Goal: Task Accomplishment & Management: Use online tool/utility

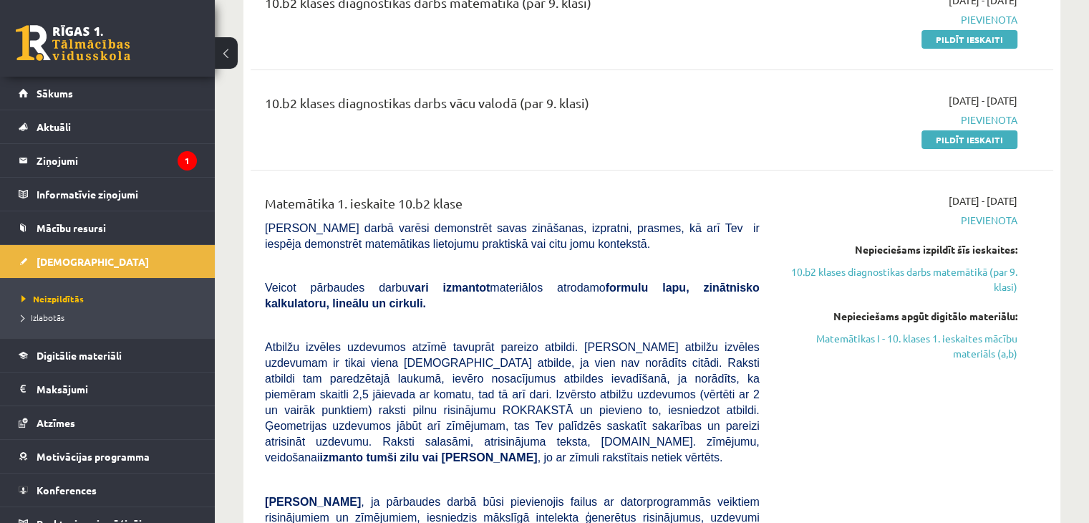
scroll to position [215, 0]
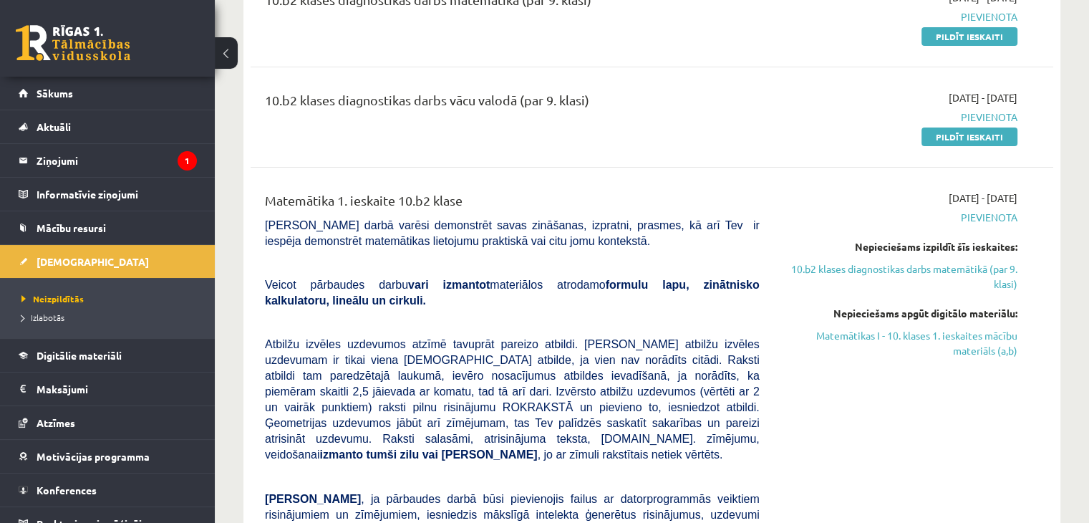
drag, startPoint x: 886, startPoint y: 334, endPoint x: 620, endPoint y: 78, distance: 369.1
click at [886, 334] on link "Matemātikas I - 10. klases 1. ieskaites mācību materiāls (a,b)" at bounding box center [899, 343] width 236 height 30
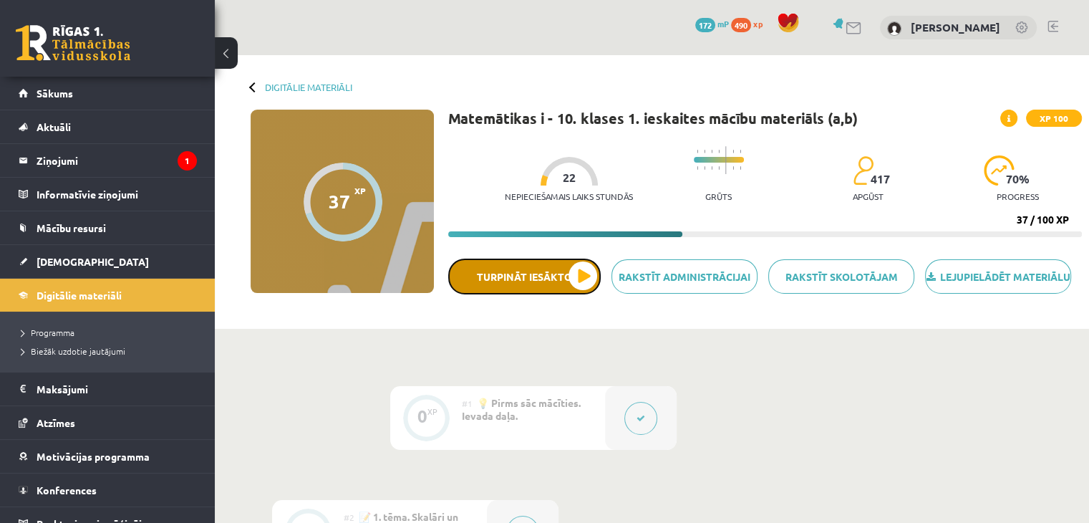
click at [556, 280] on button "Turpināt iesākto" at bounding box center [524, 276] width 152 height 36
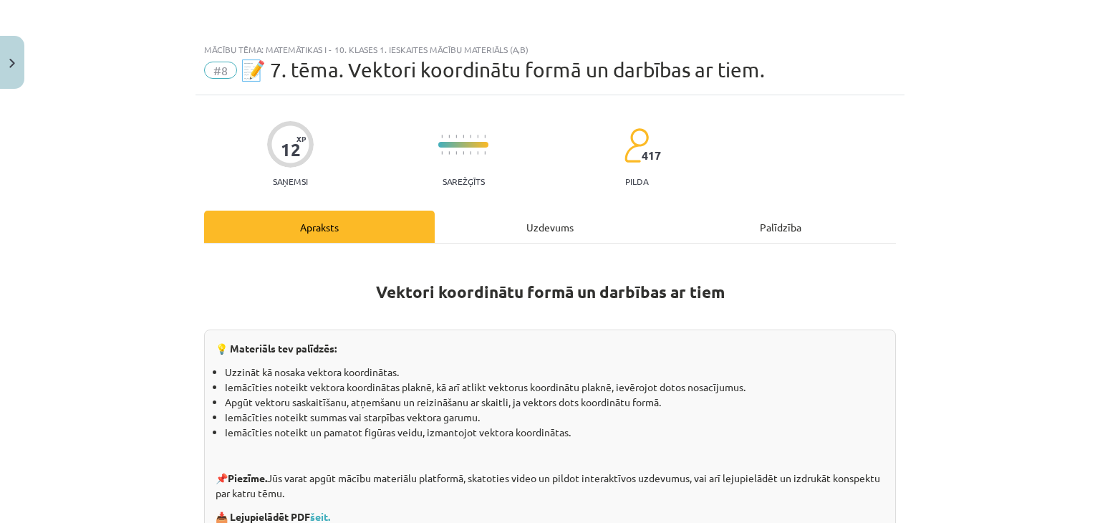
click at [540, 220] on div "Uzdevums" at bounding box center [550, 226] width 231 height 32
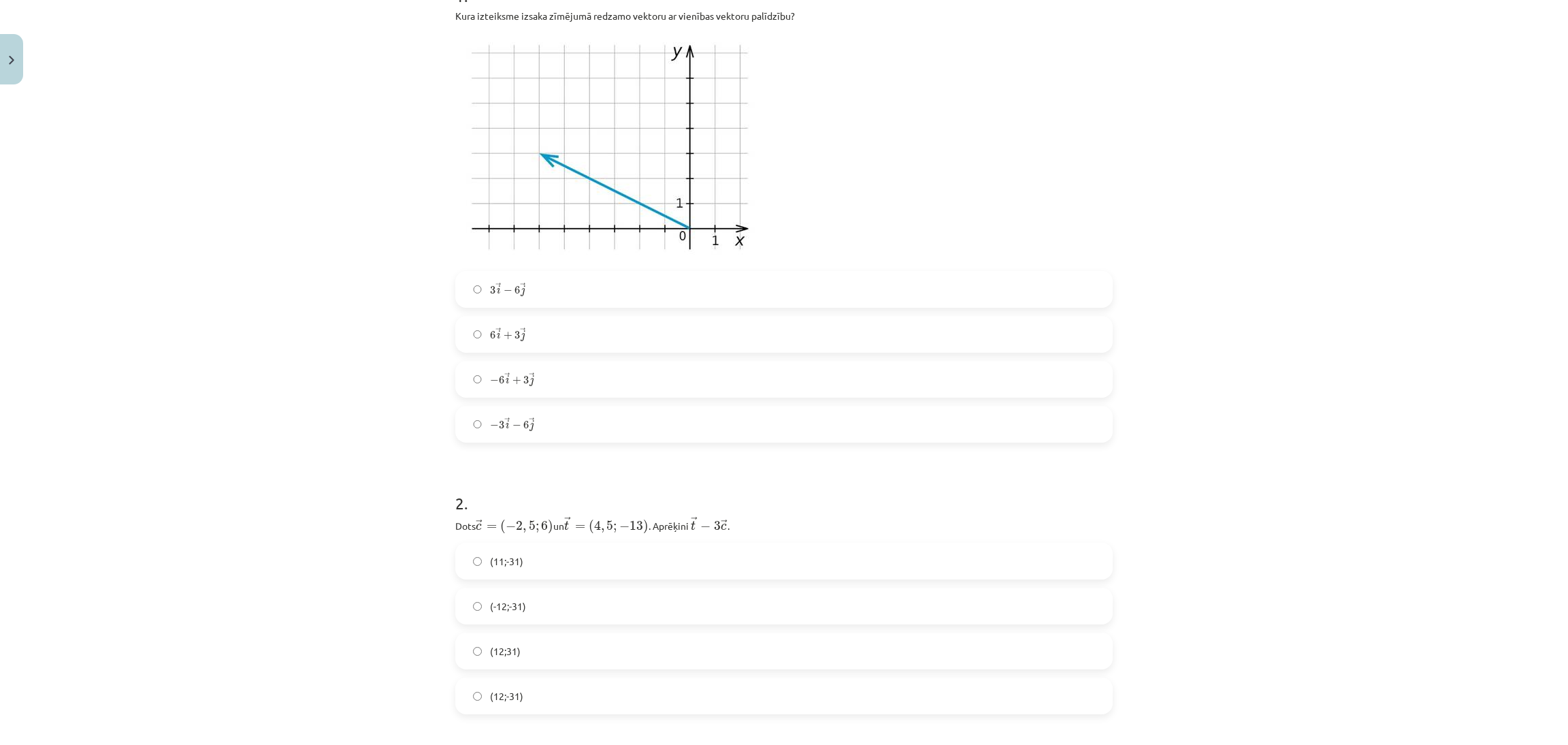
scroll to position [272, 0]
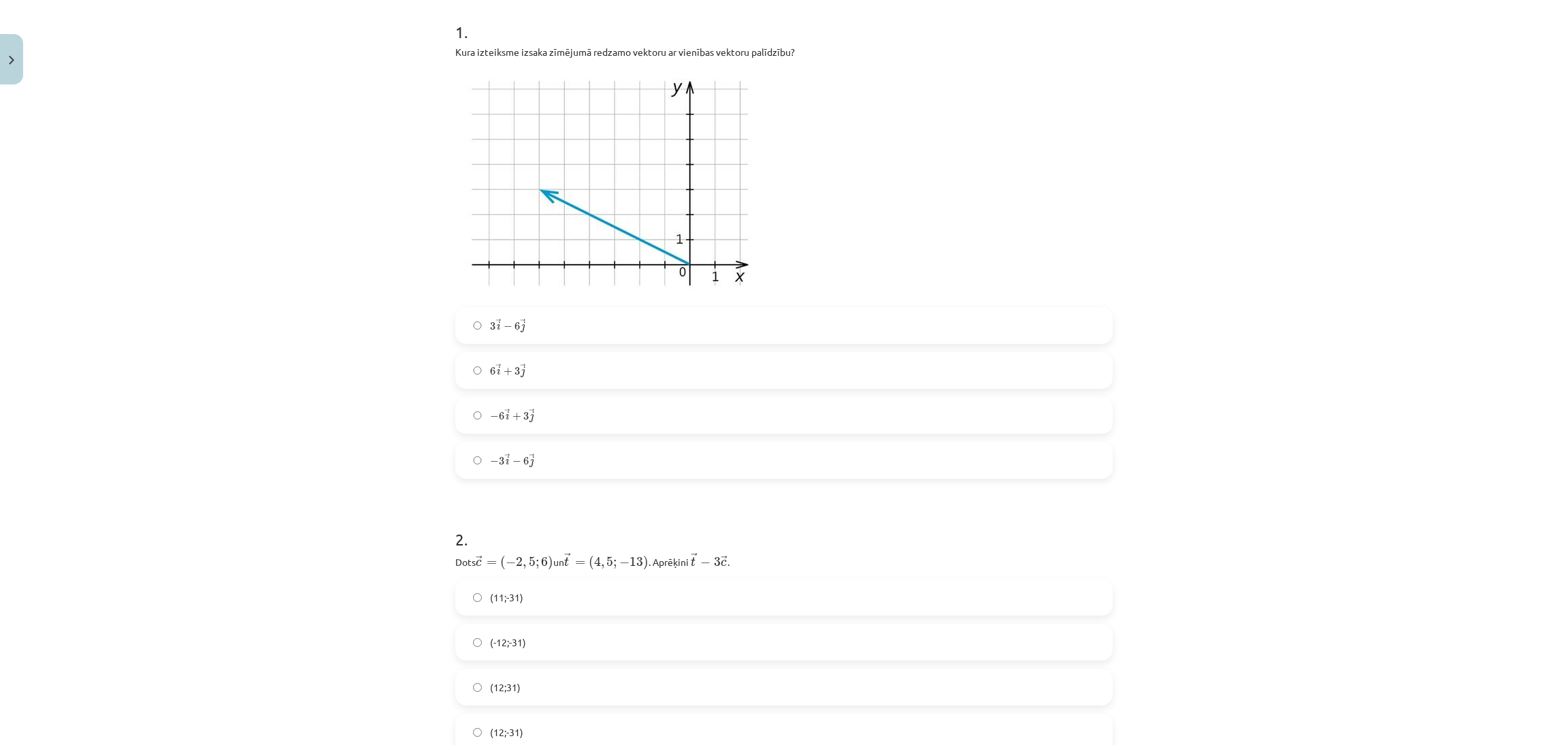
click at [538, 423] on label "− 6 → i + 3 → j − 6 i → + 3 j →" at bounding box center [784, 416] width 655 height 34
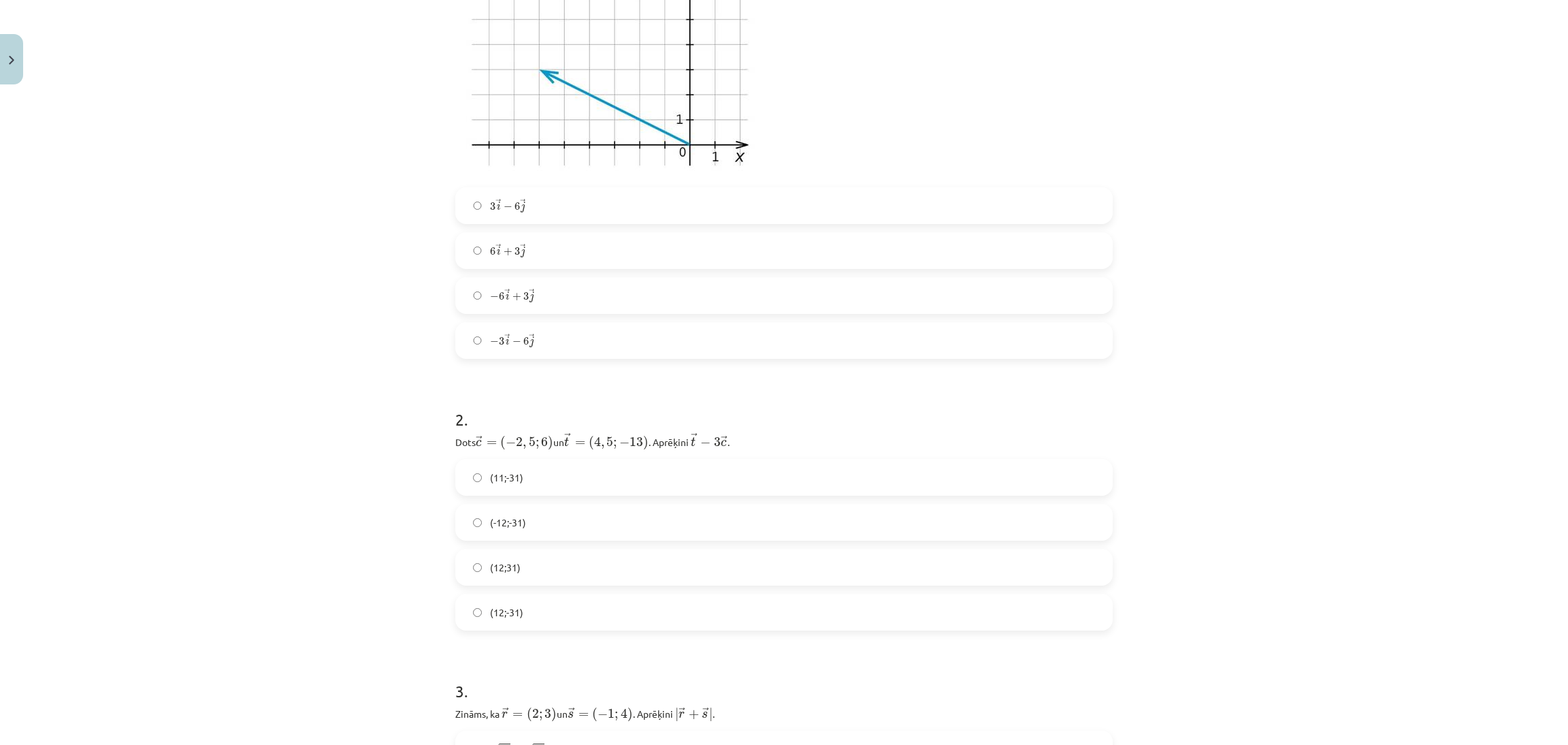
scroll to position [477, 0]
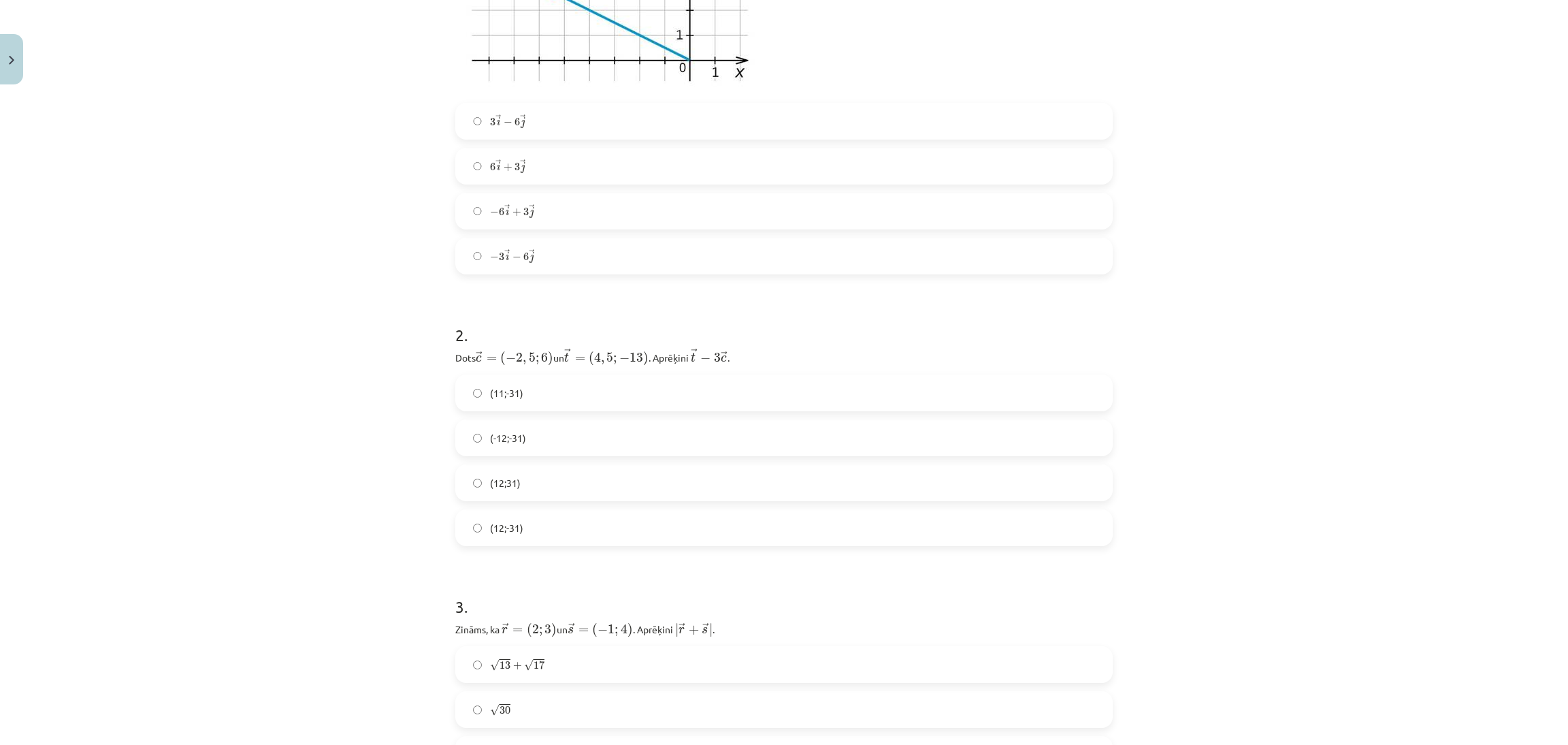
click at [533, 487] on label "(12;31)" at bounding box center [784, 483] width 655 height 34
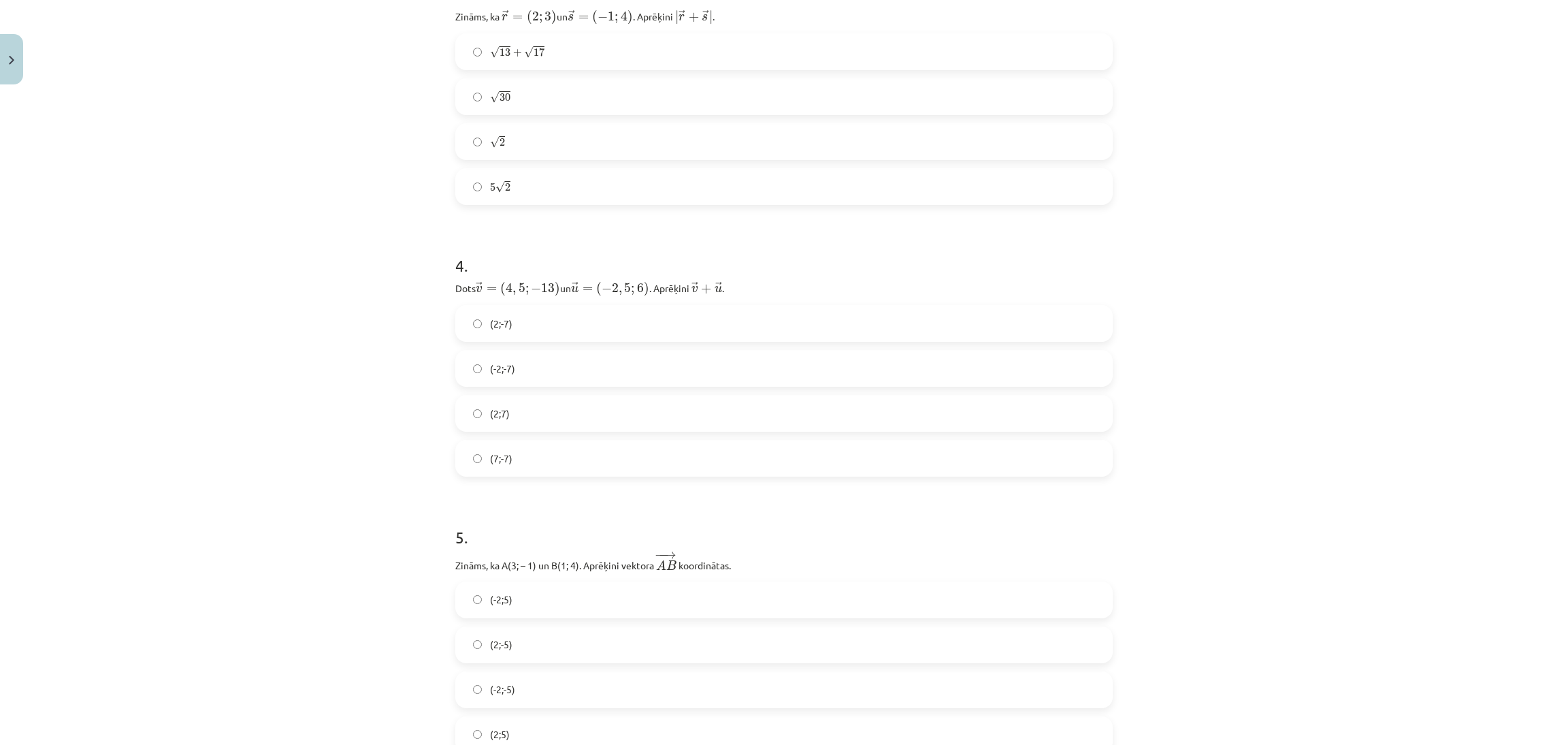
scroll to position [988, 0]
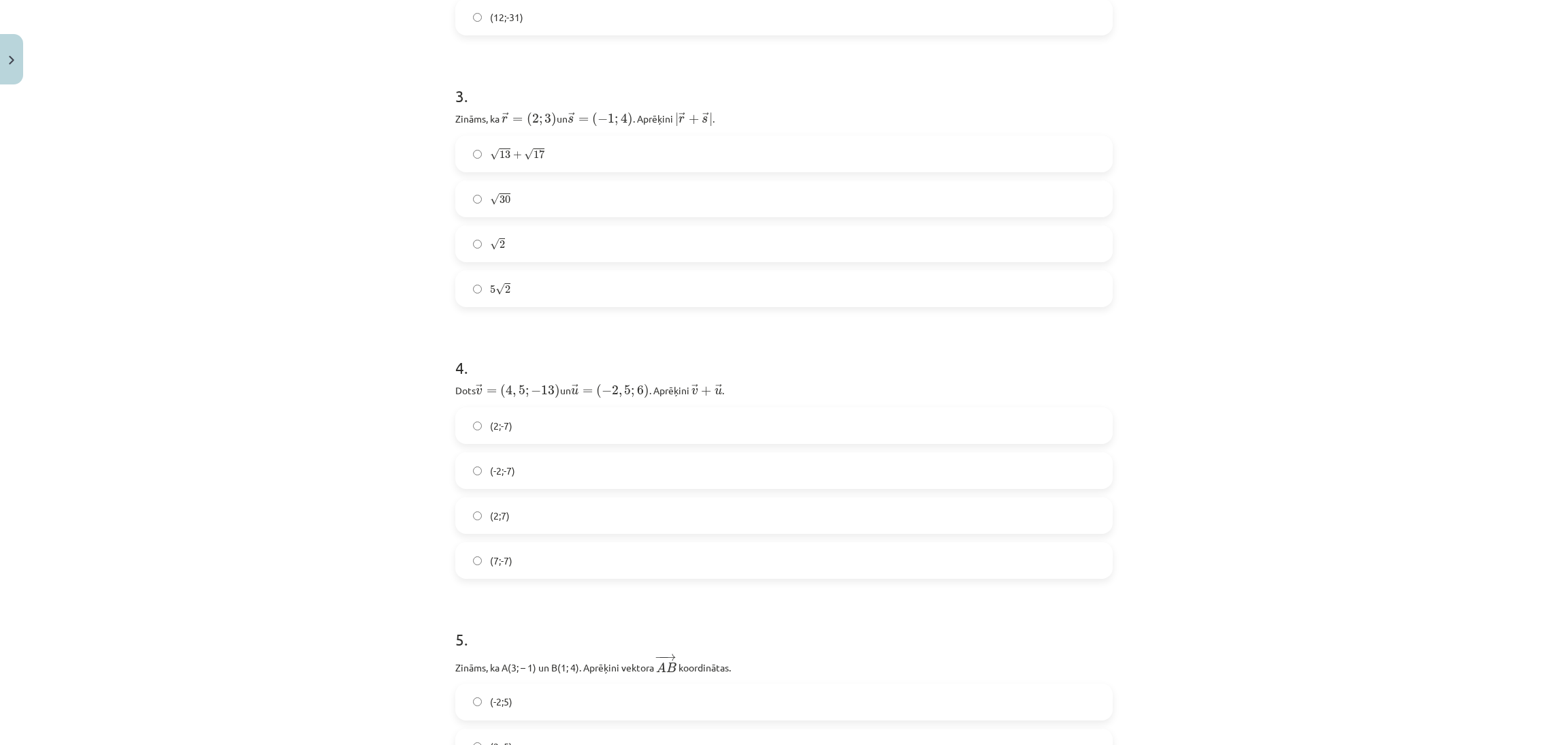
click at [607, 155] on label "√ 13 + √ 17 13 + 17" at bounding box center [784, 154] width 655 height 34
click at [570, 462] on label "(-2;-7)" at bounding box center [784, 471] width 655 height 34
click at [581, 438] on label "(2;-7)" at bounding box center [784, 426] width 655 height 34
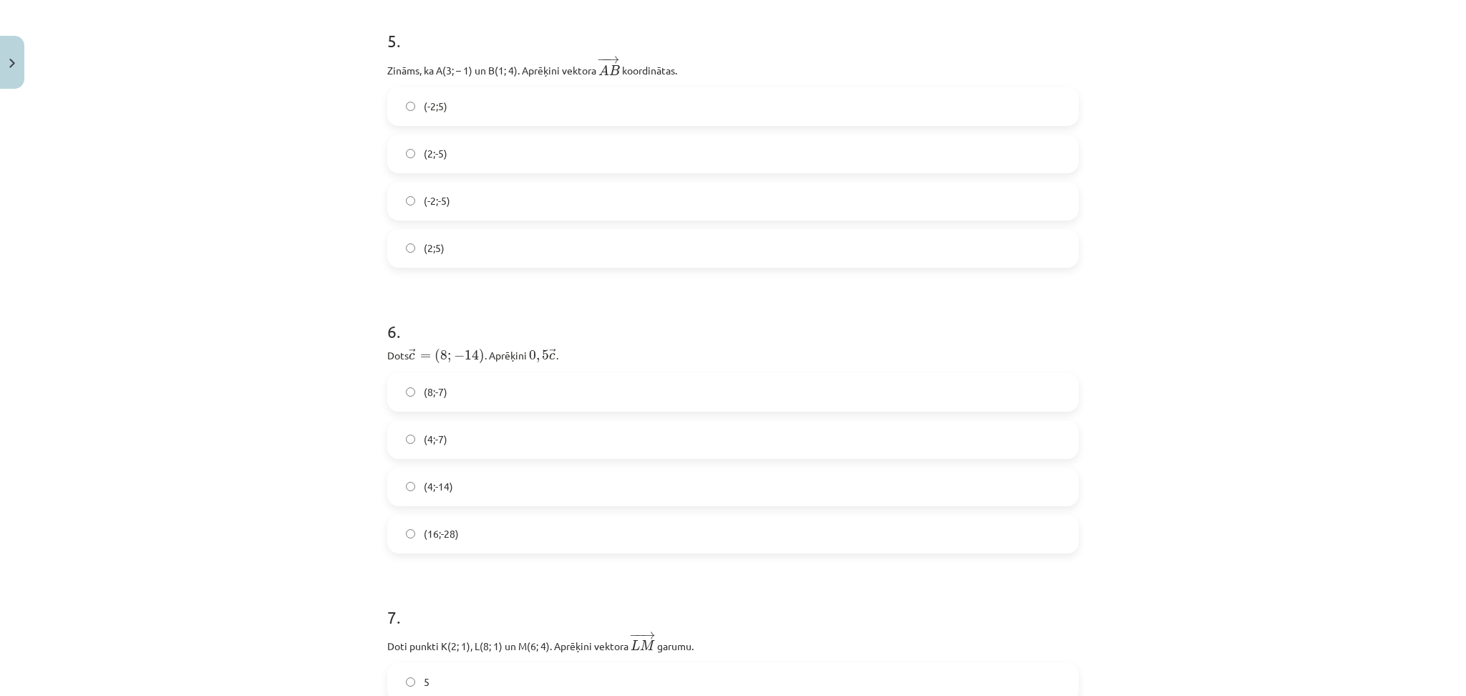
scroll to position [1670, 0]
click at [505, 92] on label "(-2;5)" at bounding box center [733, 106] width 689 height 36
click at [455, 522] on label "(16;-28)" at bounding box center [733, 533] width 689 height 36
click at [530, 392] on label "5" at bounding box center [733, 395] width 689 height 36
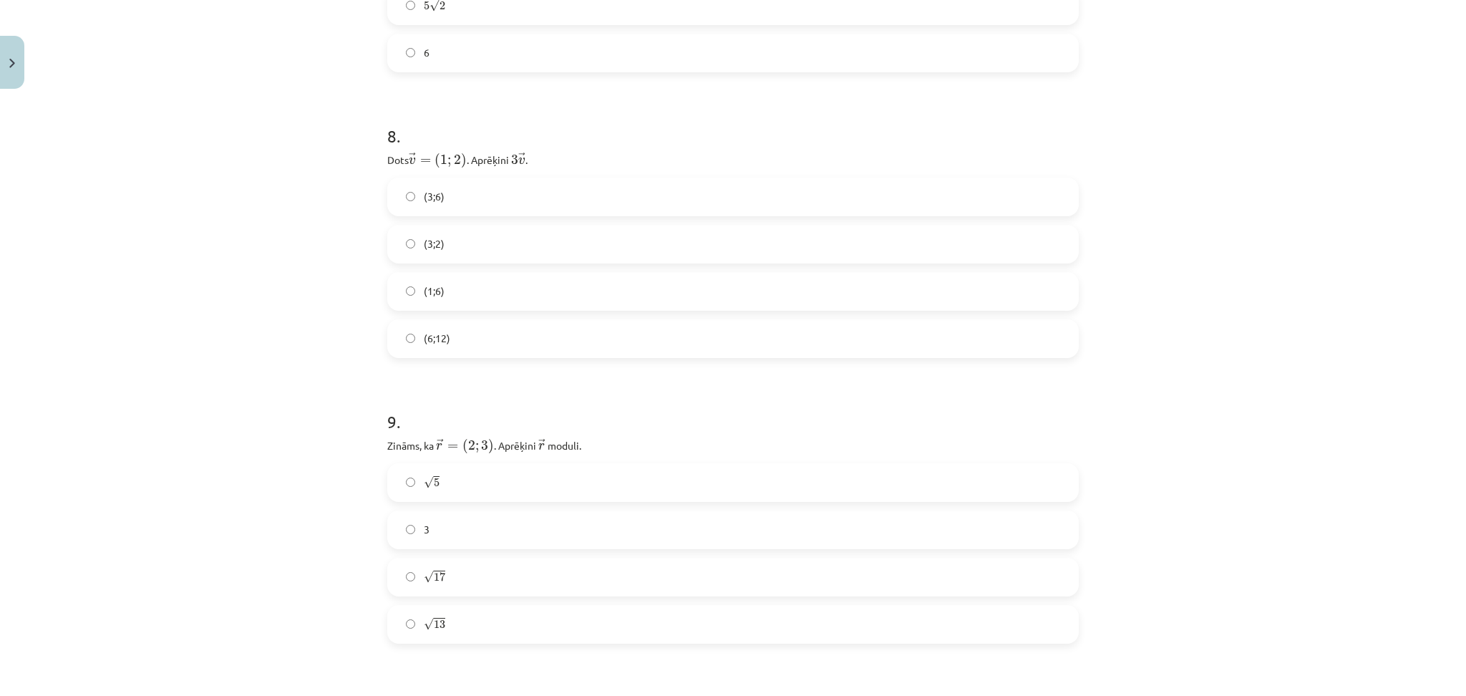
scroll to position [2529, 0]
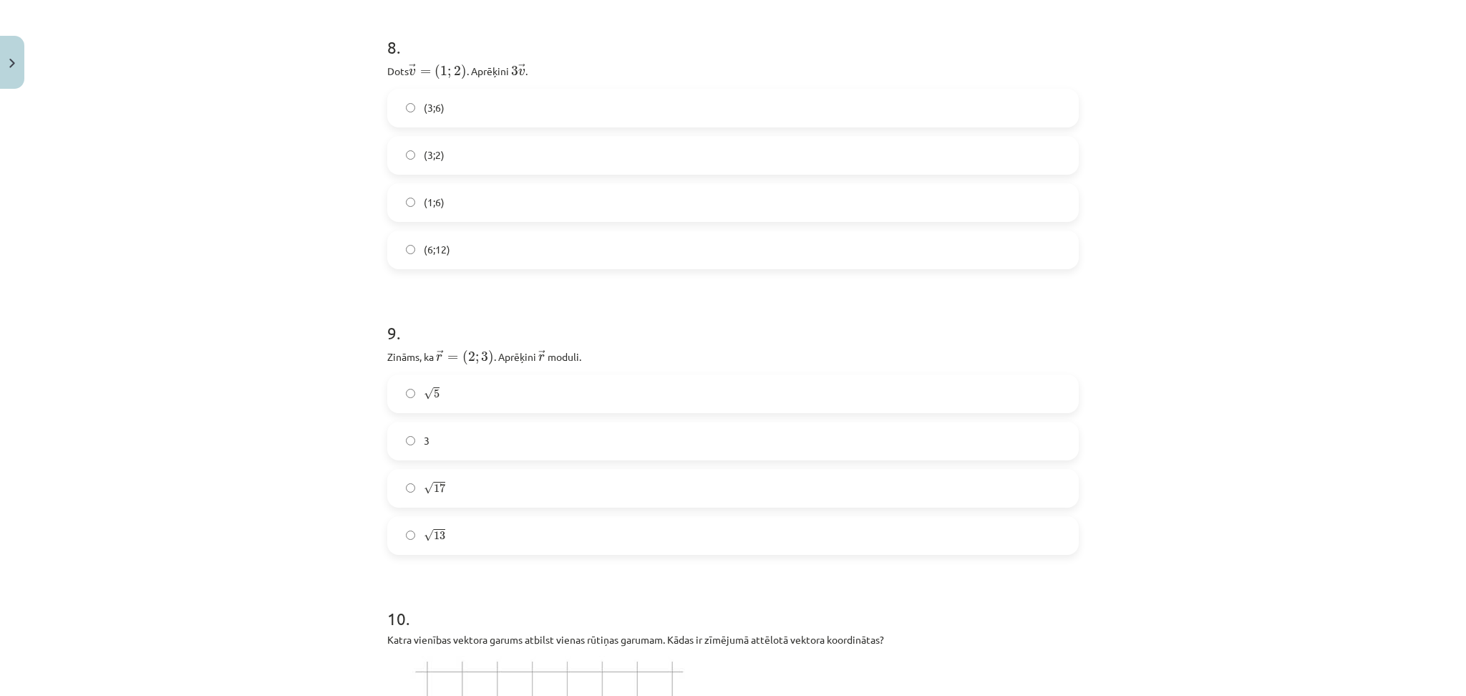
click at [784, 103] on label "(3;6)" at bounding box center [733, 108] width 689 height 36
click at [407, 520] on label "√ 13 13" at bounding box center [733, 536] width 689 height 36
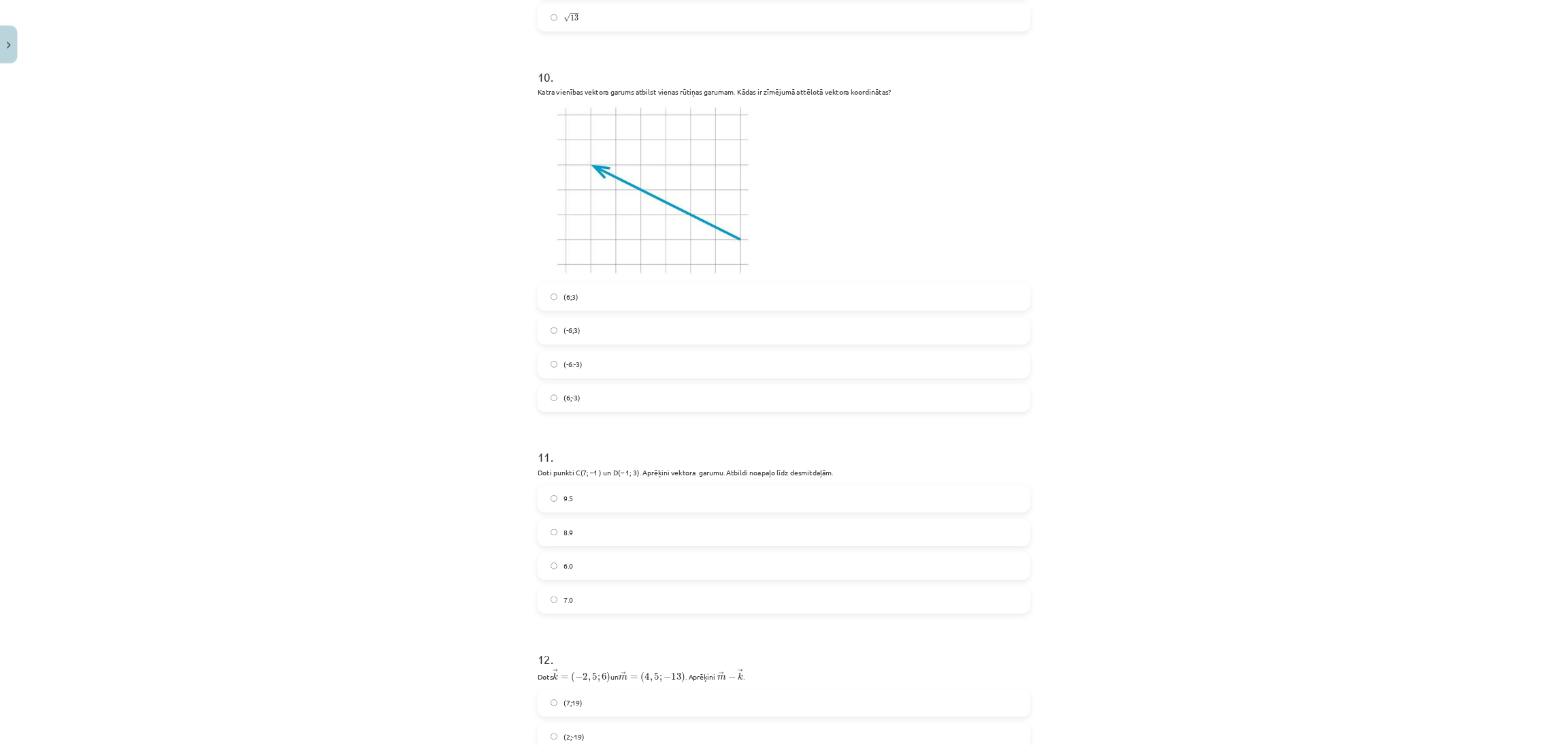
scroll to position [2892, 0]
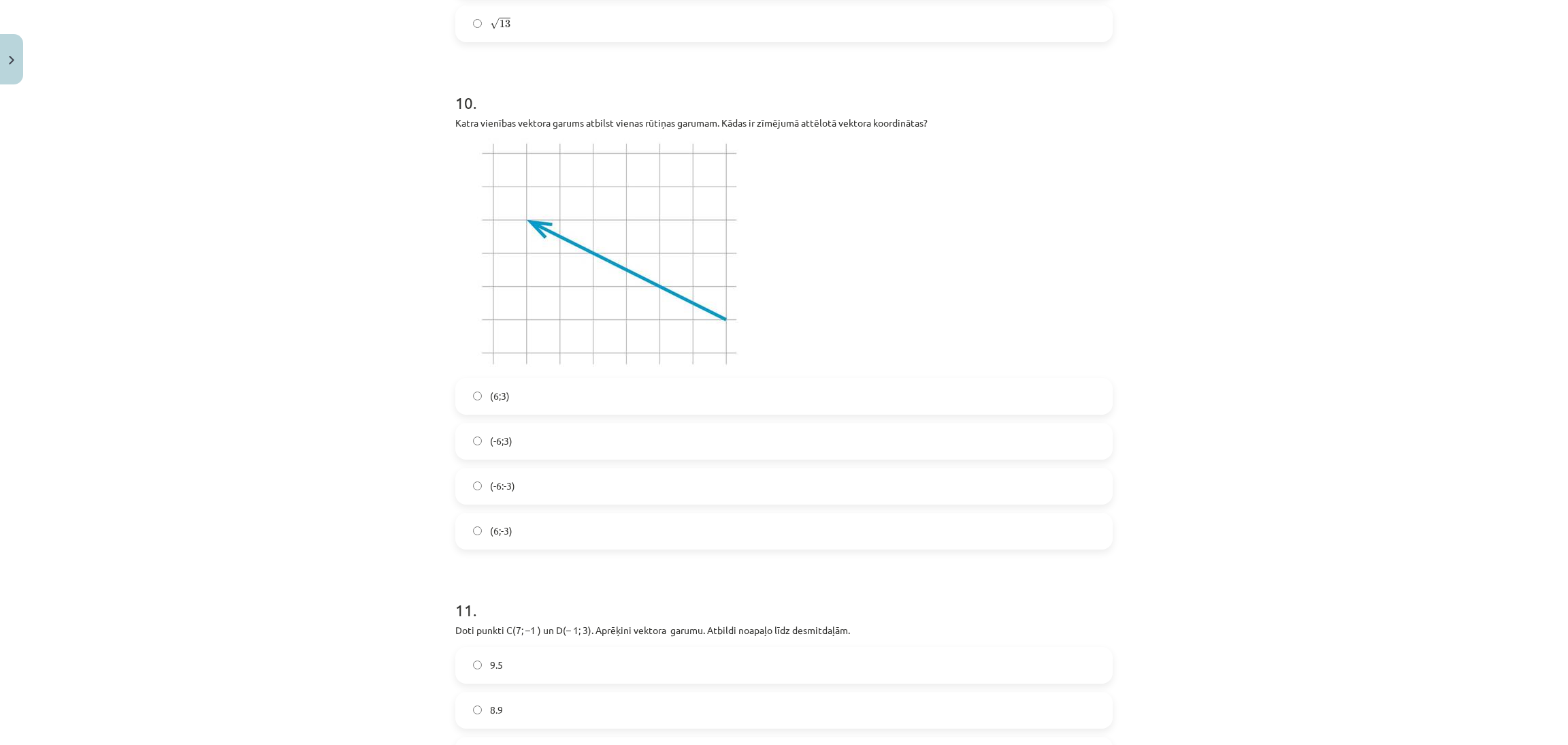
click at [708, 469] on label "(-6:-3)" at bounding box center [784, 486] width 655 height 34
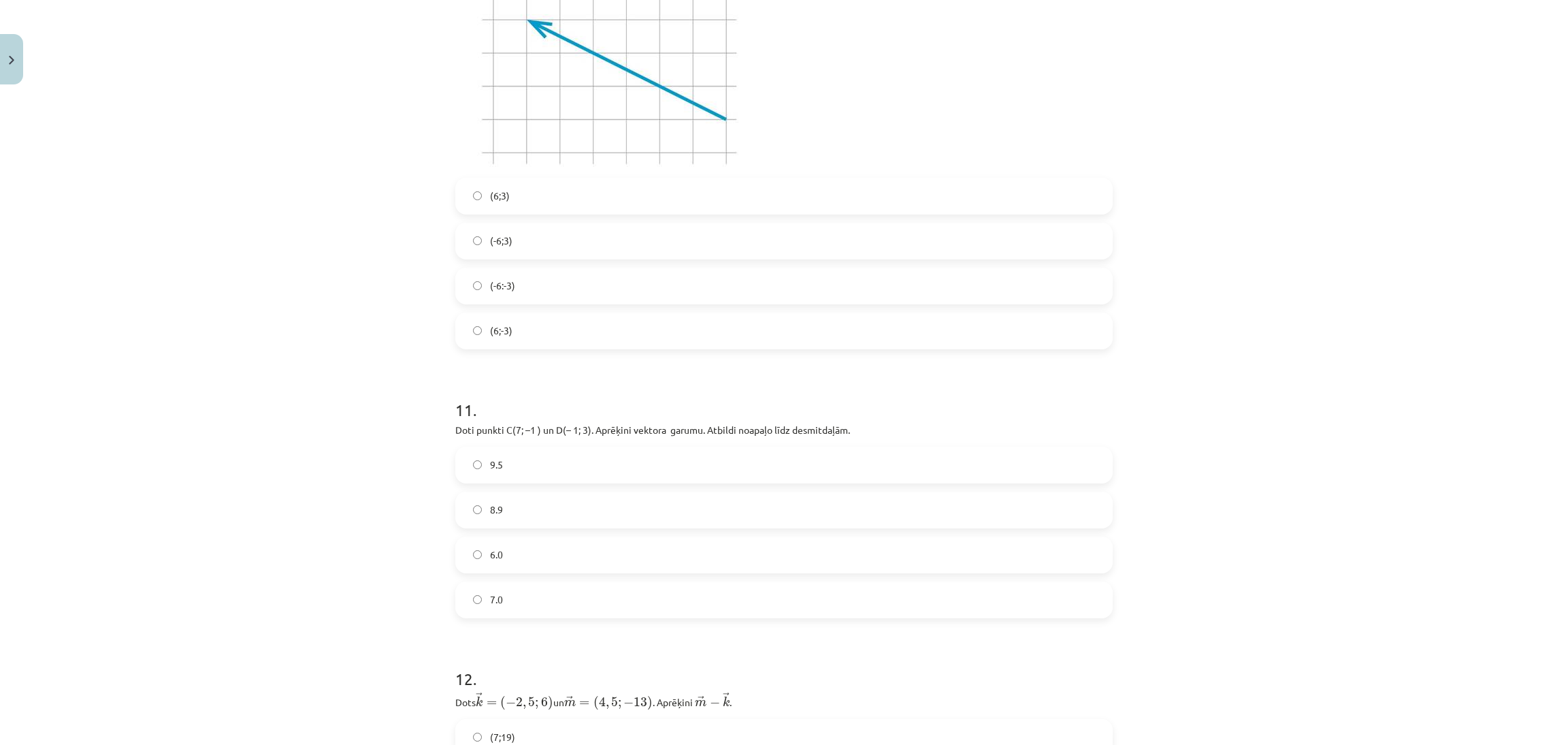
scroll to position [3096, 0]
click at [653, 497] on label "8.9" at bounding box center [784, 506] width 655 height 34
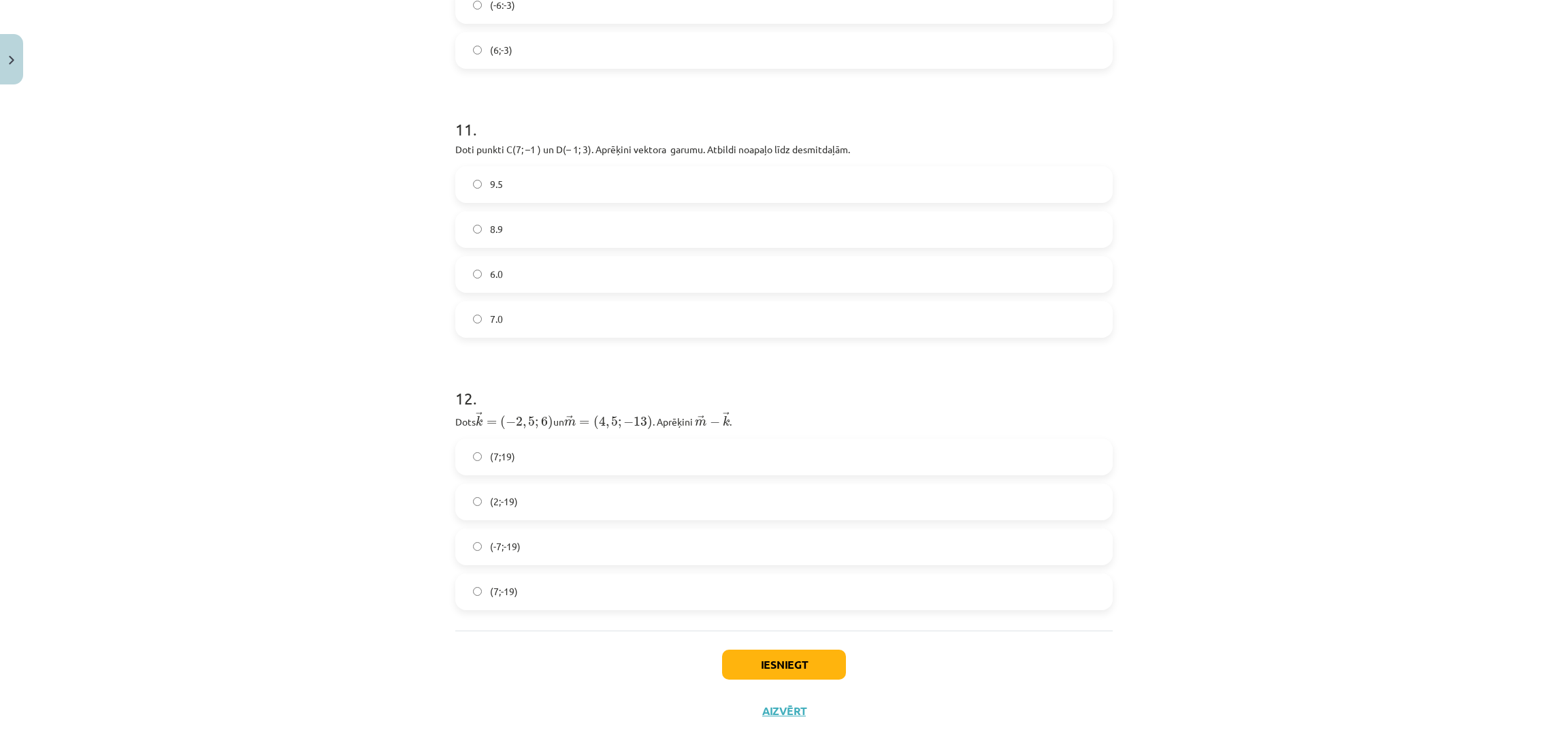
scroll to position [3390, 0]
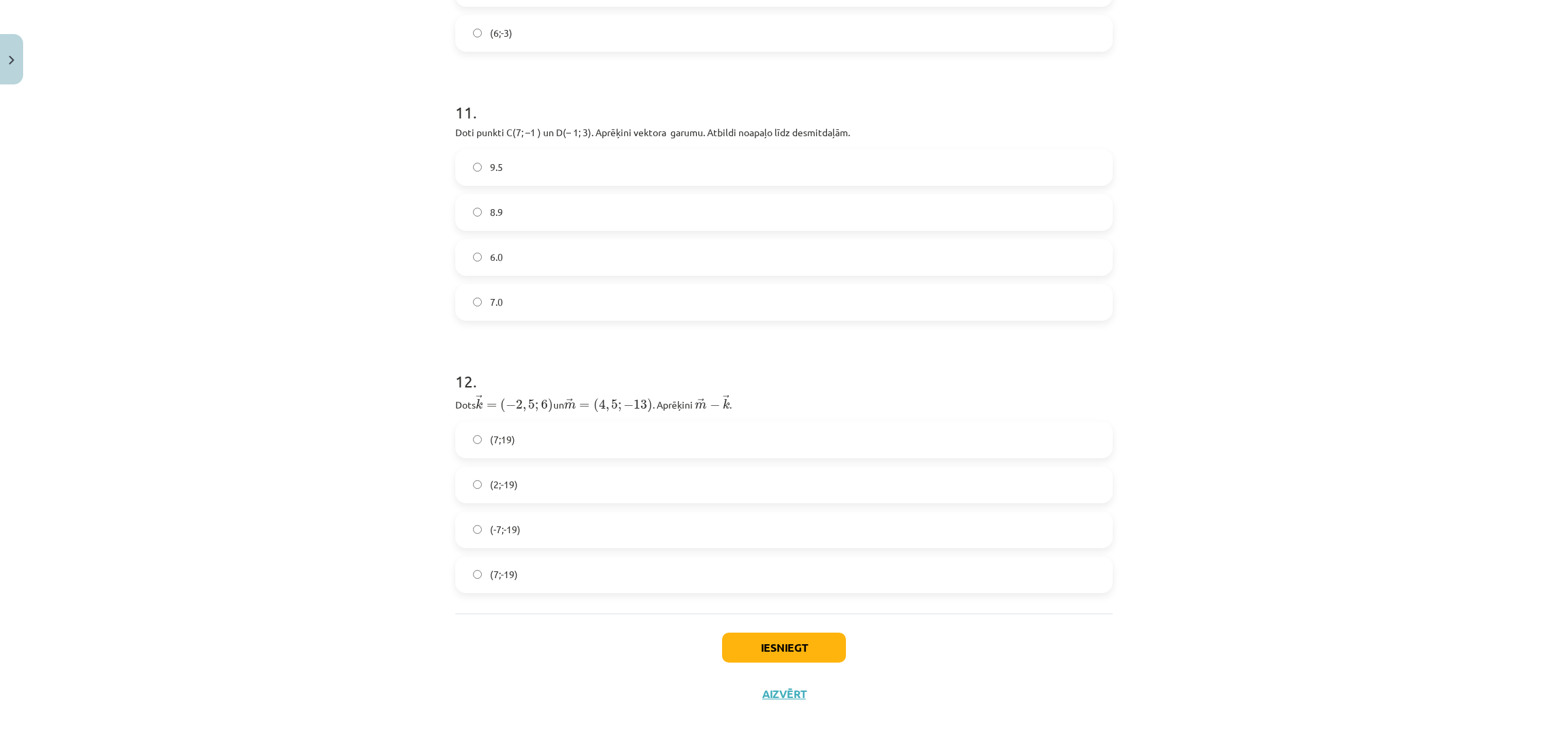
click at [475, 497] on label "(7;-19)" at bounding box center [784, 575] width 655 height 34
click at [737, 497] on button "Iesniegt" at bounding box center [784, 647] width 124 height 29
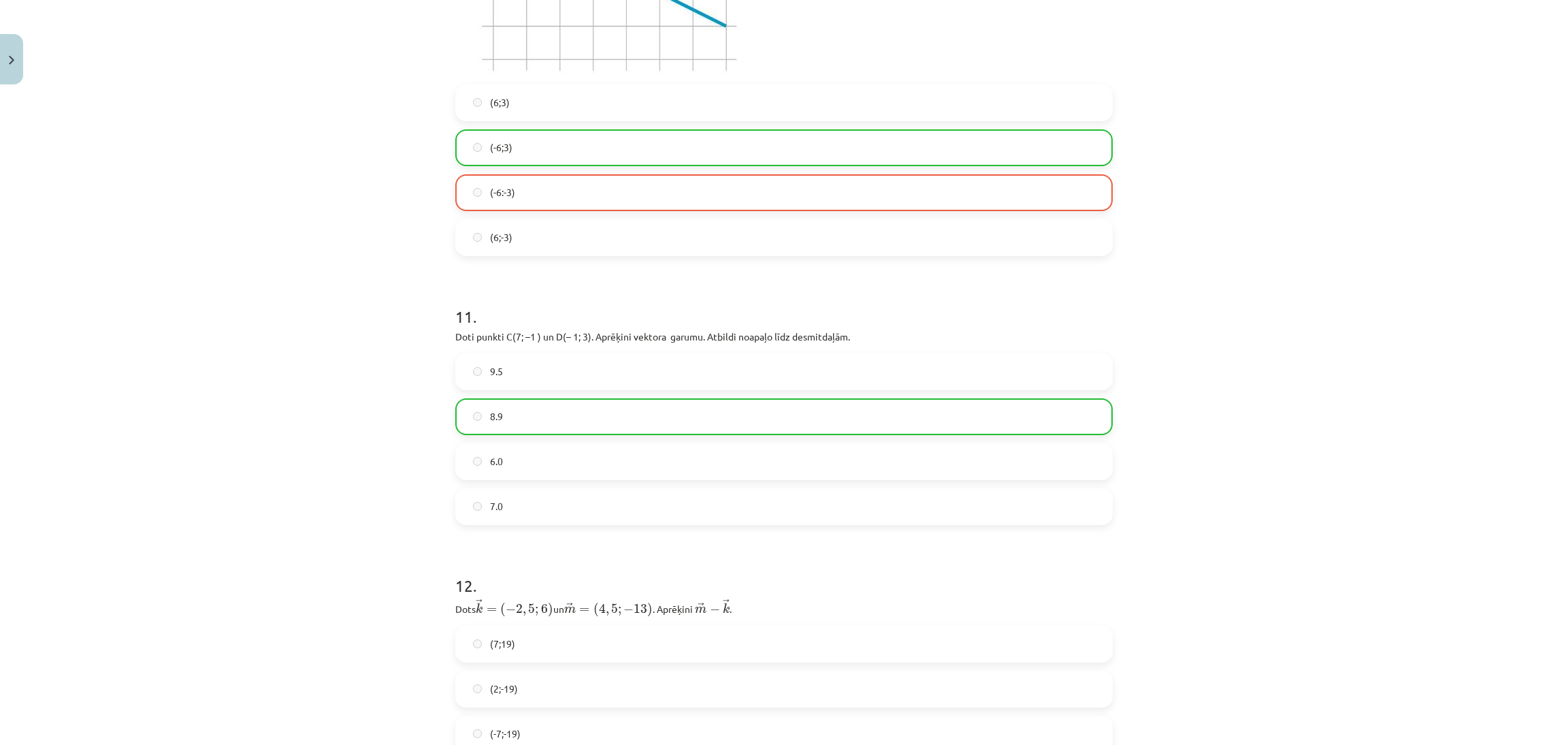
scroll to position [3434, 0]
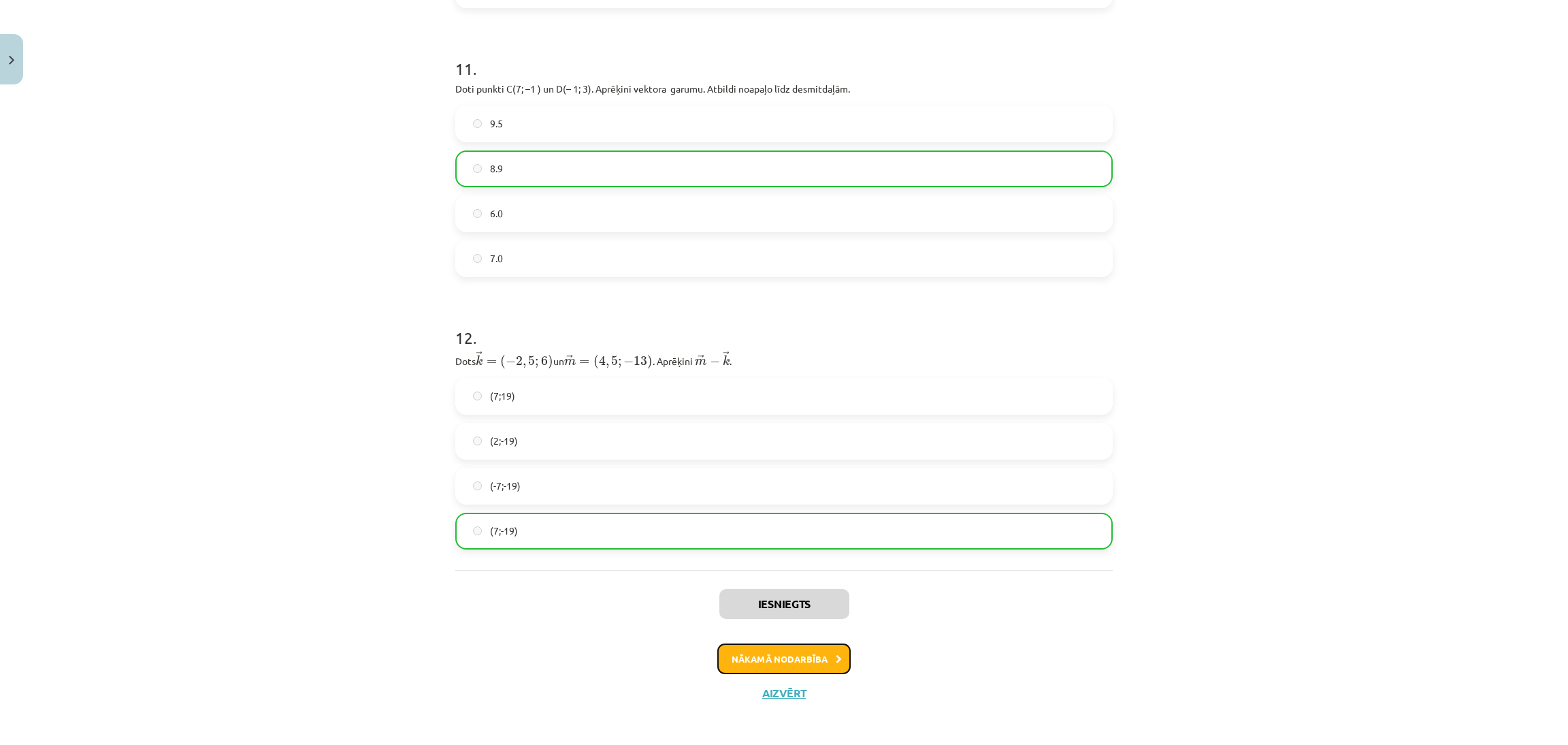
click at [794, 497] on button "Nākamā nodarbība" at bounding box center [784, 658] width 133 height 31
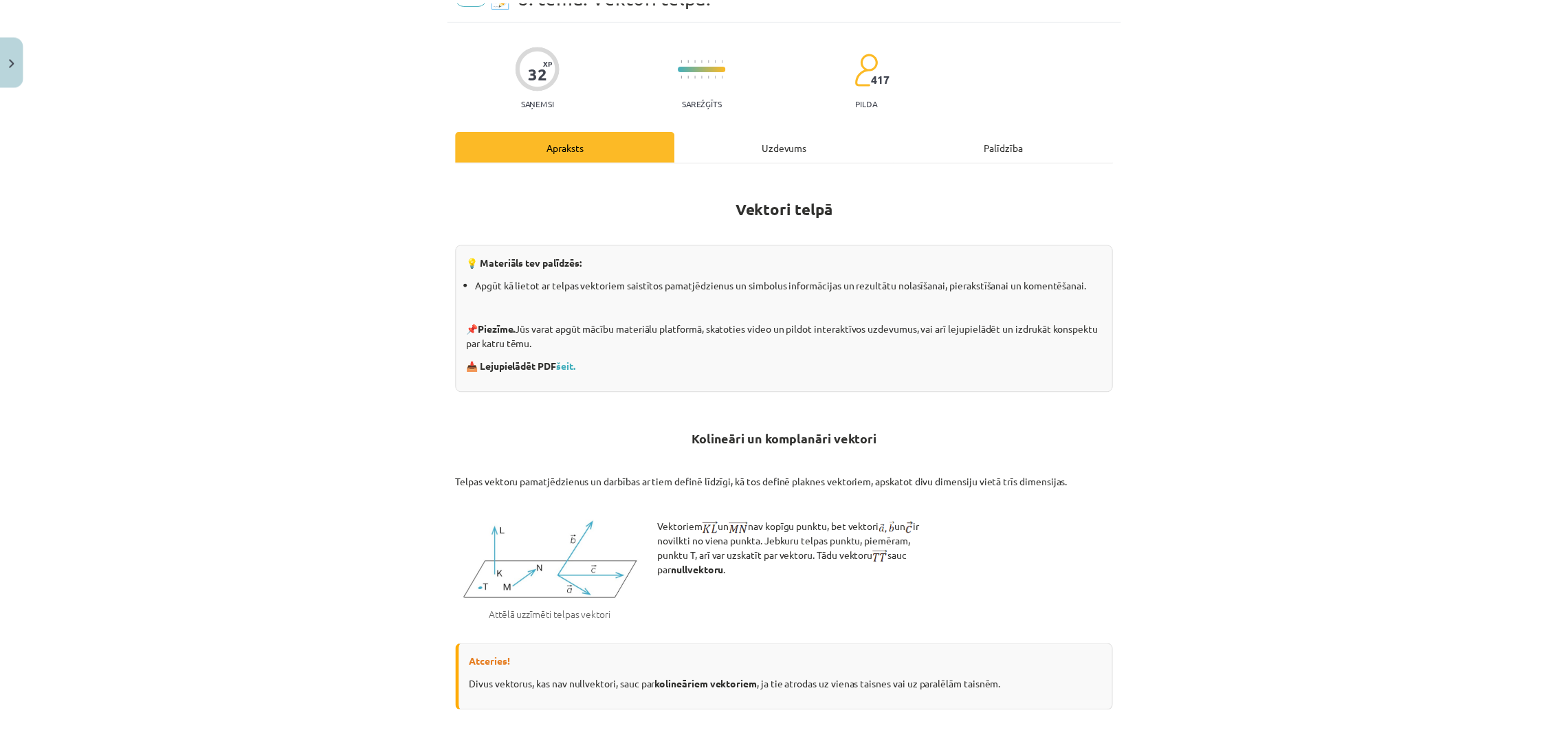
scroll to position [0, 0]
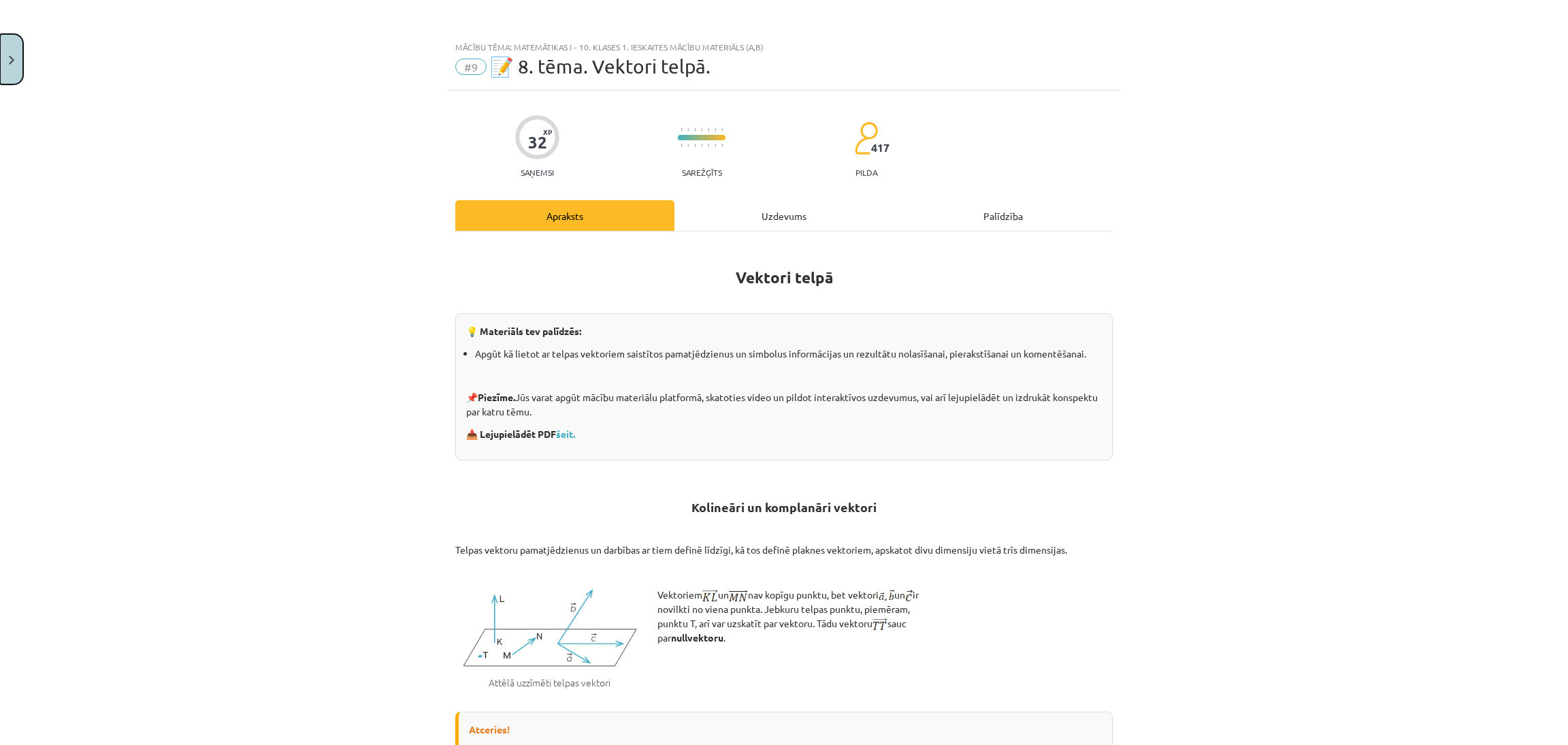
click at [2, 67] on button "Close" at bounding box center [11, 59] width 23 height 50
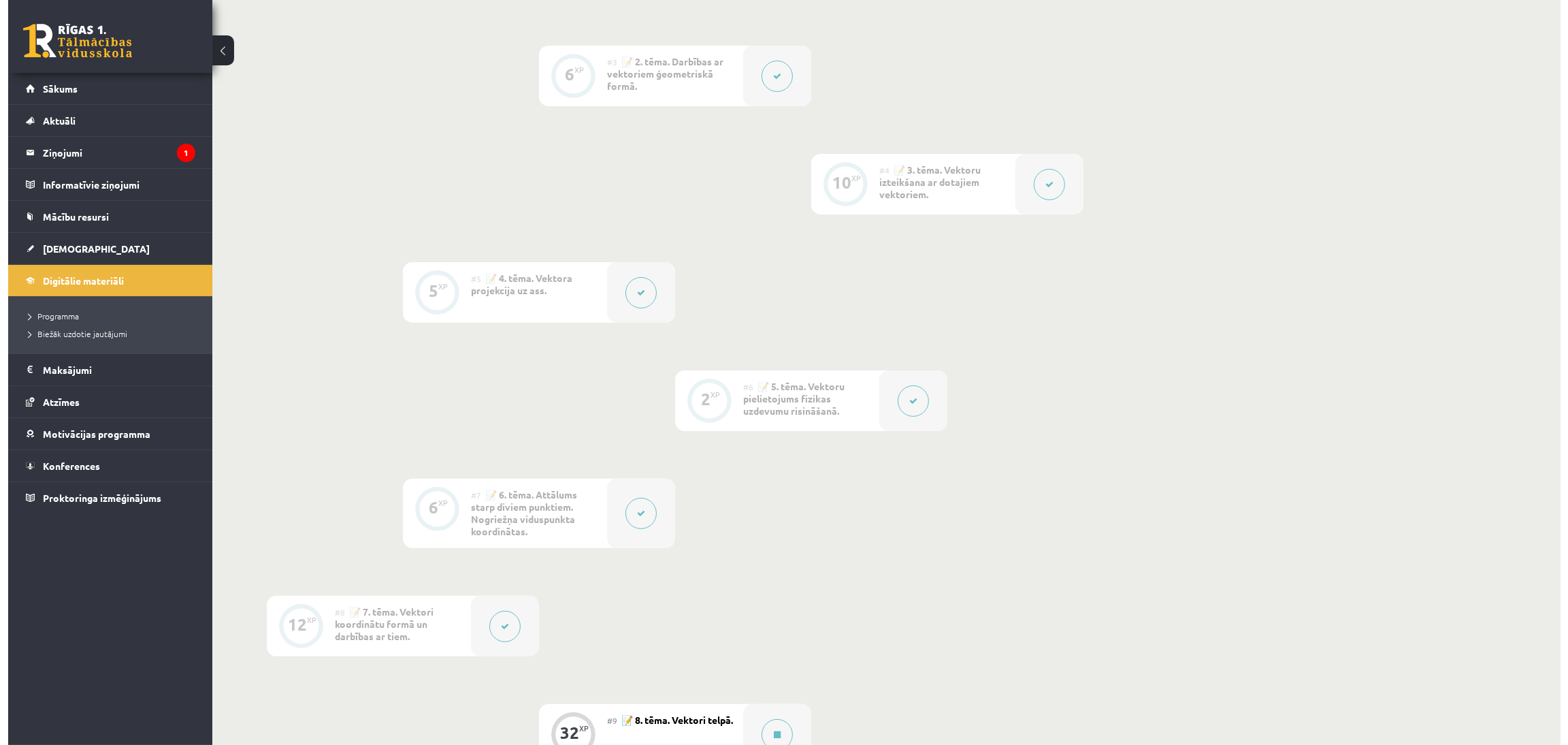
scroll to position [817, 0]
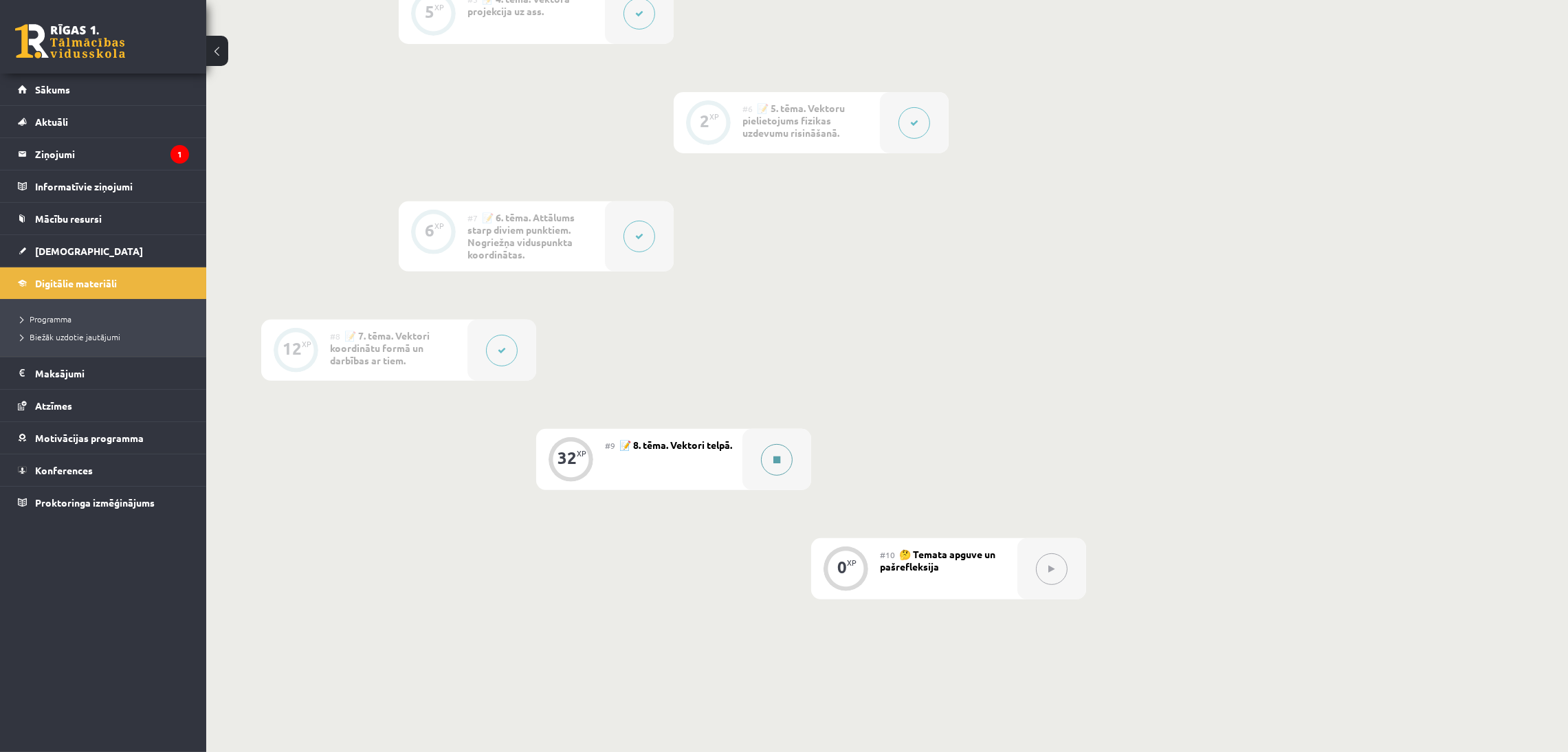
click at [768, 447] on button at bounding box center [776, 459] width 32 height 32
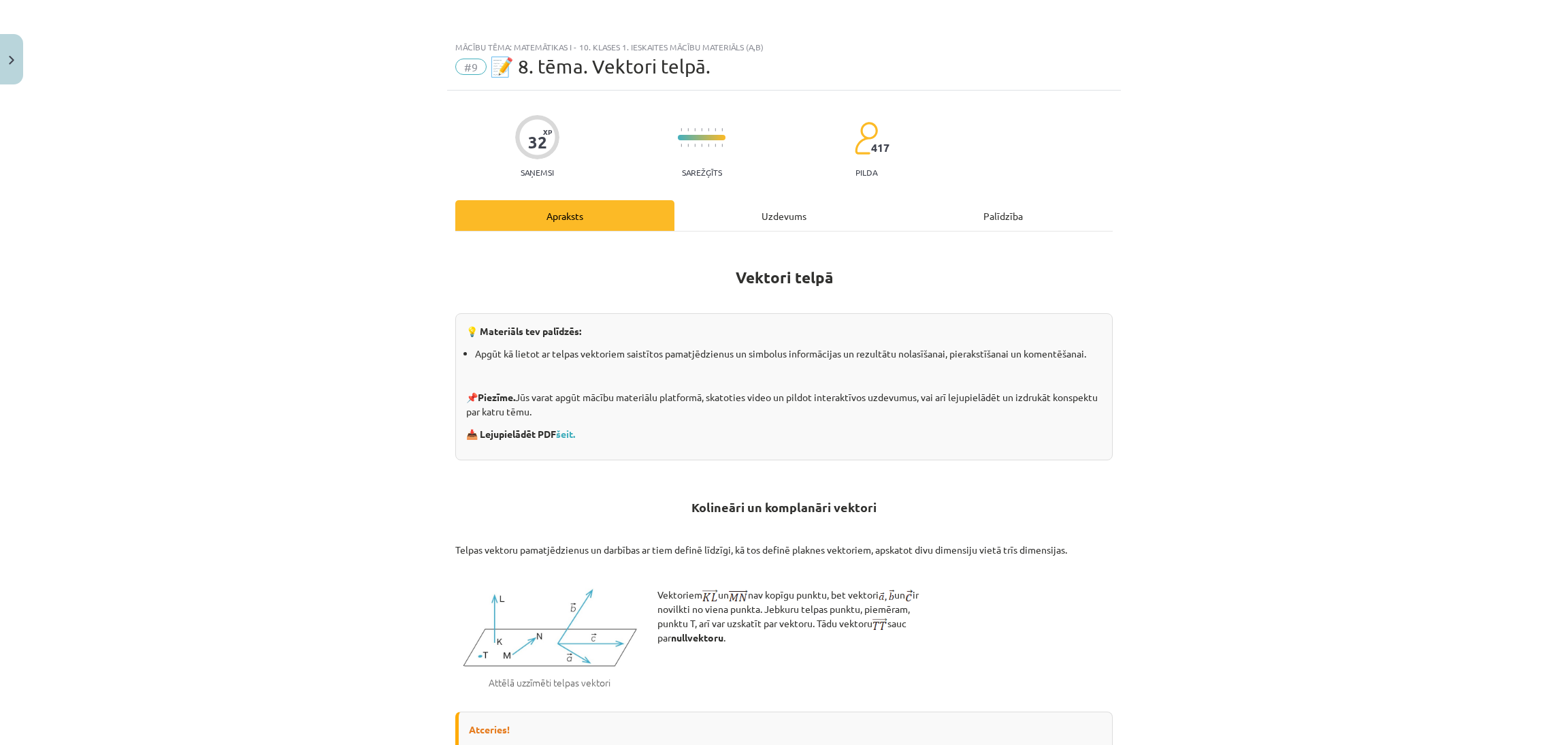
click at [819, 219] on div "Uzdevums" at bounding box center [784, 215] width 220 height 30
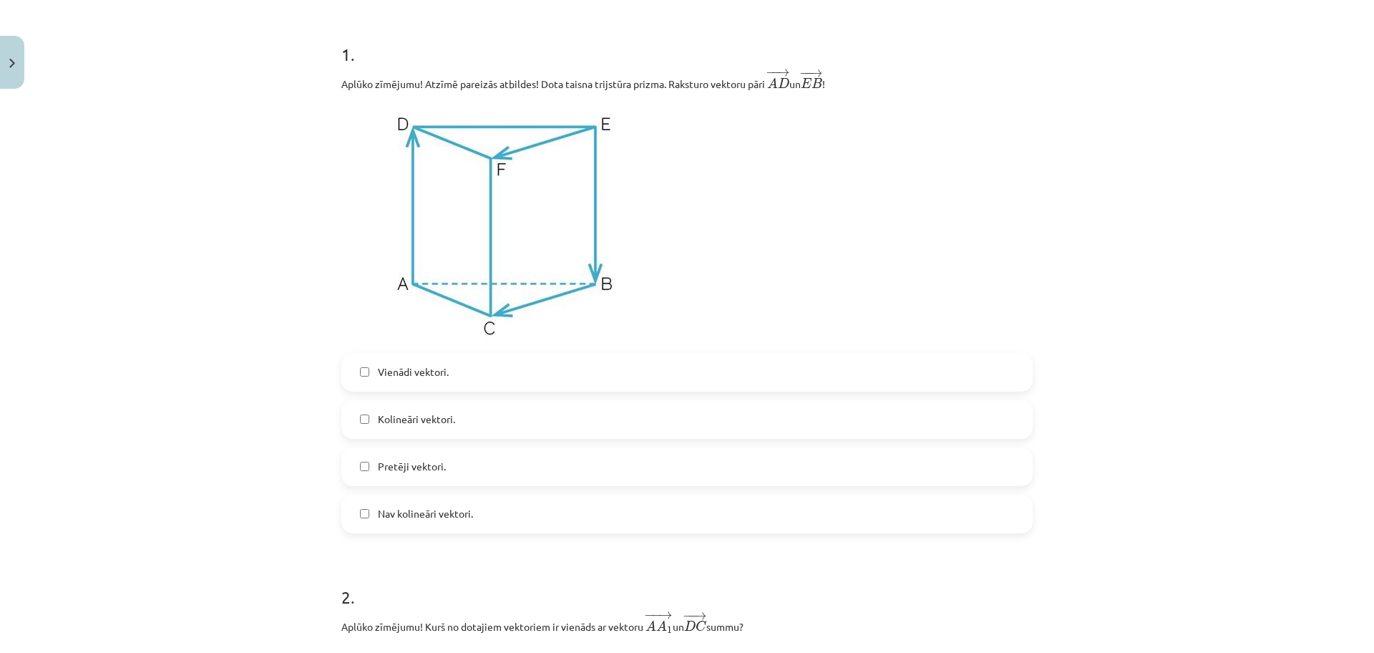
scroll to position [286, 0]
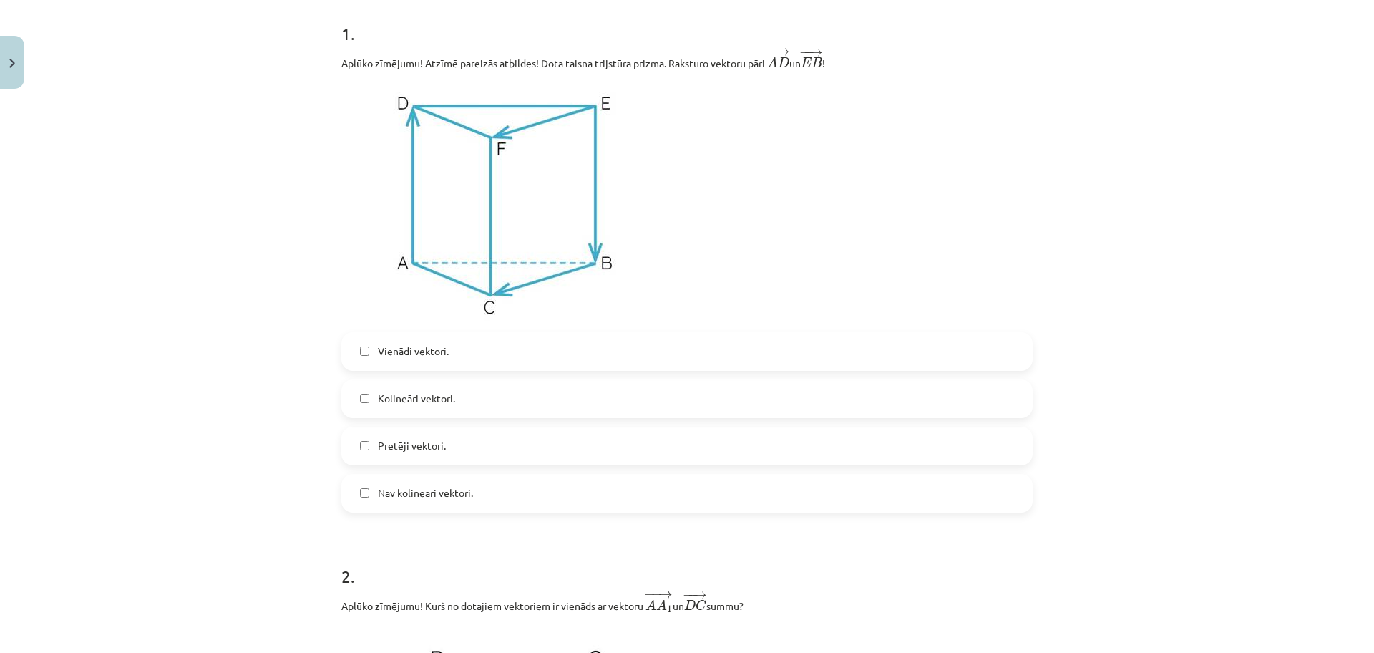
click at [471, 499] on label "Nav kolineāri vektori." at bounding box center [687, 493] width 689 height 36
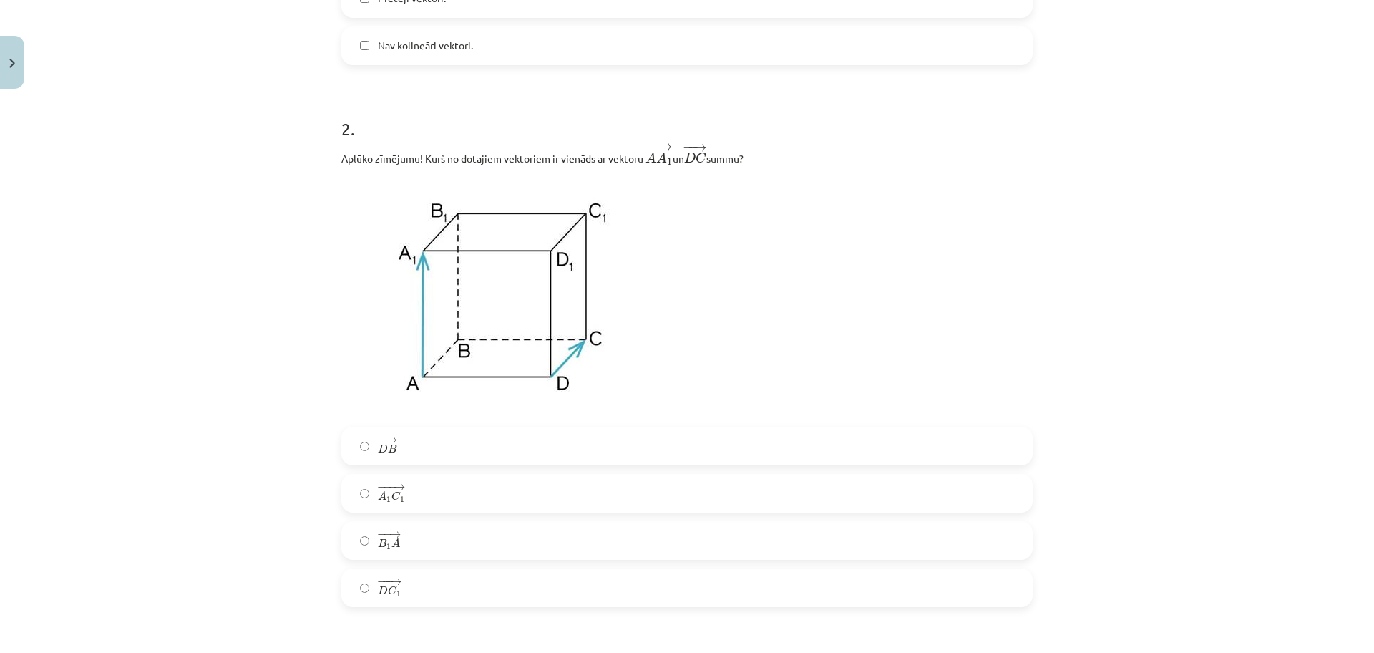
scroll to position [823, 0]
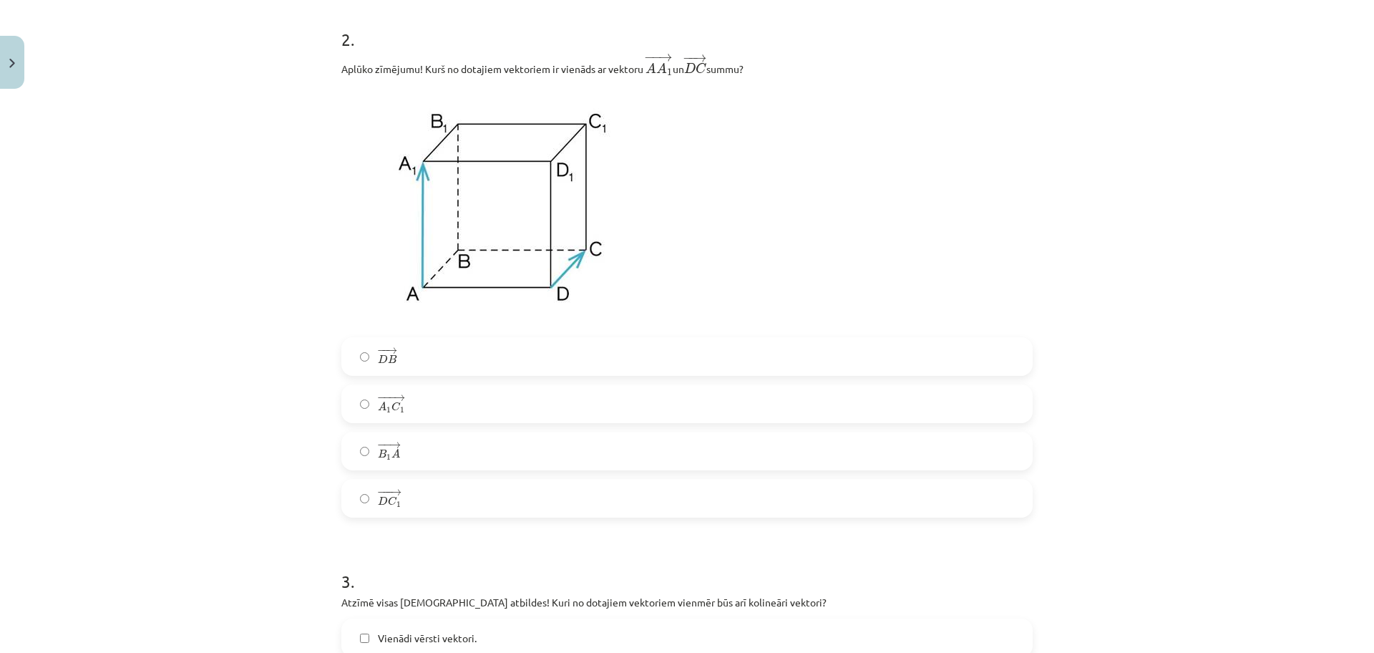
click at [427, 412] on label "− −− → A 1 C 1 A 1 C 1 →" at bounding box center [687, 404] width 689 height 36
click at [452, 458] on label "− − → B 1 A B 1 A →" at bounding box center [687, 451] width 689 height 36
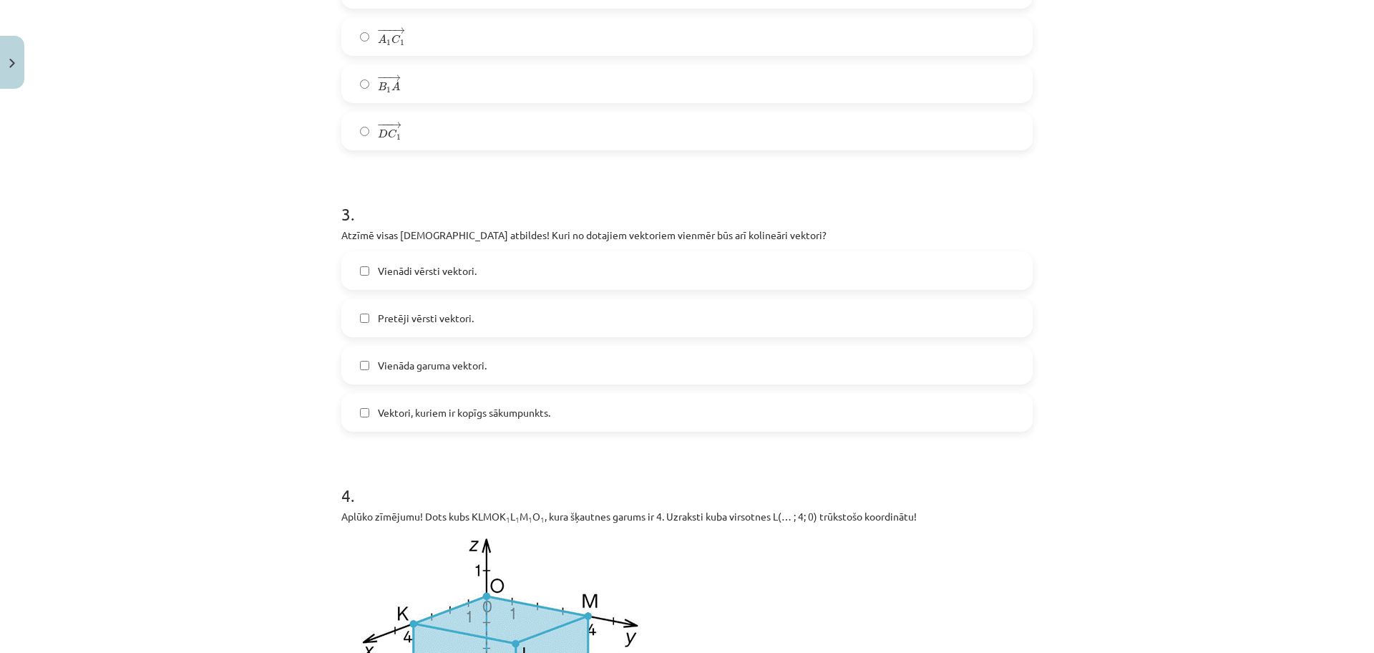
scroll to position [1181, 0]
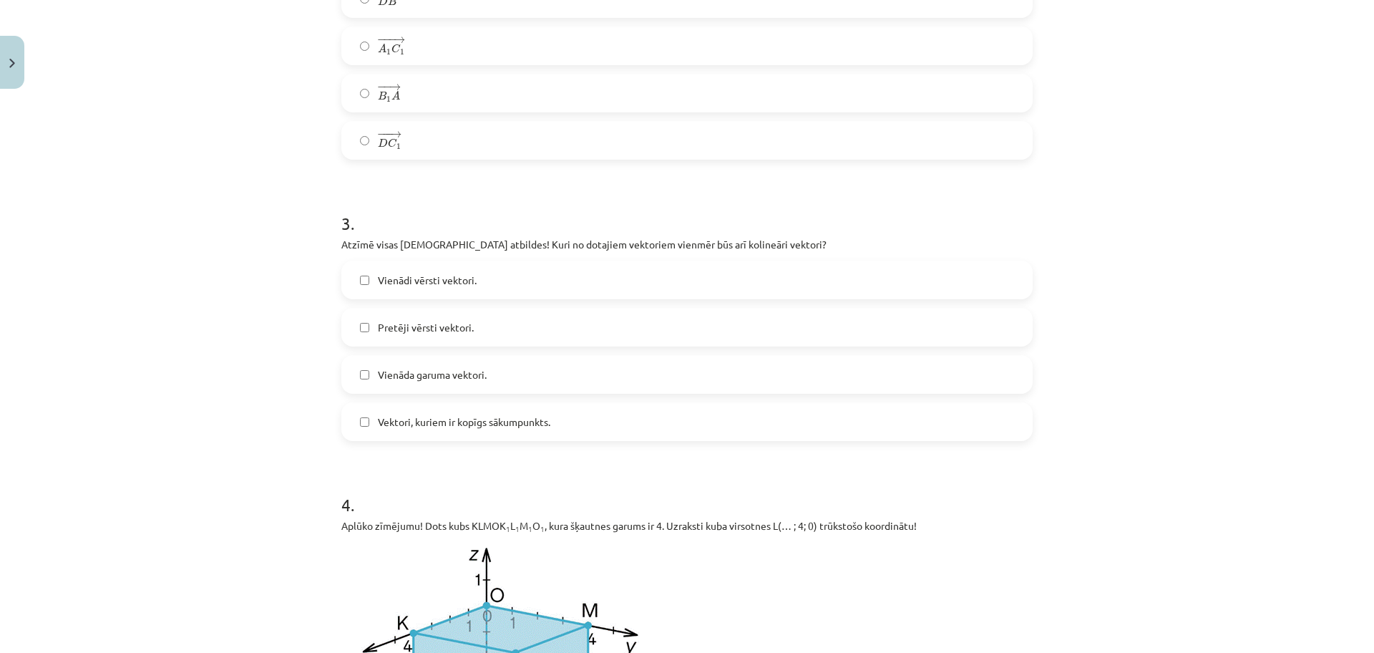
click at [457, 278] on span "Vienādi vērsti vektori." at bounding box center [427, 280] width 99 height 15
click at [454, 331] on span "Pretēji vērsti vektori." at bounding box center [426, 327] width 96 height 15
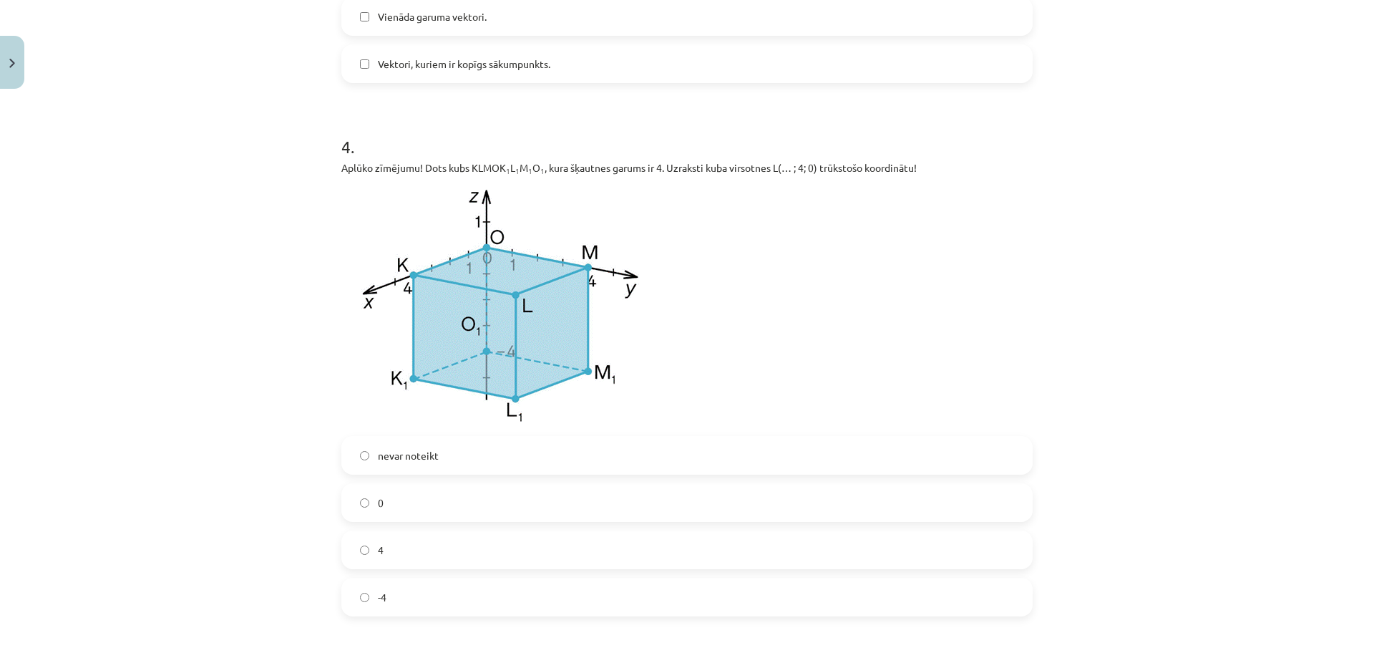
scroll to position [1629, 0]
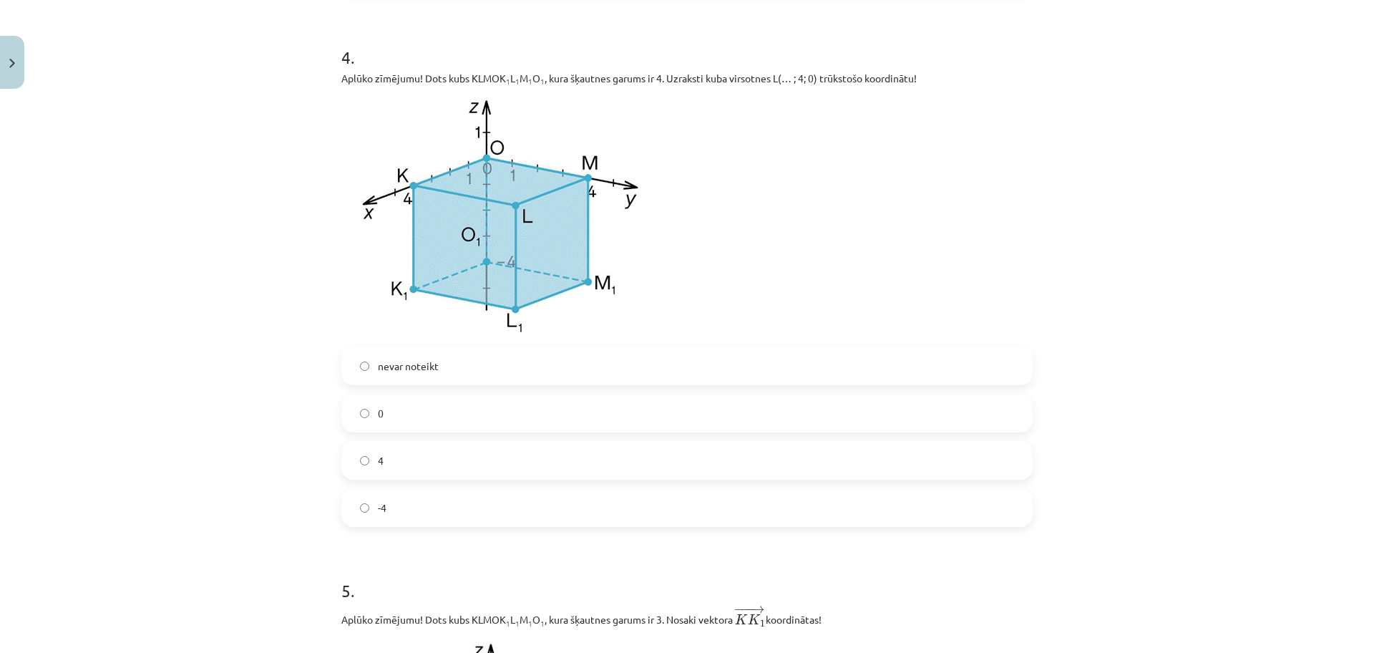
click at [512, 463] on label "4" at bounding box center [687, 460] width 689 height 36
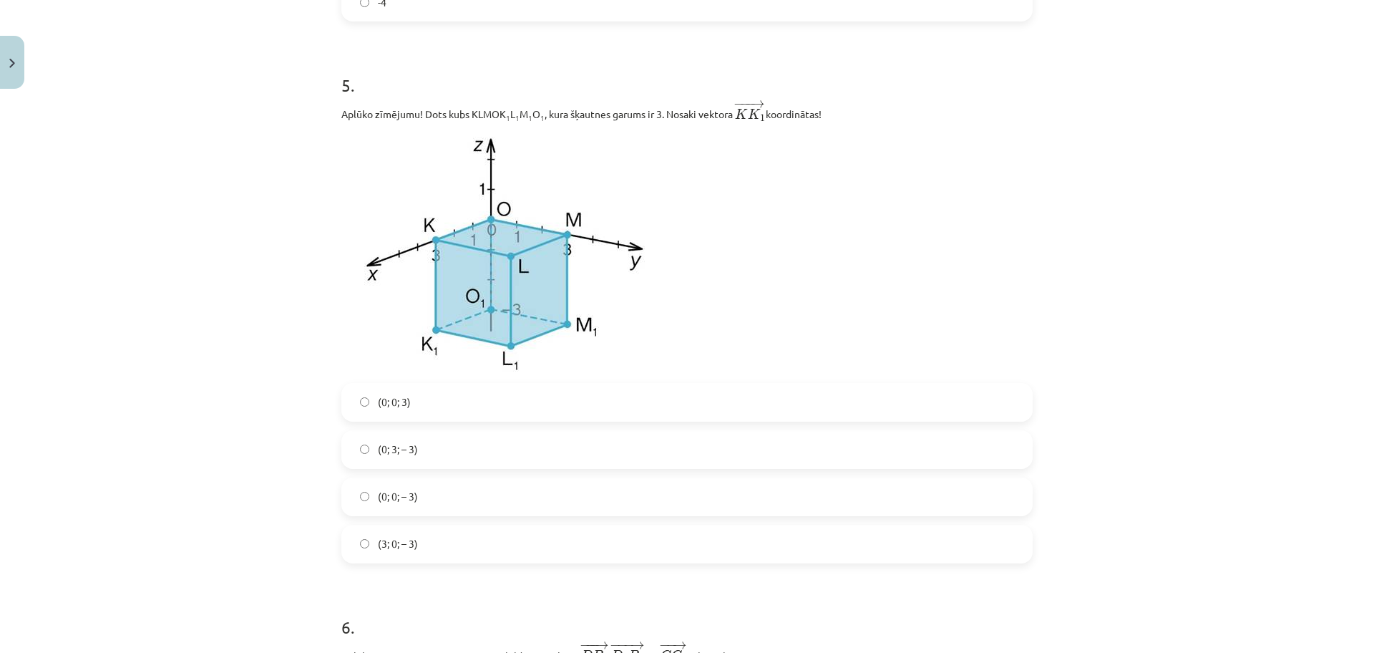
scroll to position [2166, 0]
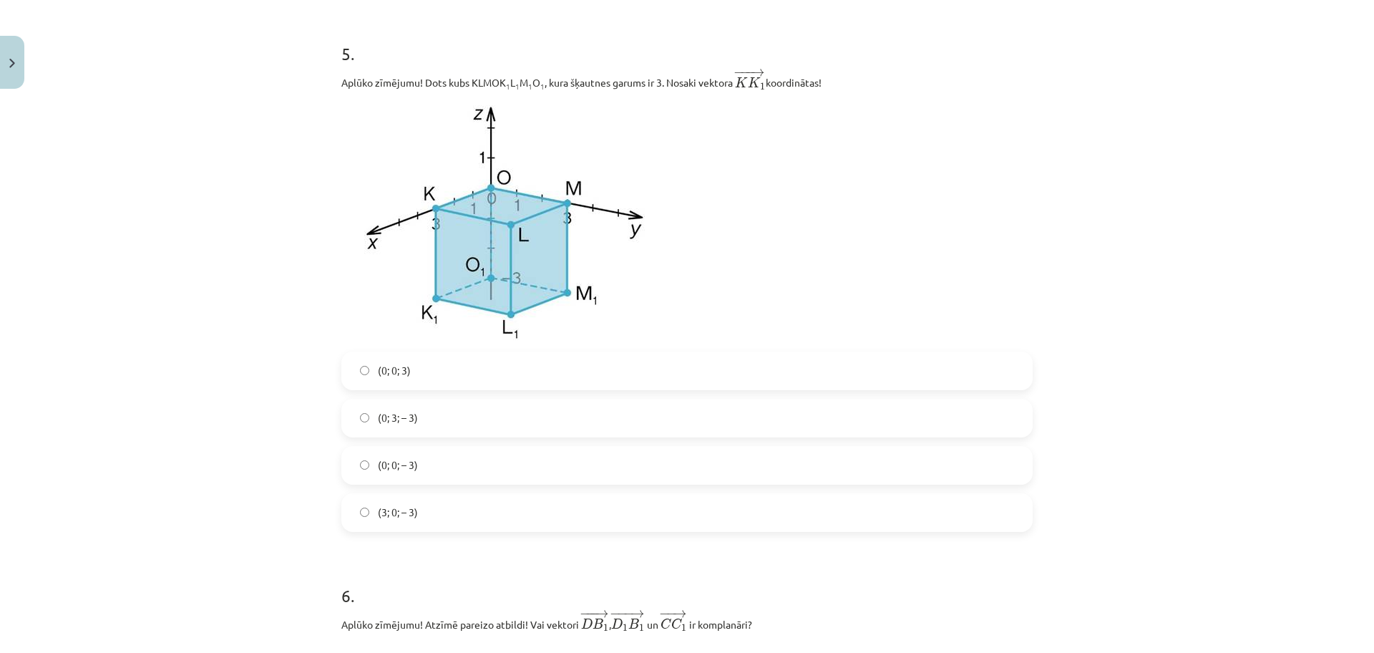
click at [435, 459] on label "(0; 0; – 3)" at bounding box center [687, 465] width 689 height 36
click at [454, 364] on label "(0; 0; 3)" at bounding box center [687, 371] width 689 height 36
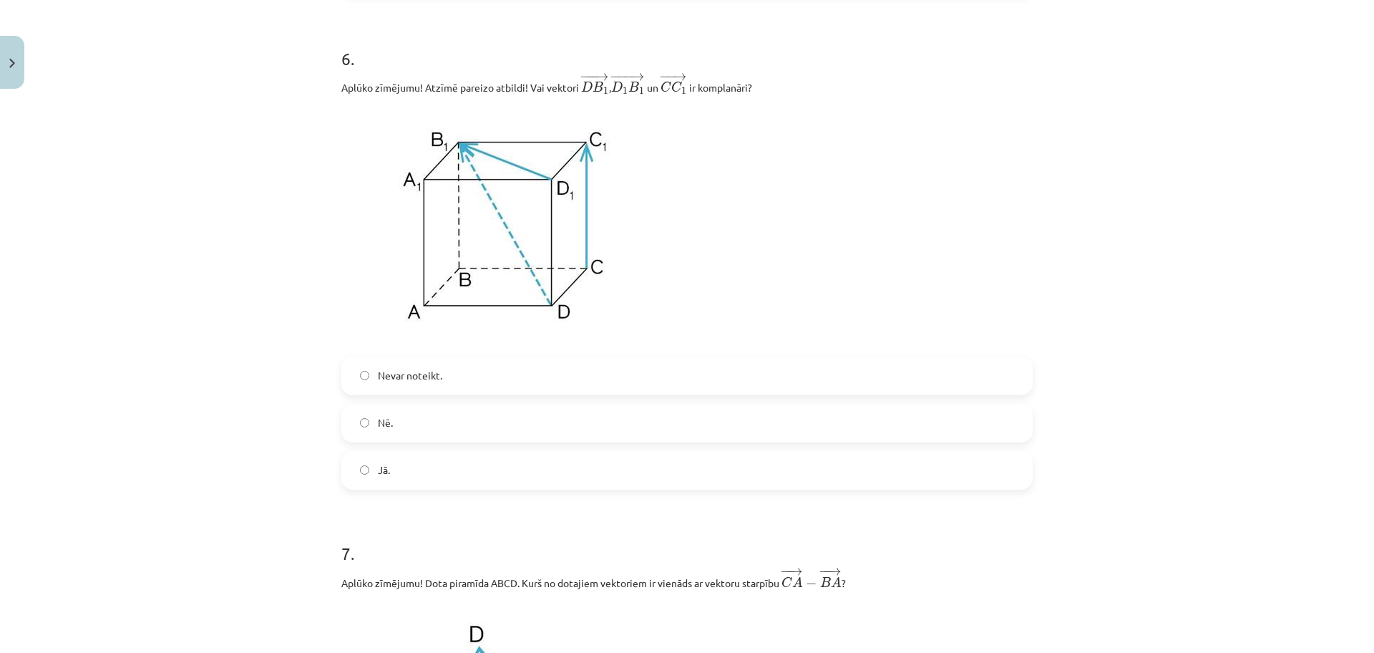
scroll to position [2613, 0]
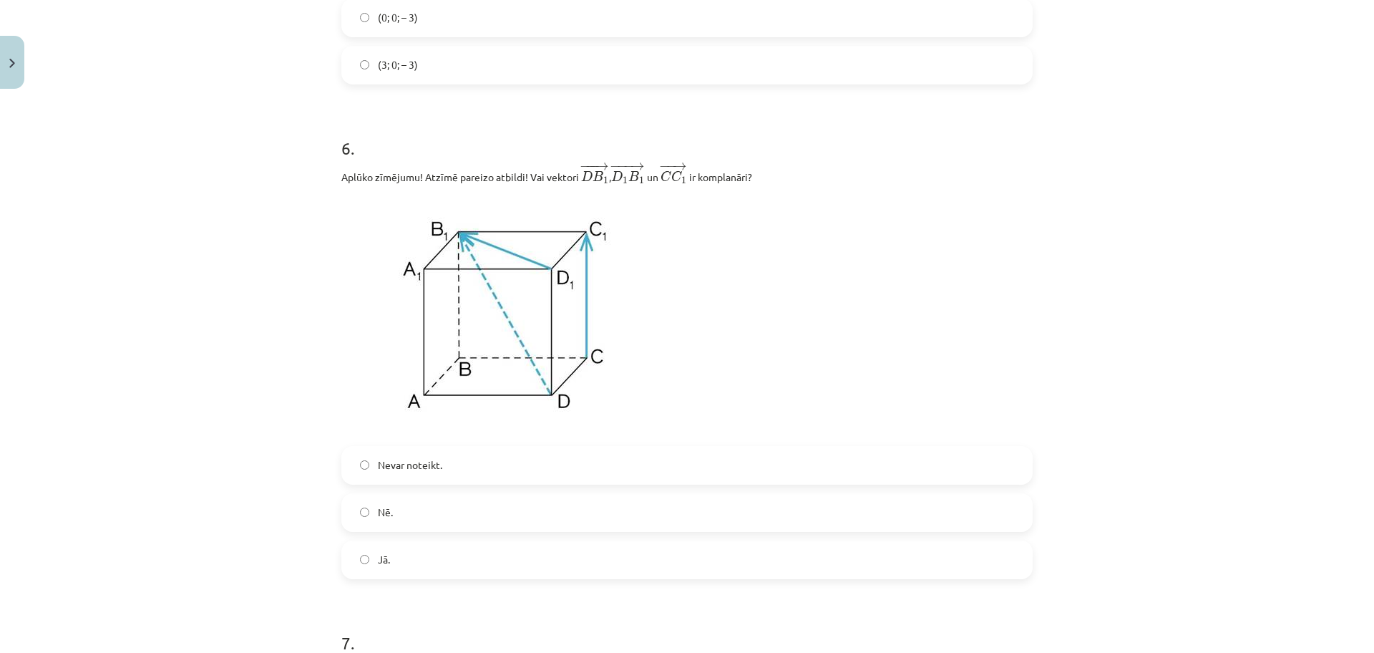
click at [568, 509] on label "Nē." at bounding box center [687, 513] width 689 height 36
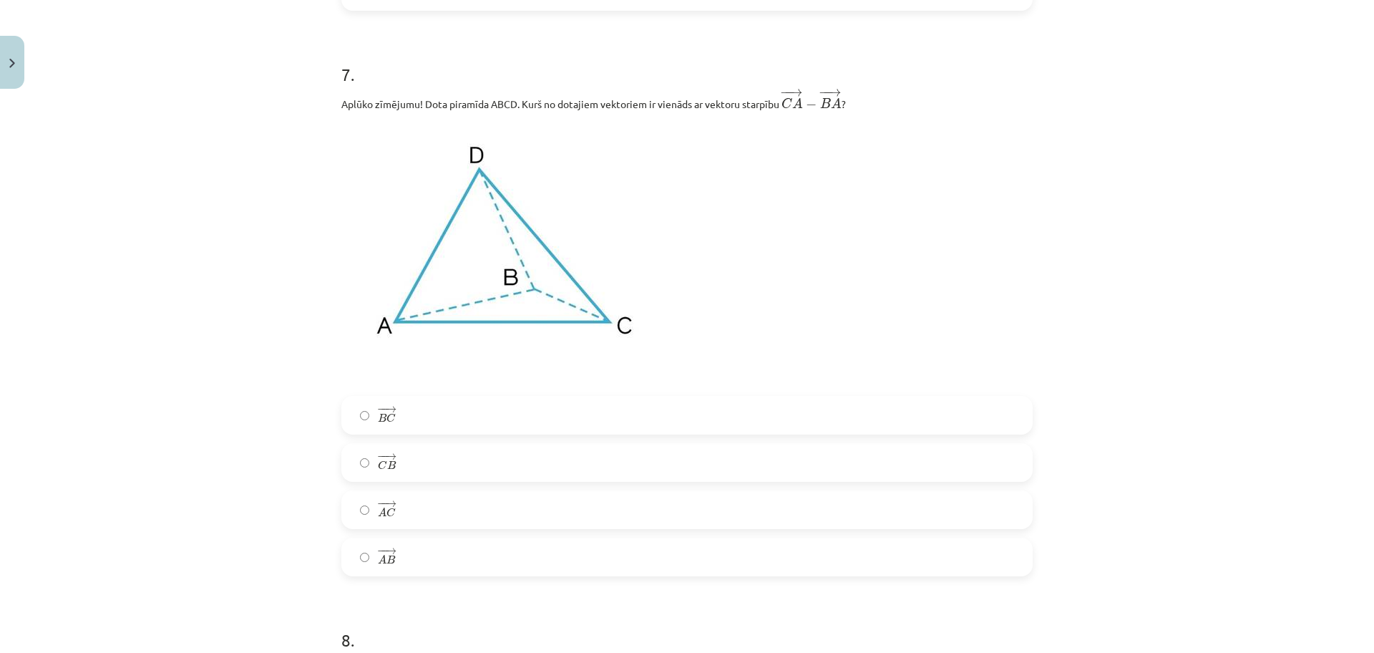
scroll to position [3150, 0]
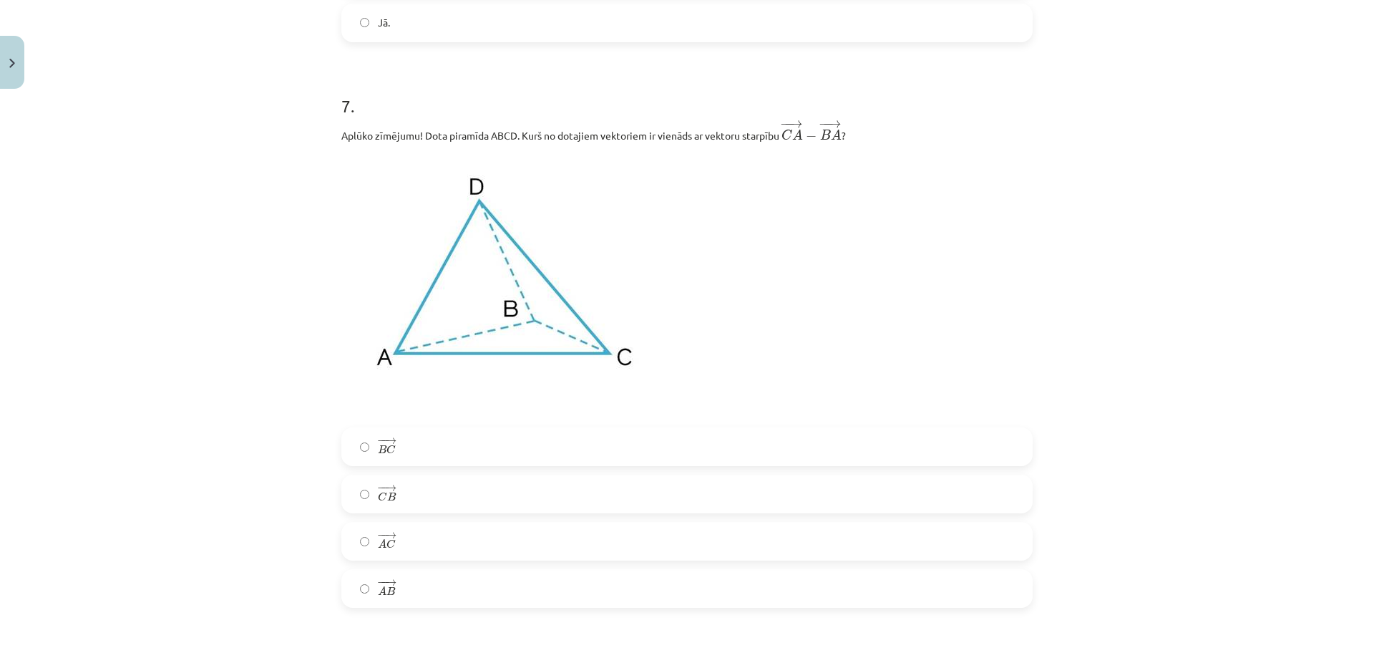
click at [435, 484] on label "− − → C B C B →" at bounding box center [687, 494] width 689 height 36
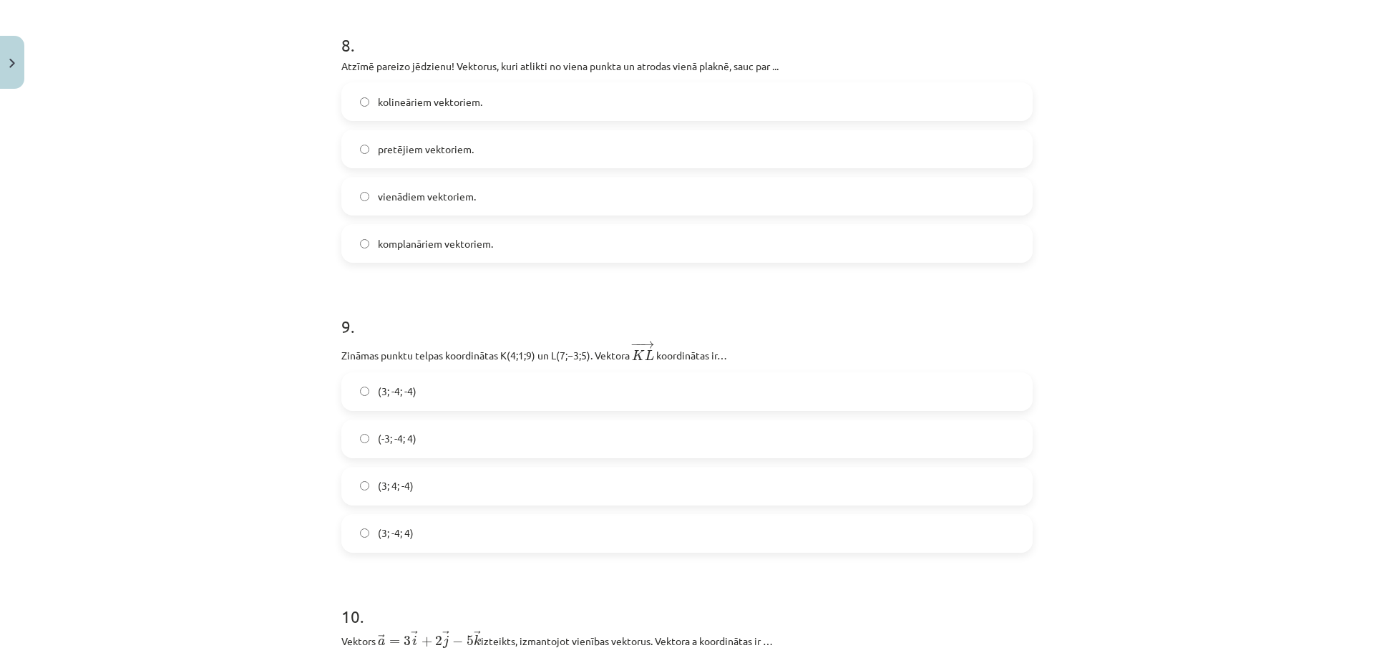
scroll to position [3687, 0]
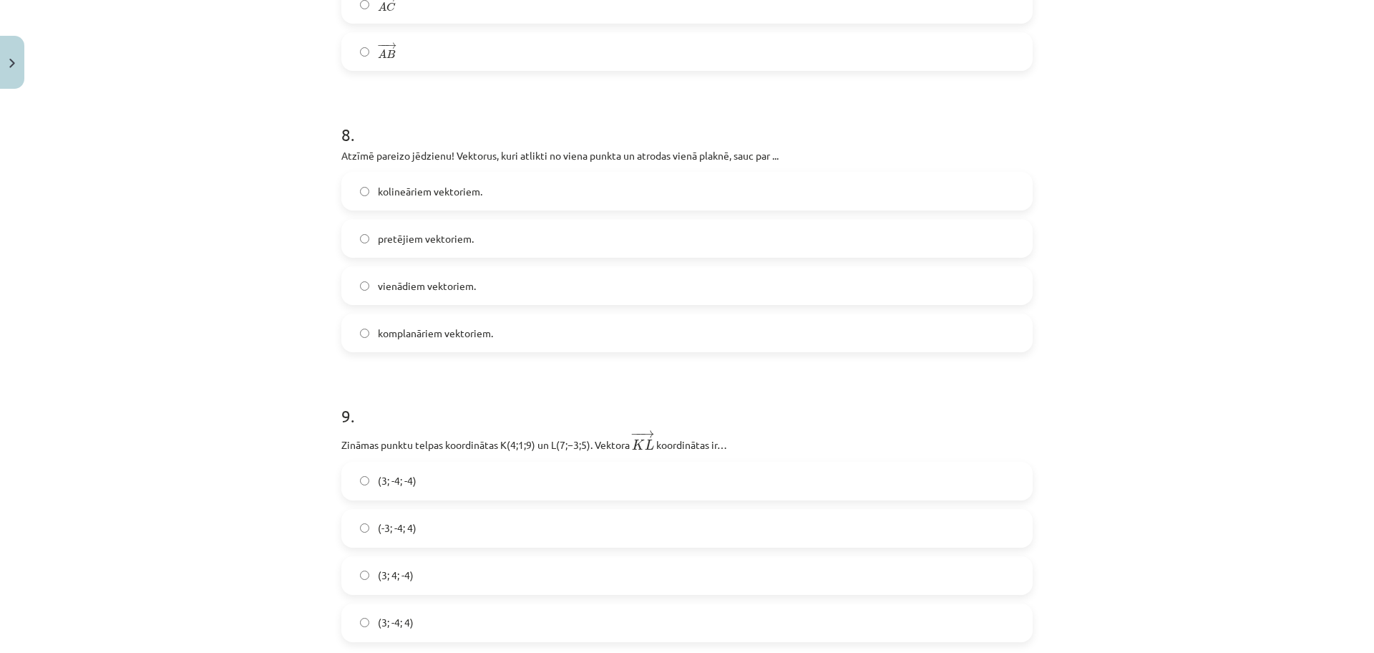
click at [631, 349] on label "komplanāriem vektoriem." at bounding box center [687, 333] width 689 height 36
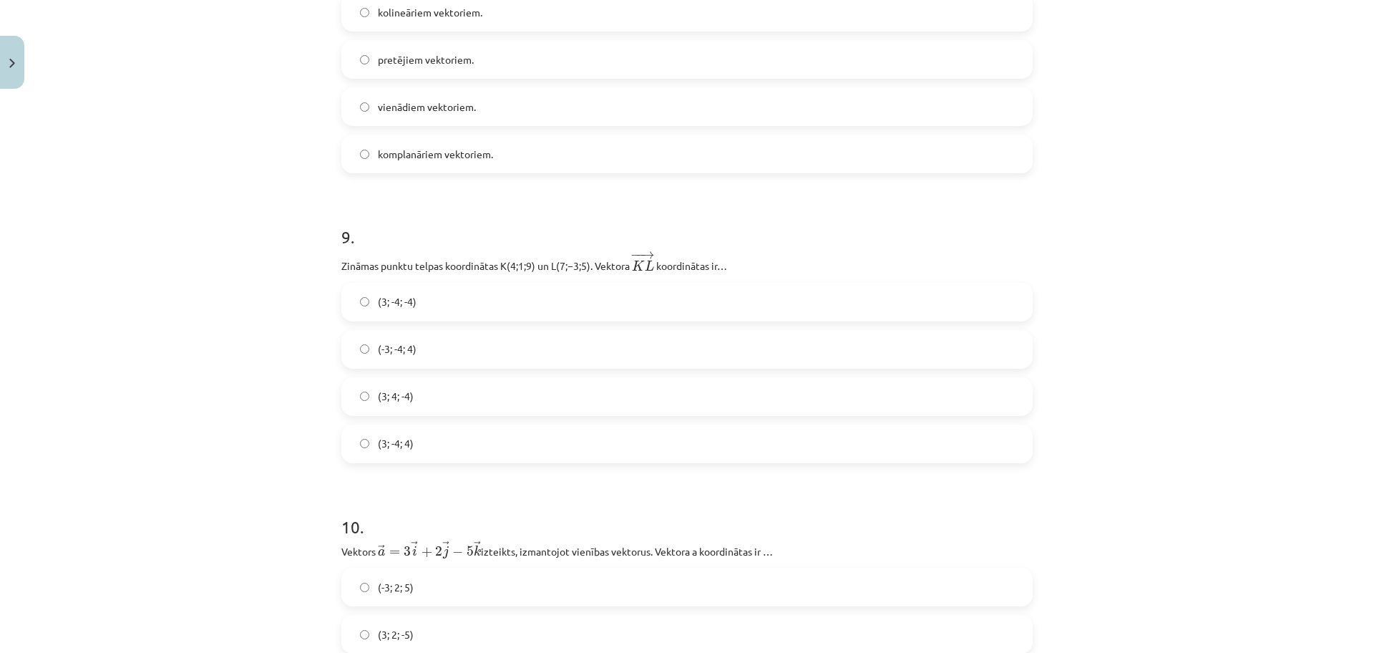
click at [466, 302] on label "(3; -4; -4)" at bounding box center [687, 302] width 689 height 36
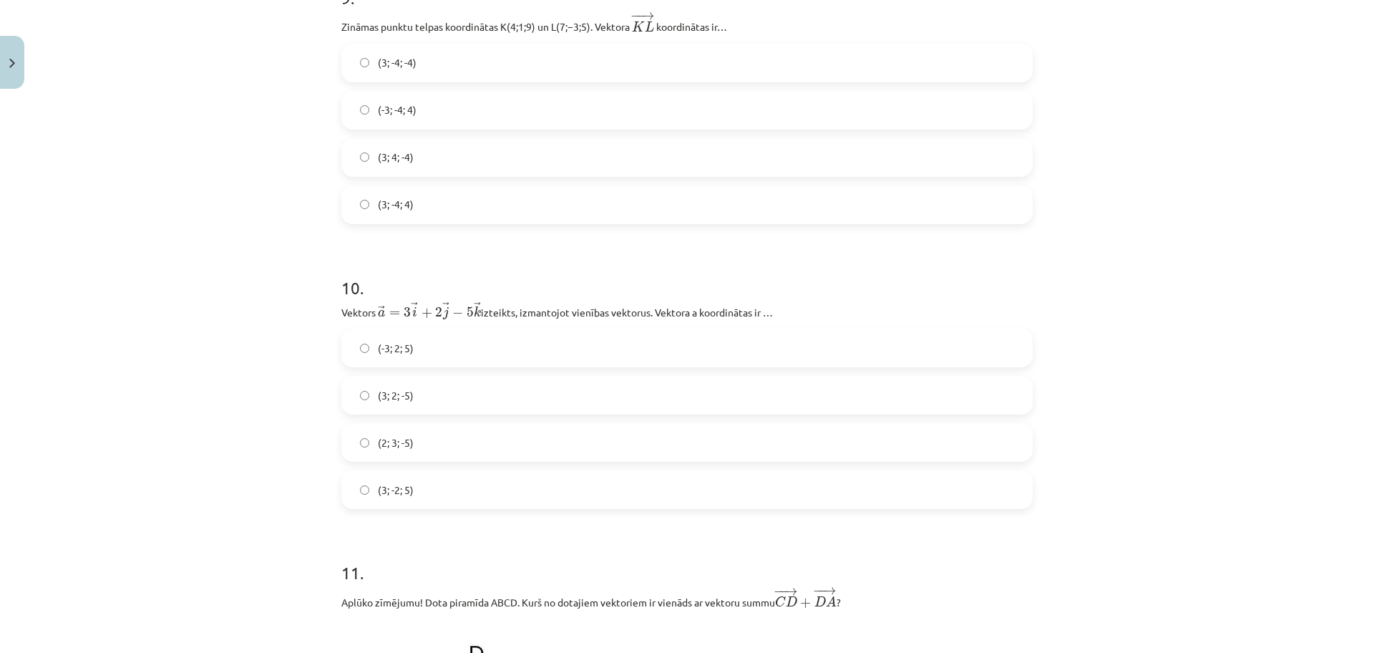
scroll to position [4134, 0]
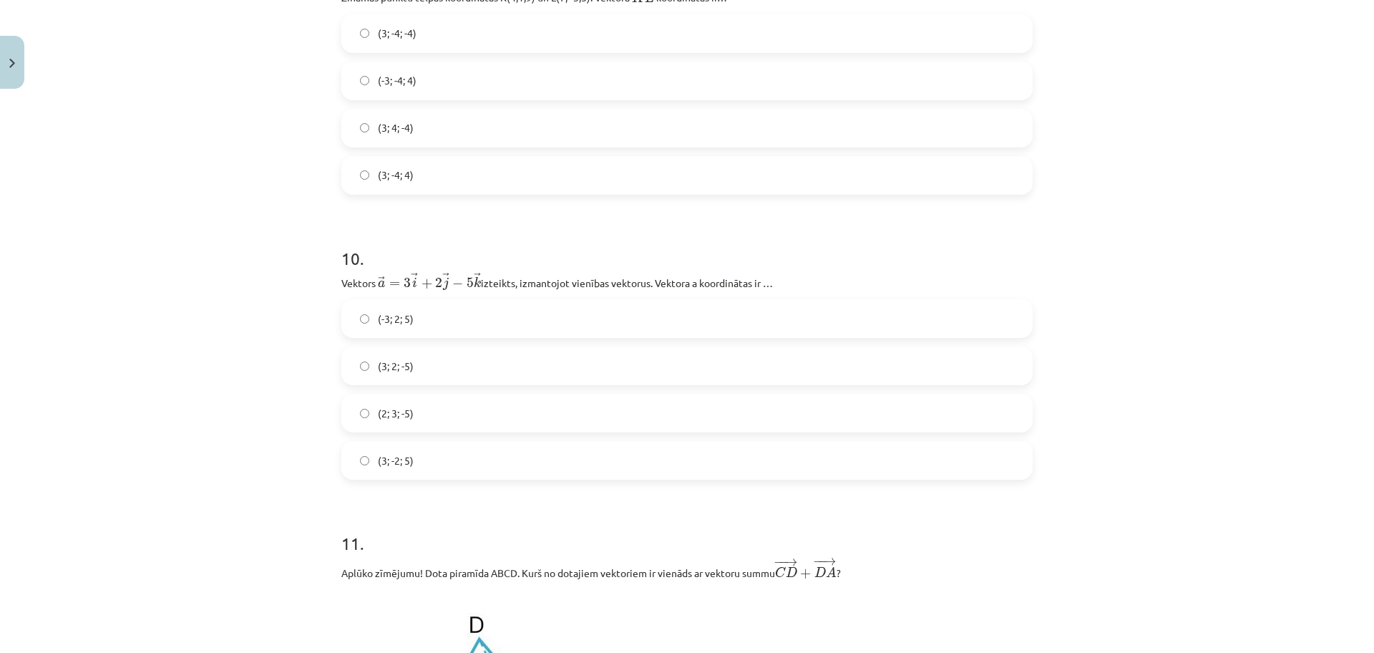
click at [588, 374] on label "(3; 2; -5)" at bounding box center [687, 366] width 689 height 36
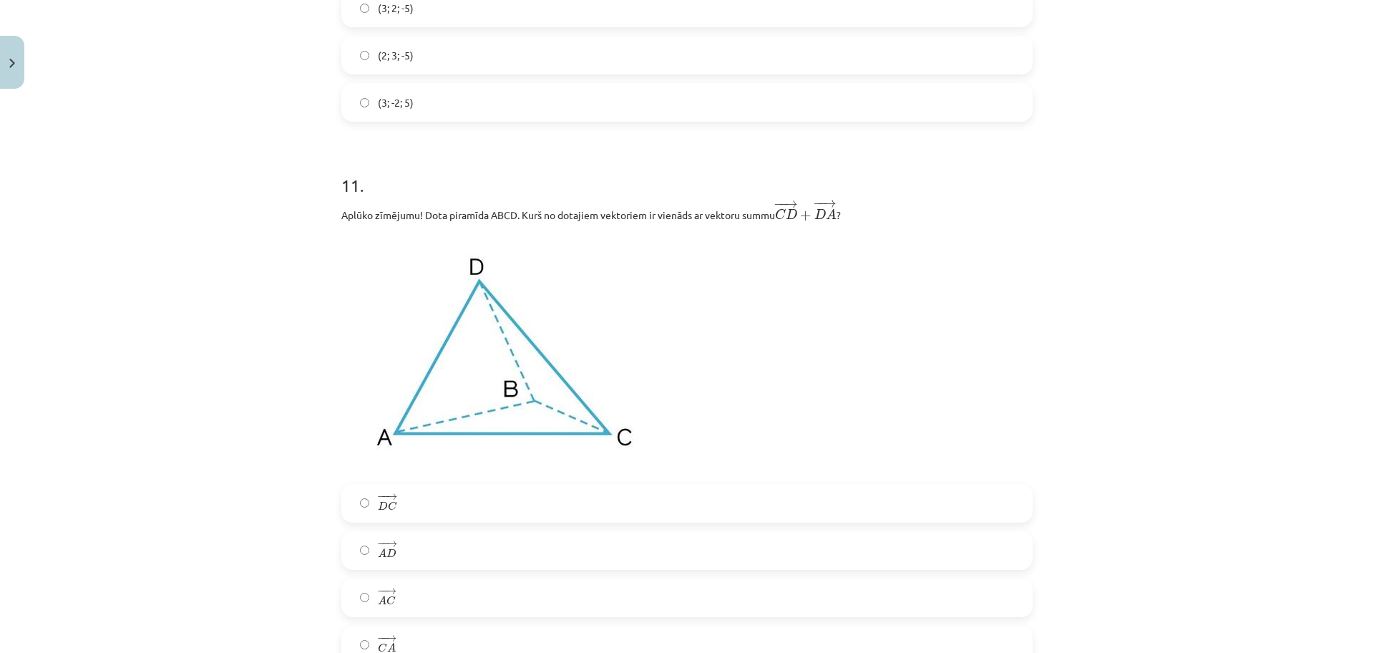
scroll to position [4582, 0]
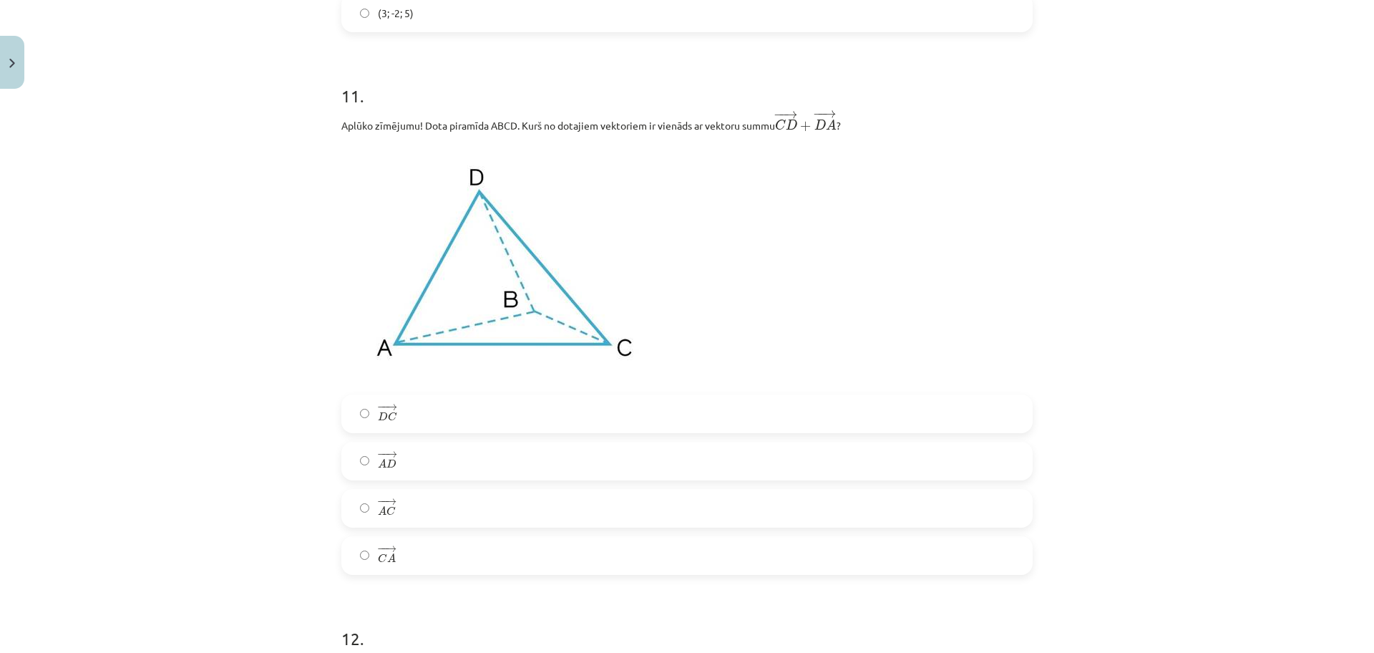
click at [478, 510] on label "− − → A C A C →" at bounding box center [687, 508] width 689 height 36
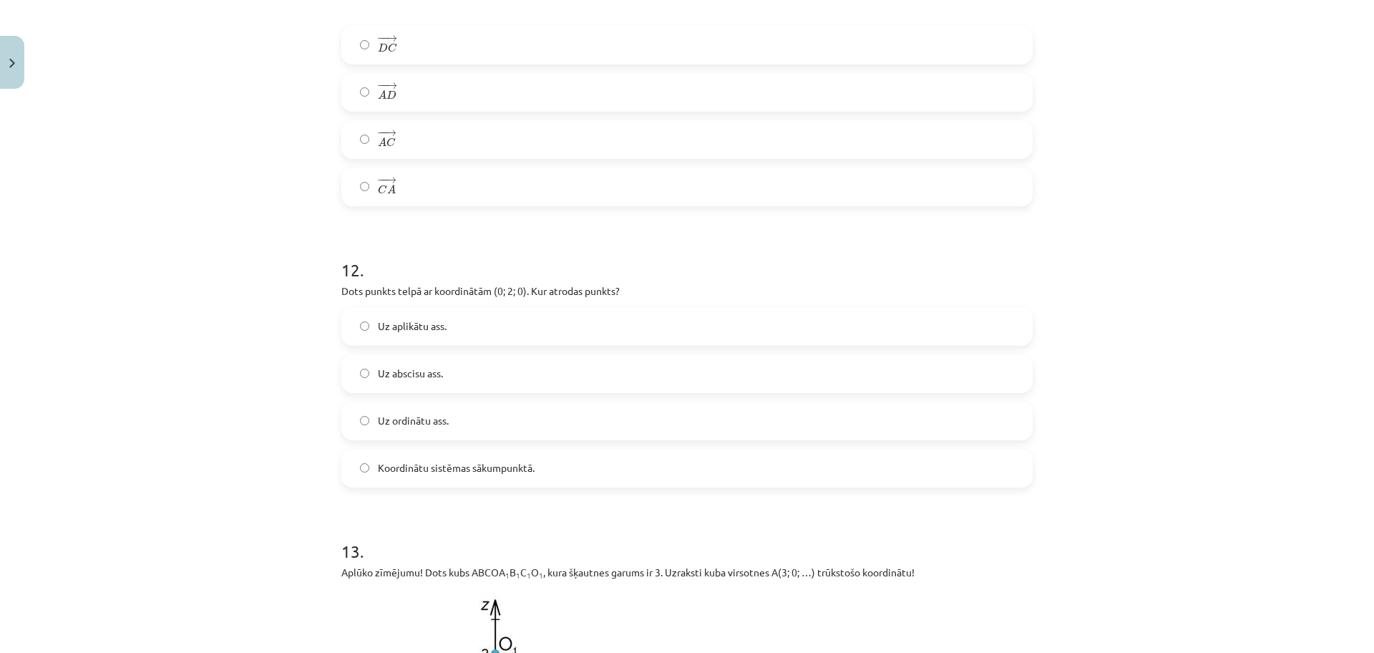
scroll to position [4939, 0]
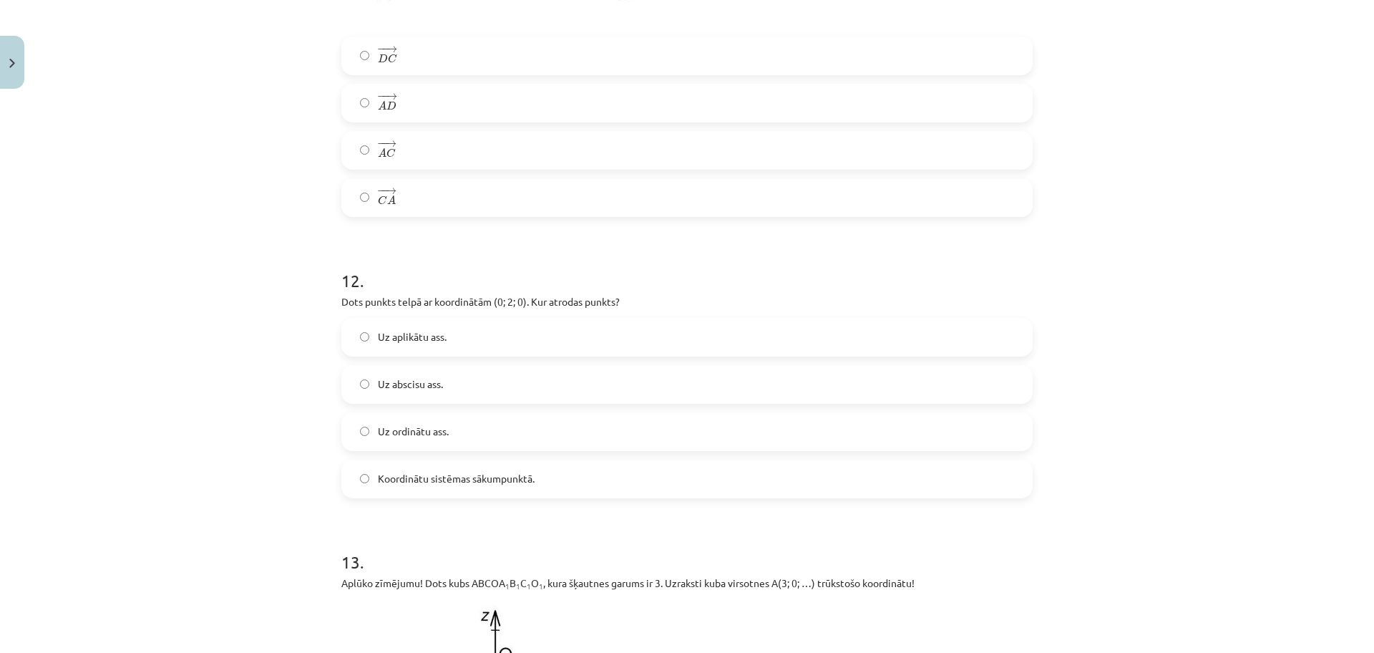
click at [514, 431] on label "Uz ordinātu ass." at bounding box center [687, 432] width 689 height 36
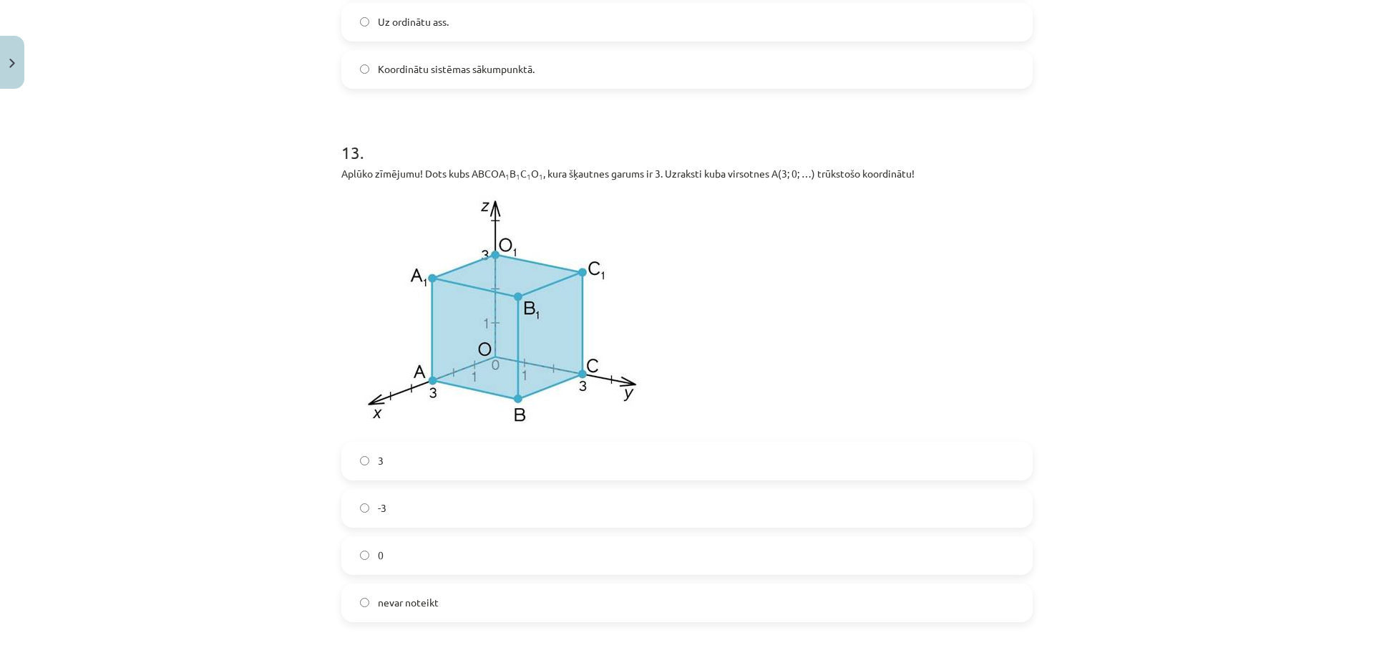
scroll to position [5387, 0]
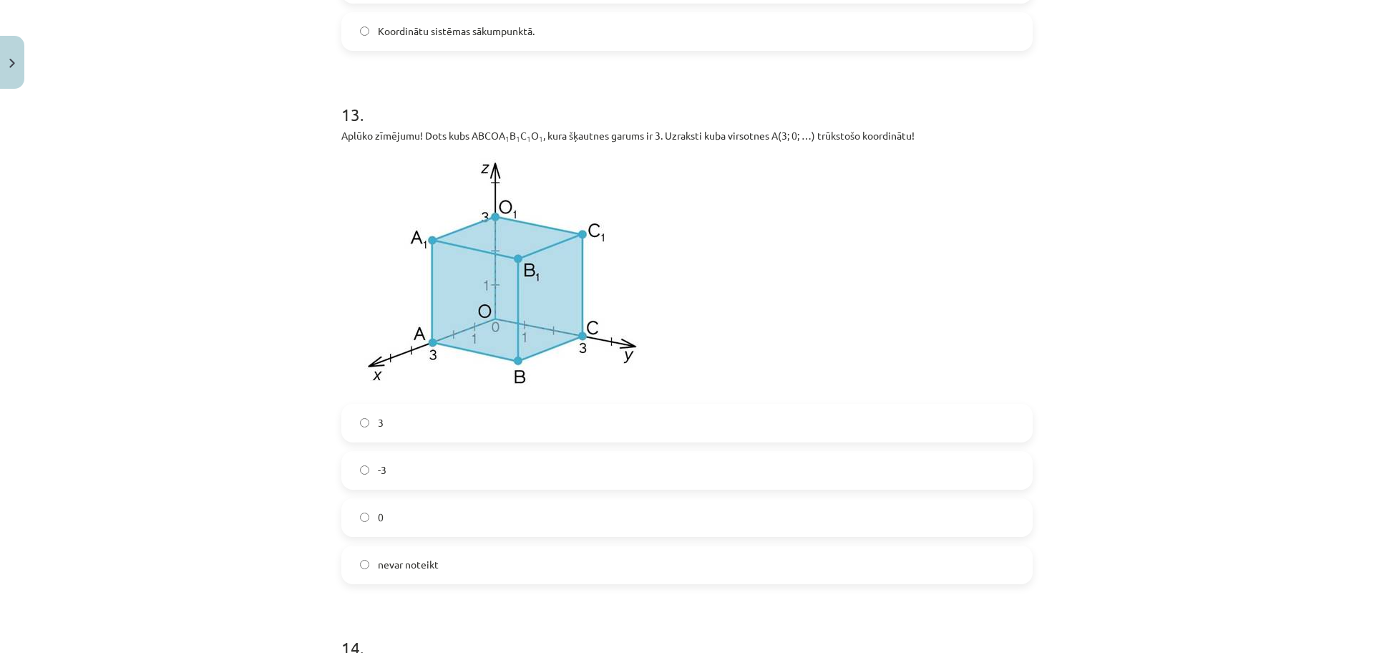
click at [412, 518] on label "0" at bounding box center [687, 518] width 689 height 36
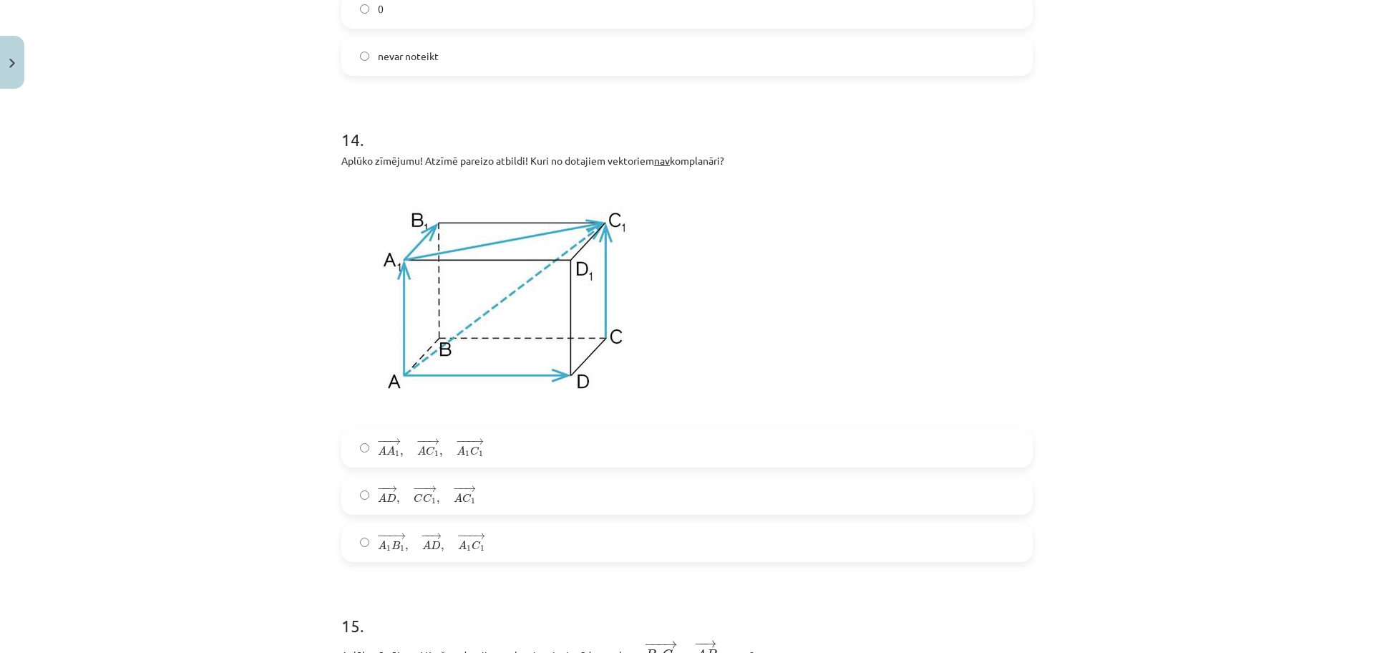
scroll to position [5924, 0]
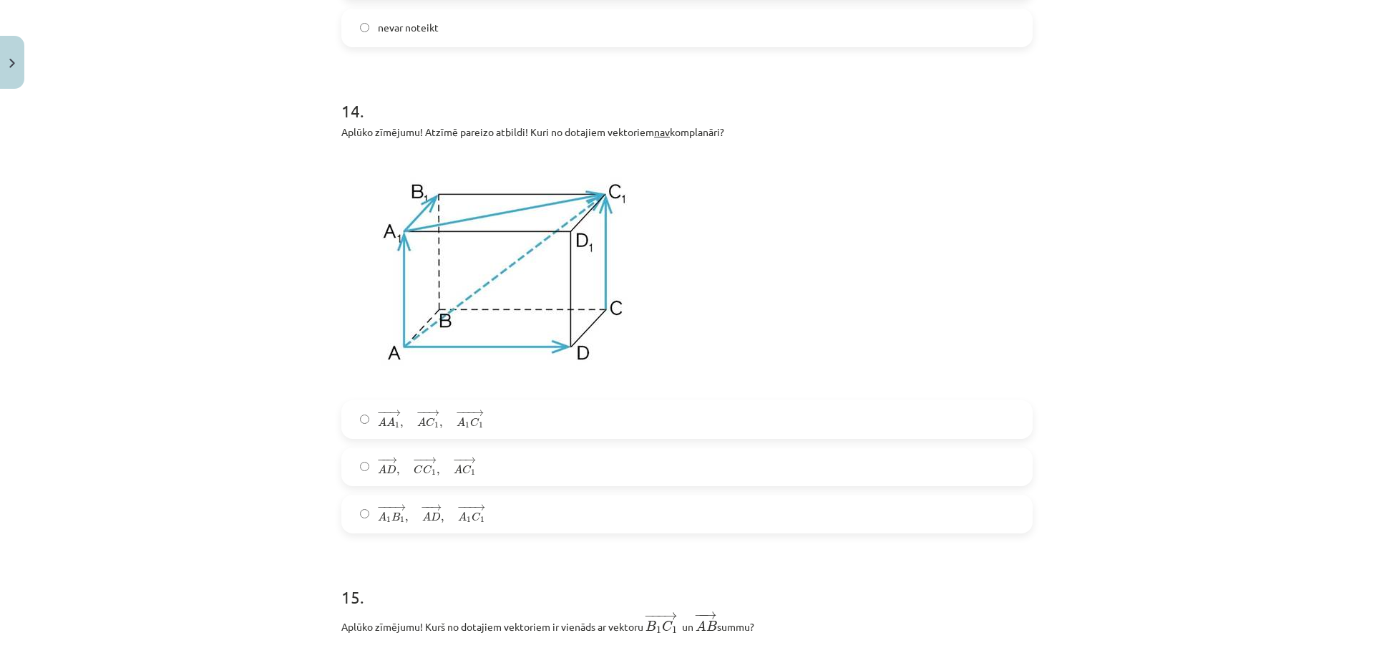
click at [550, 475] on label "− − → A D , − − → C C 1 , − − → A C 1 A D → , C C 1 → , A C 1 →" at bounding box center [687, 467] width 689 height 36
click at [502, 510] on label "− −− → A 1 B 1 , − − → A D , − −− → A 1 C 1 A 1 B 1 → , A D → , A 1 C 1 →" at bounding box center [687, 514] width 689 height 36
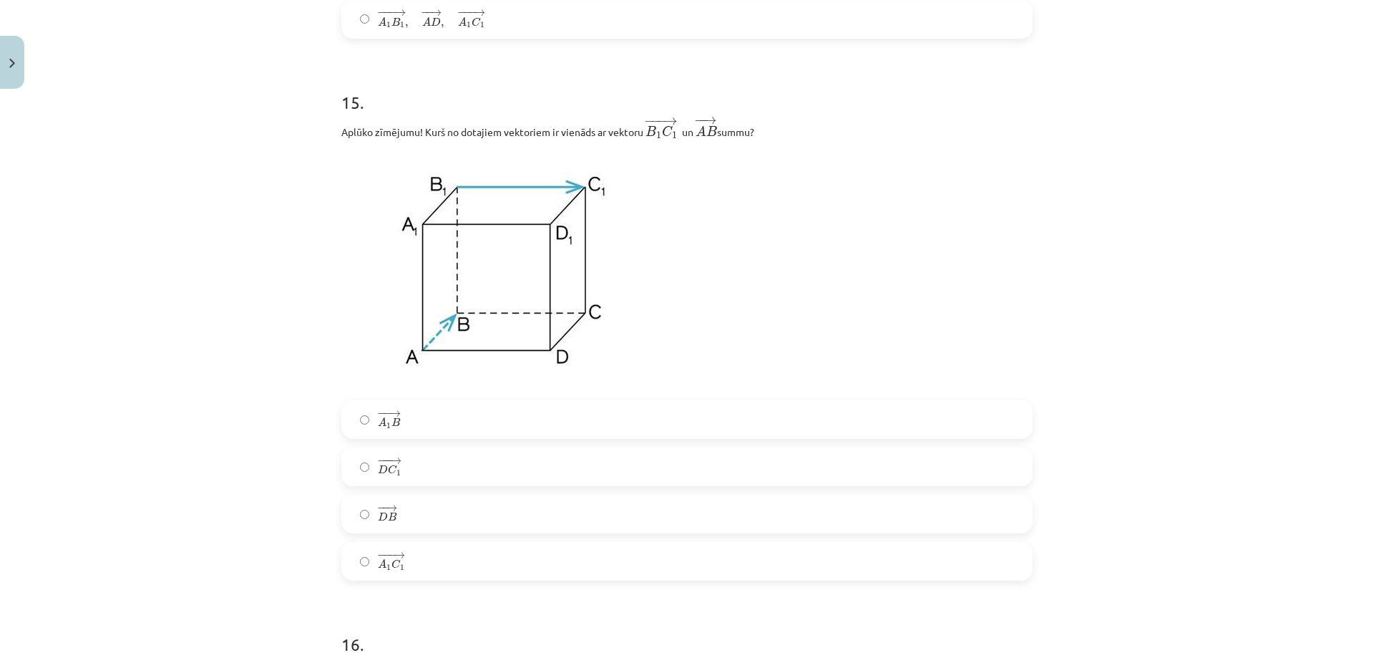
scroll to position [6461, 0]
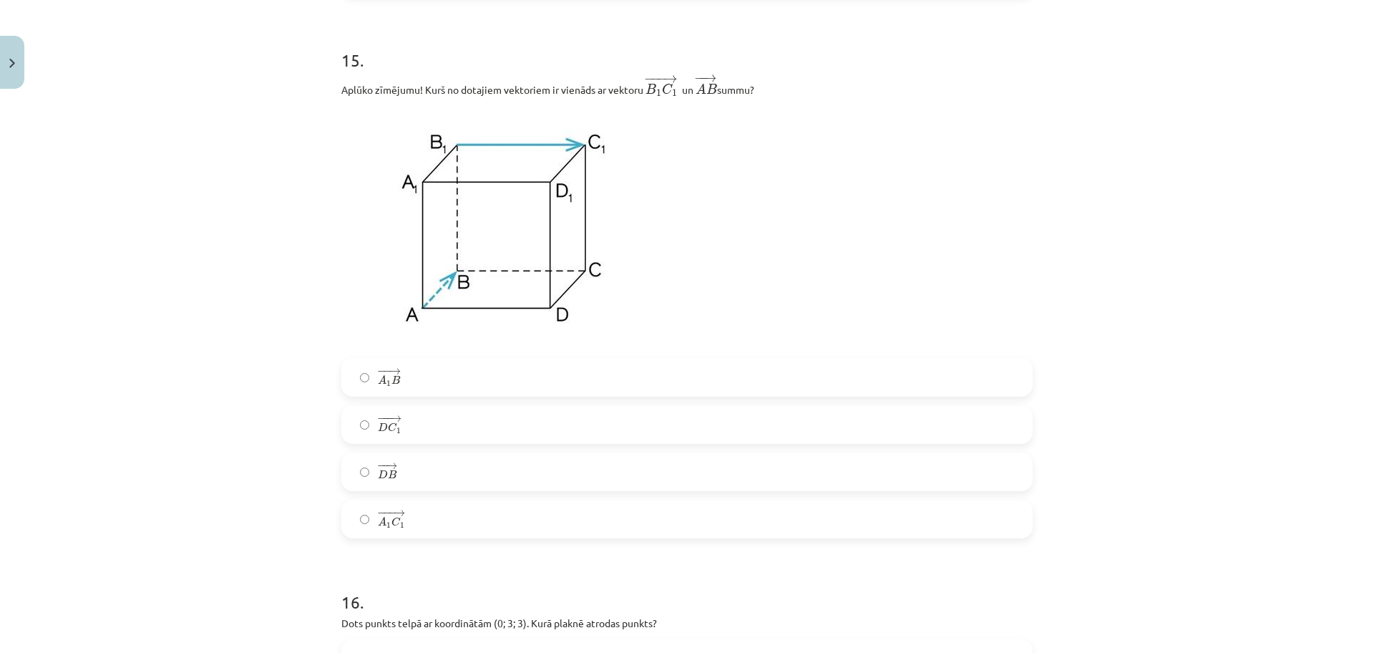
click at [459, 516] on label "− −− → A 1 C 1 A 1 C 1 →" at bounding box center [687, 519] width 689 height 36
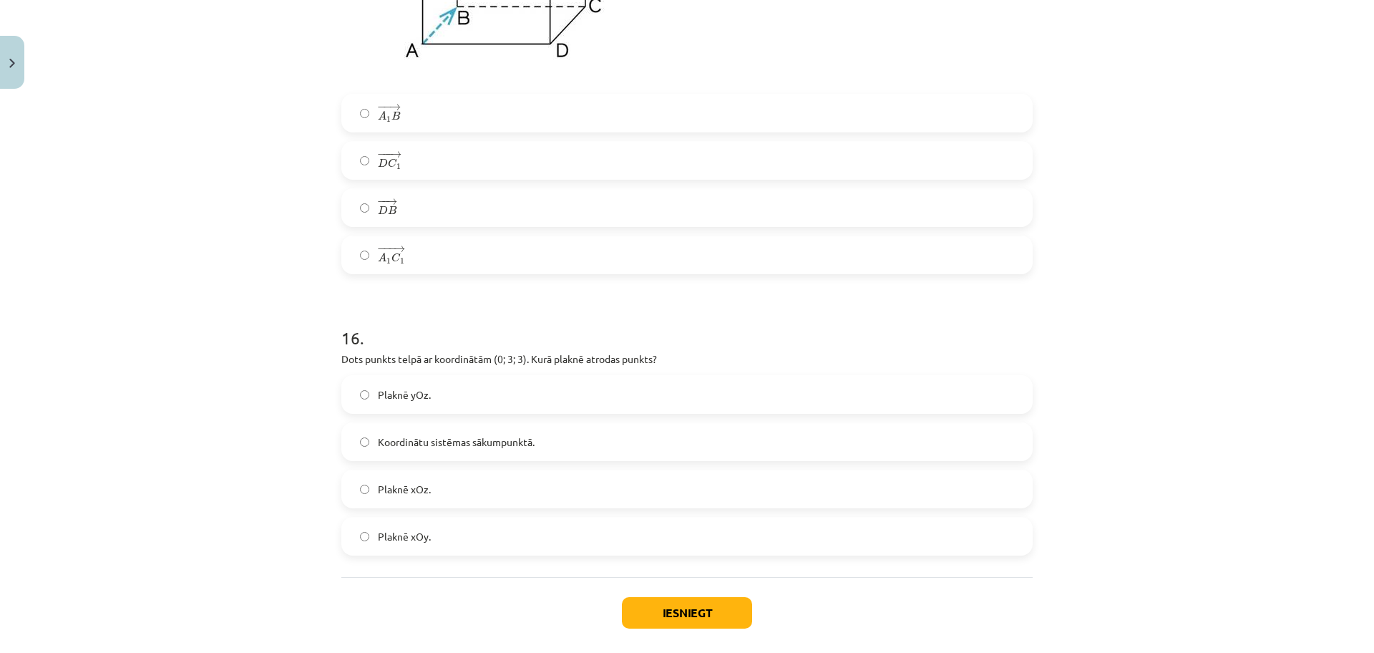
scroll to position [6729, 0]
click at [470, 385] on label "Plaknē yOz." at bounding box center [687, 390] width 689 height 36
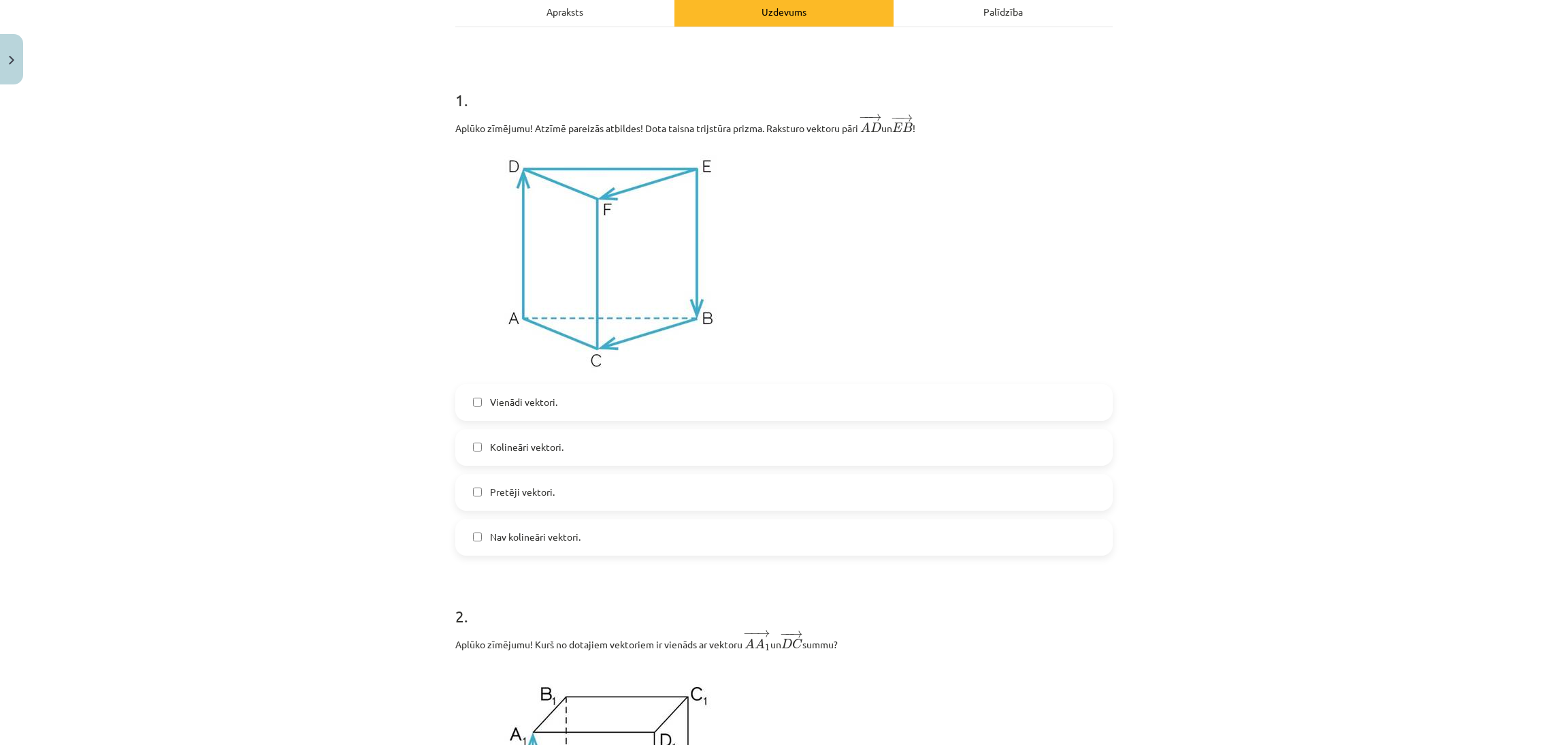
scroll to position [102, 0]
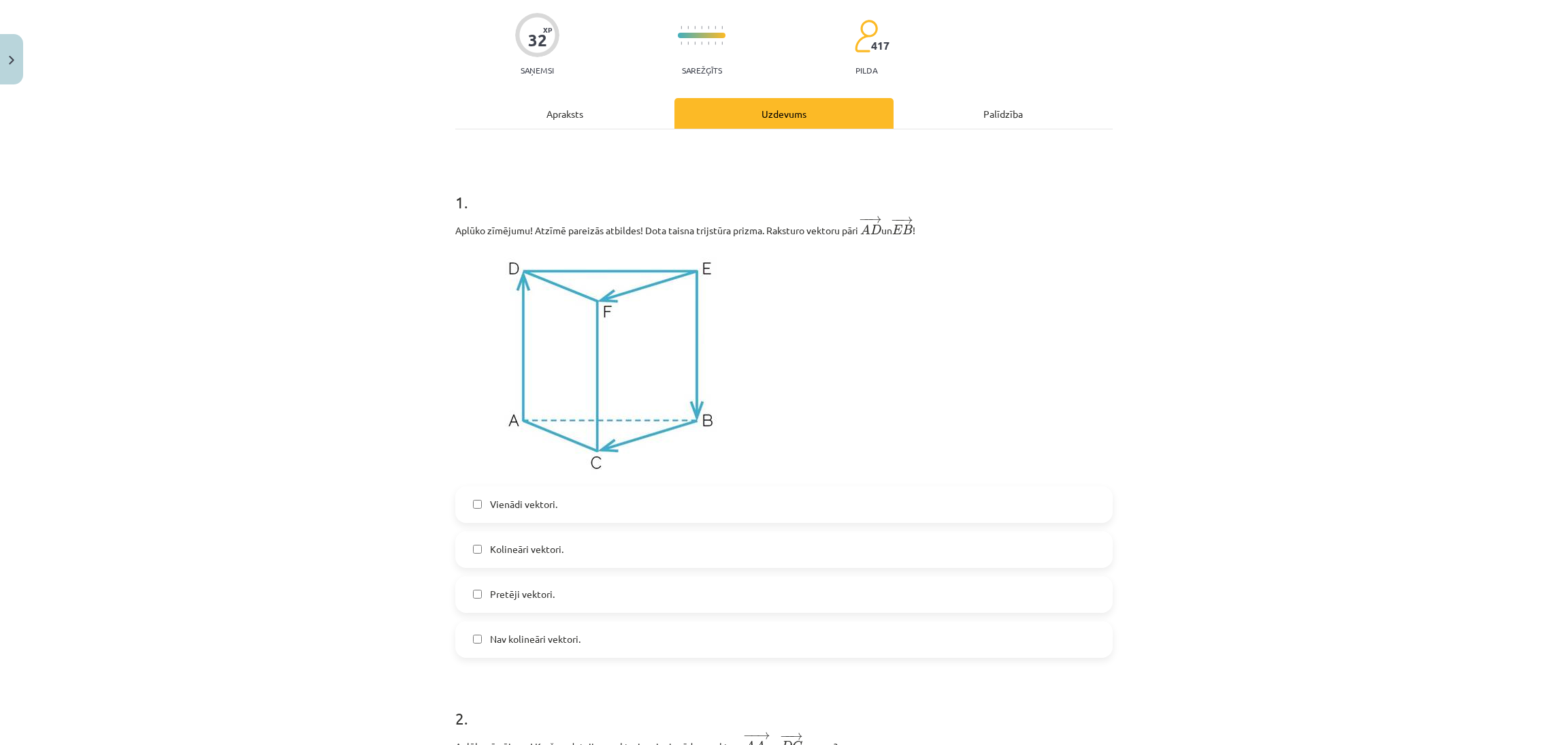
click at [549, 497] on span "Vienādi vektori." at bounding box center [523, 504] width 68 height 14
click at [532, 497] on span "Kolineāri vektori." at bounding box center [526, 549] width 73 height 14
click at [512, 497] on span "Nav kolineāri vektori." at bounding box center [534, 638] width 90 height 14
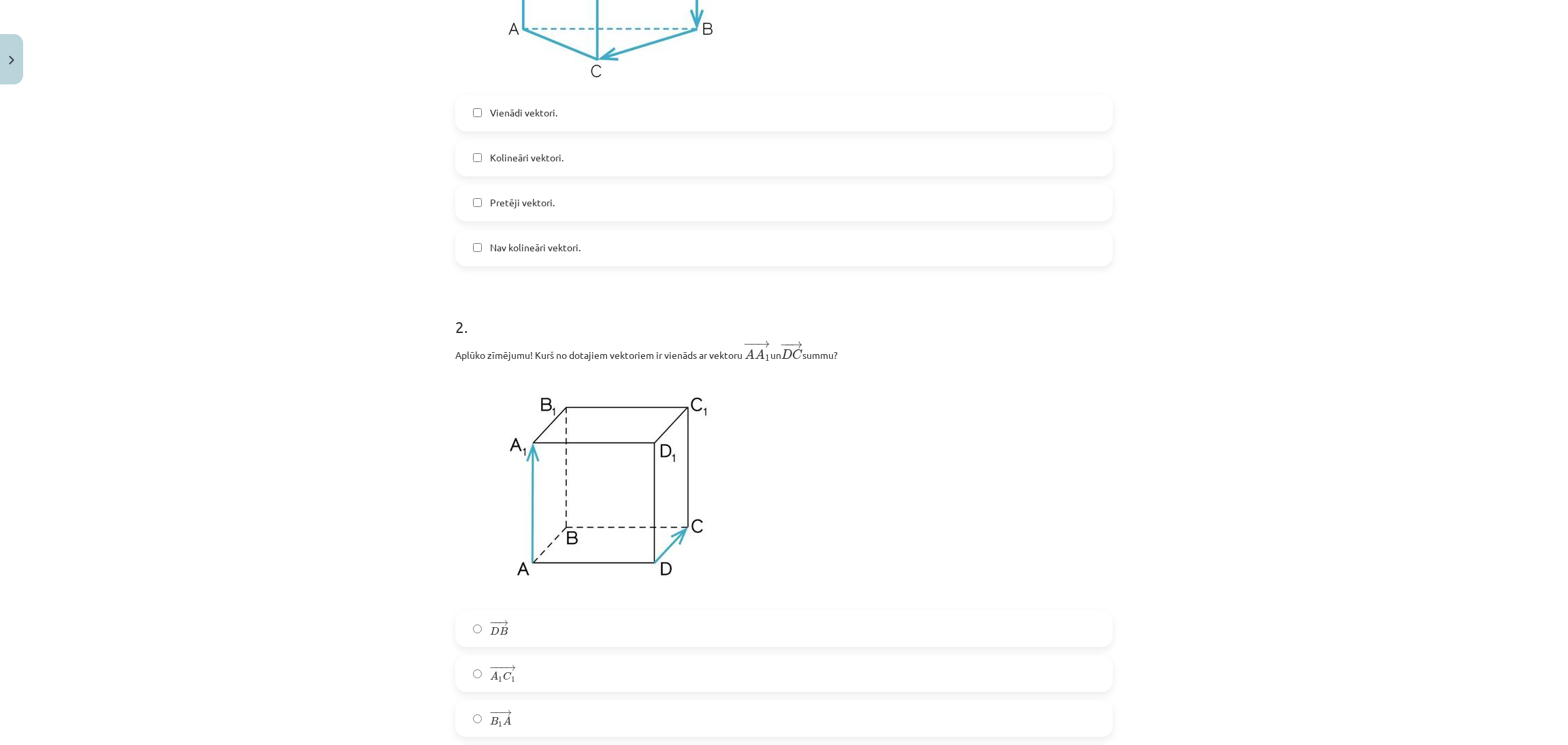
scroll to position [613, 0]
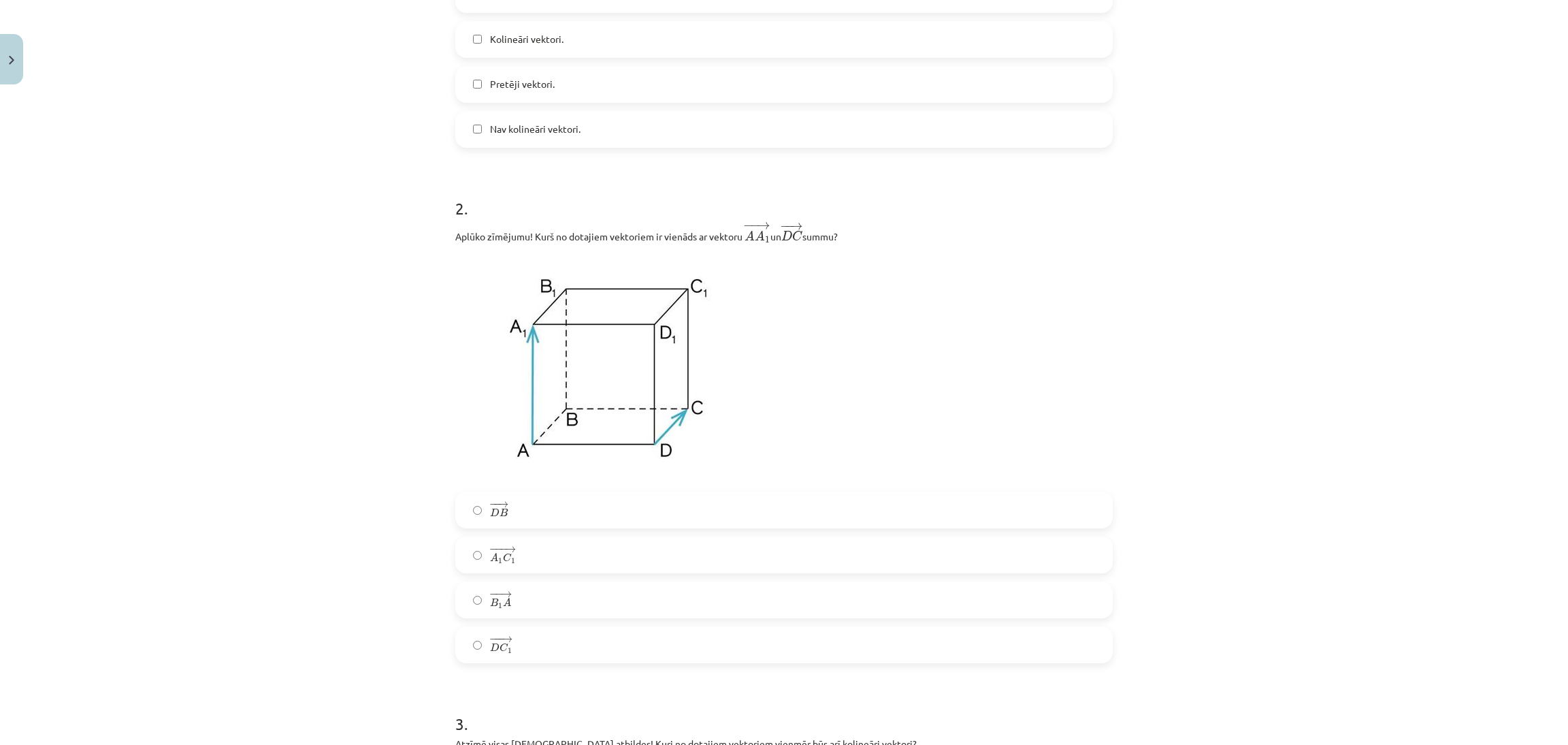
click at [585, 497] on label "− −− → D C 1 D C 1 →" at bounding box center [784, 645] width 655 height 34
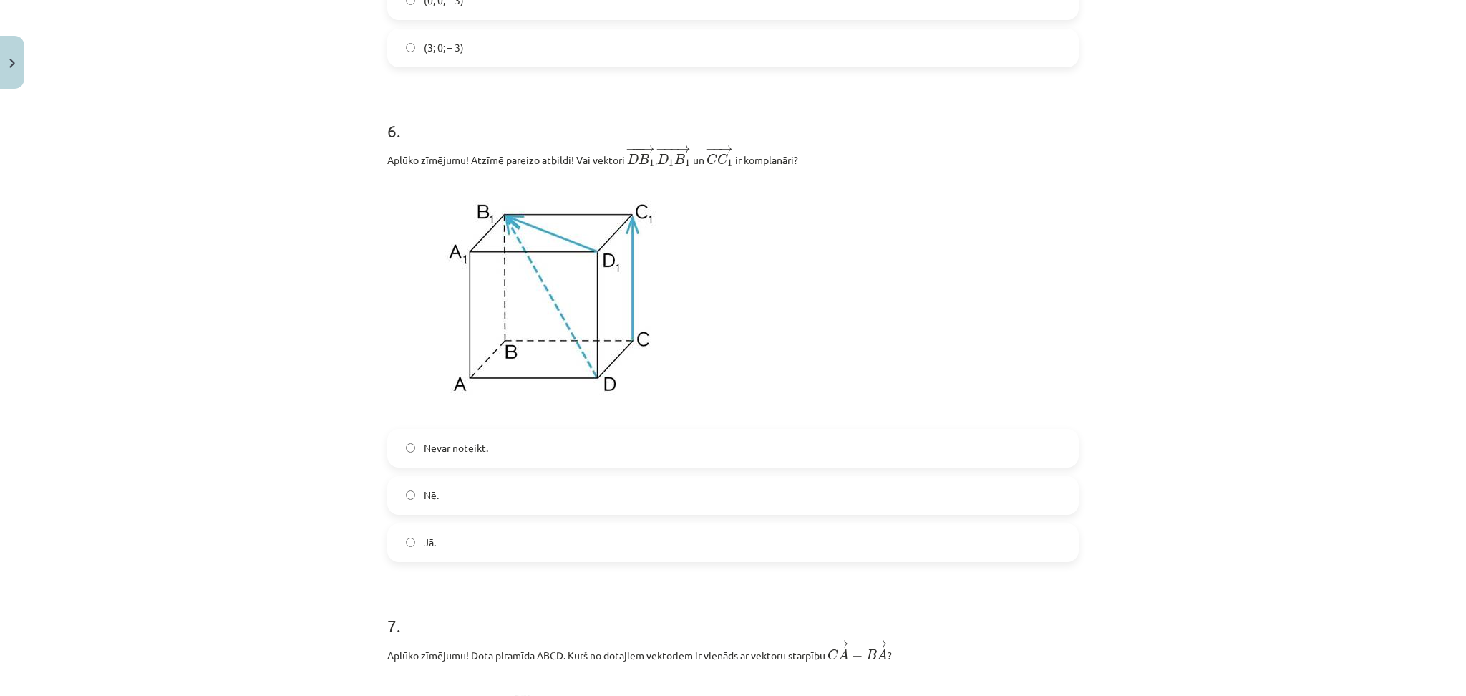
scroll to position [2661, 0]
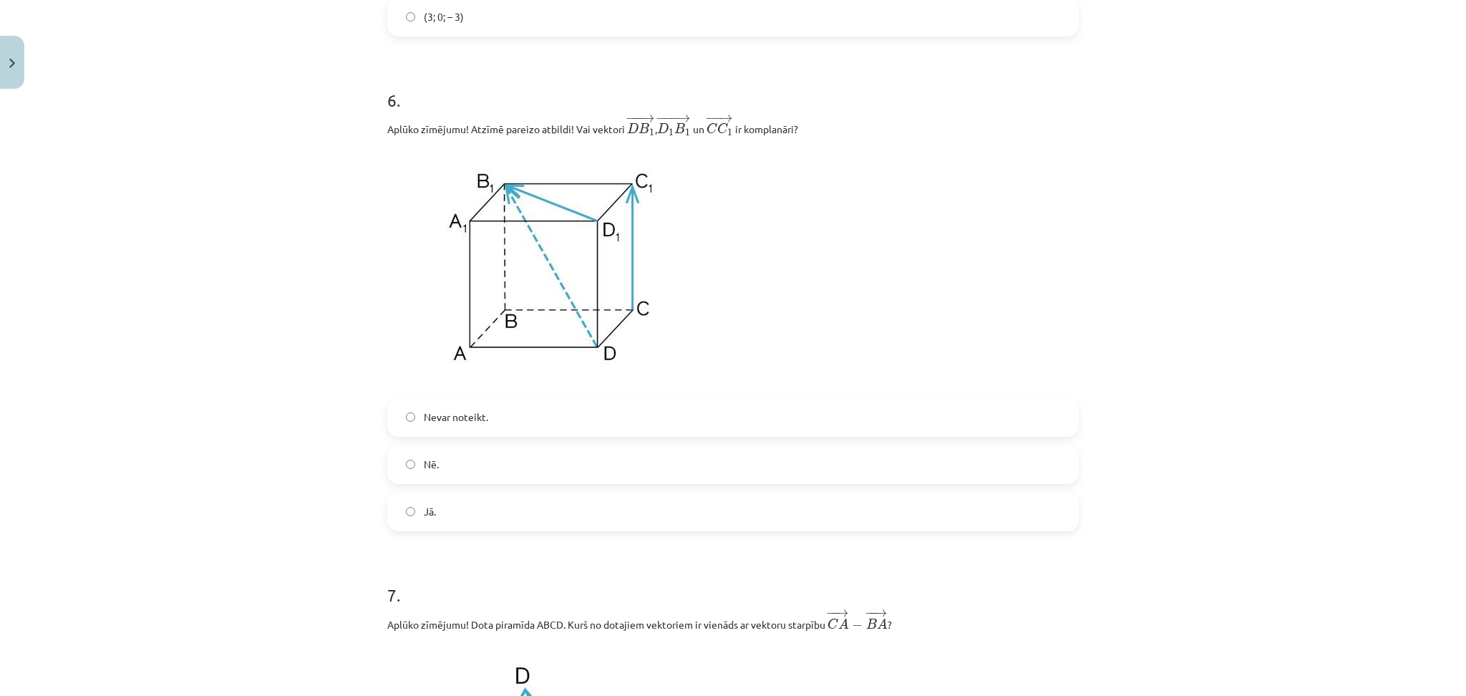
click at [427, 508] on span "Jā." at bounding box center [430, 511] width 12 height 15
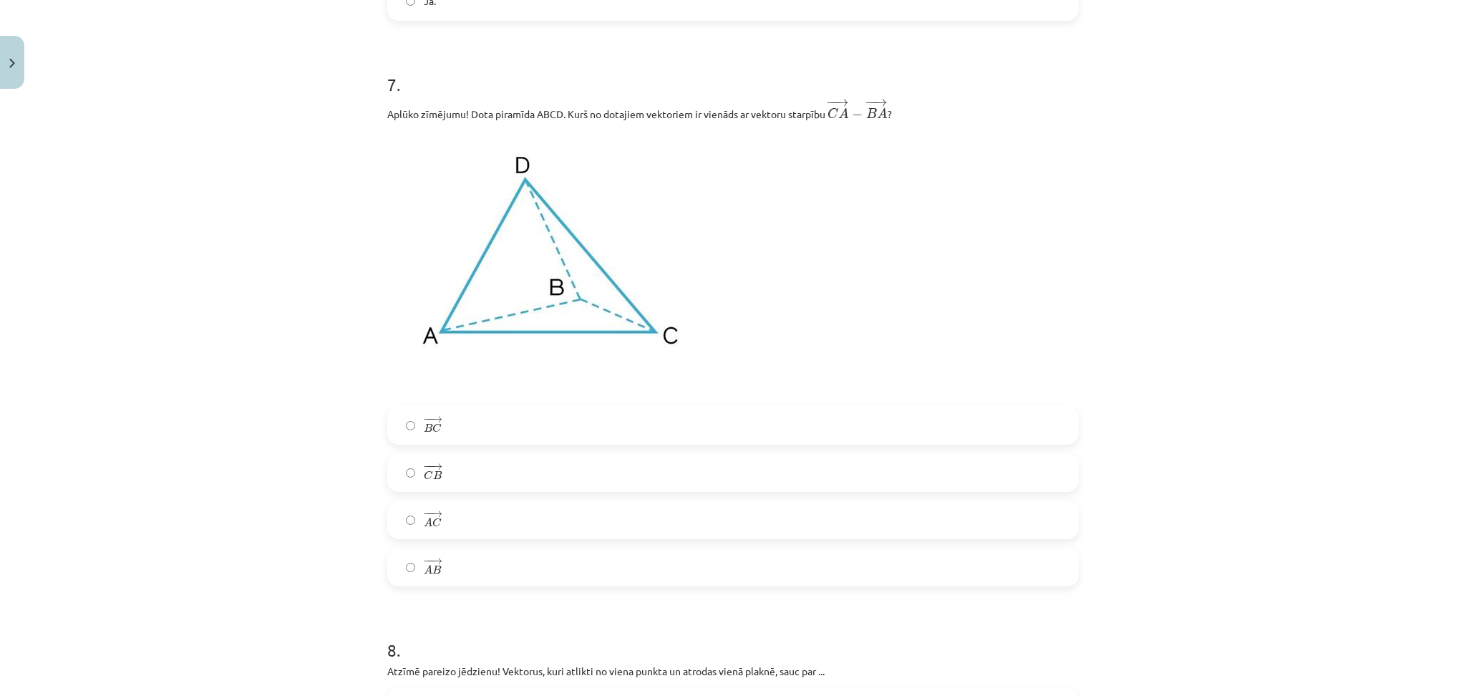
scroll to position [3138, 0]
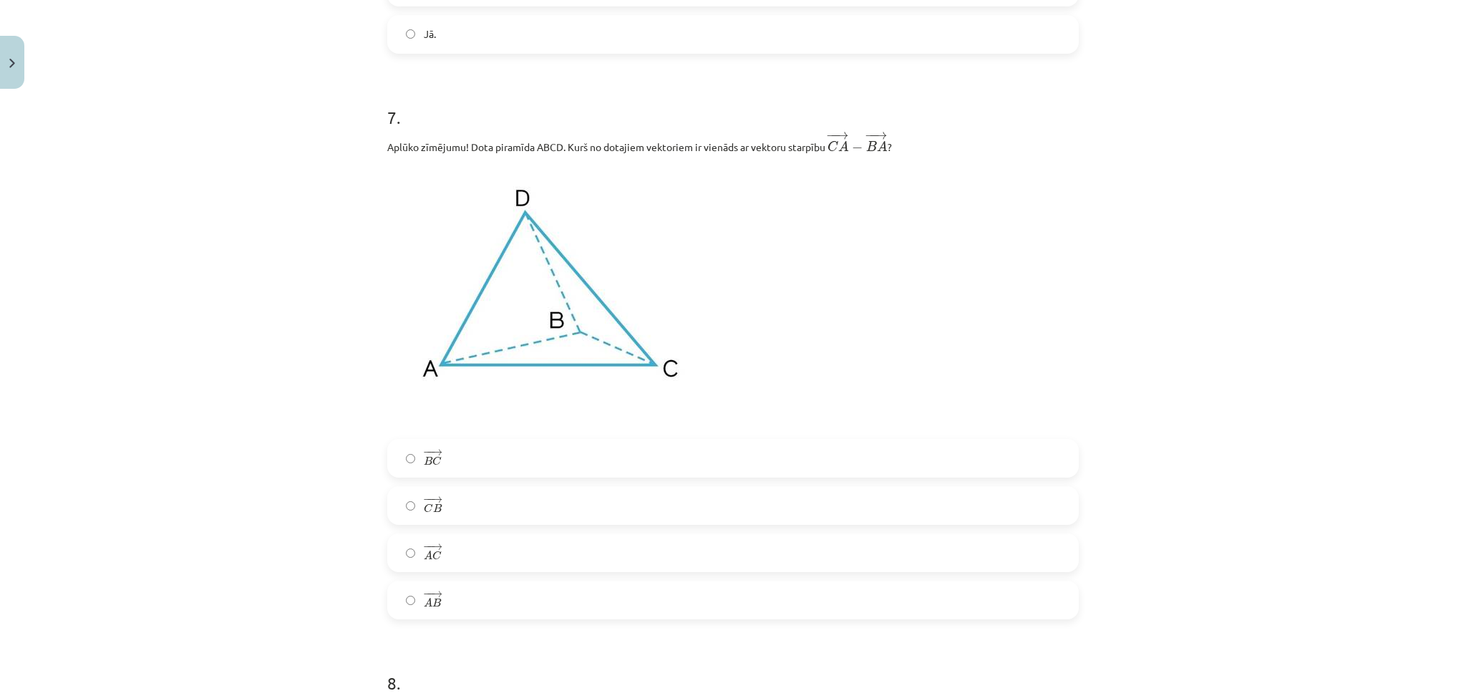
click at [528, 474] on label "− − → B C B C →" at bounding box center [733, 458] width 689 height 36
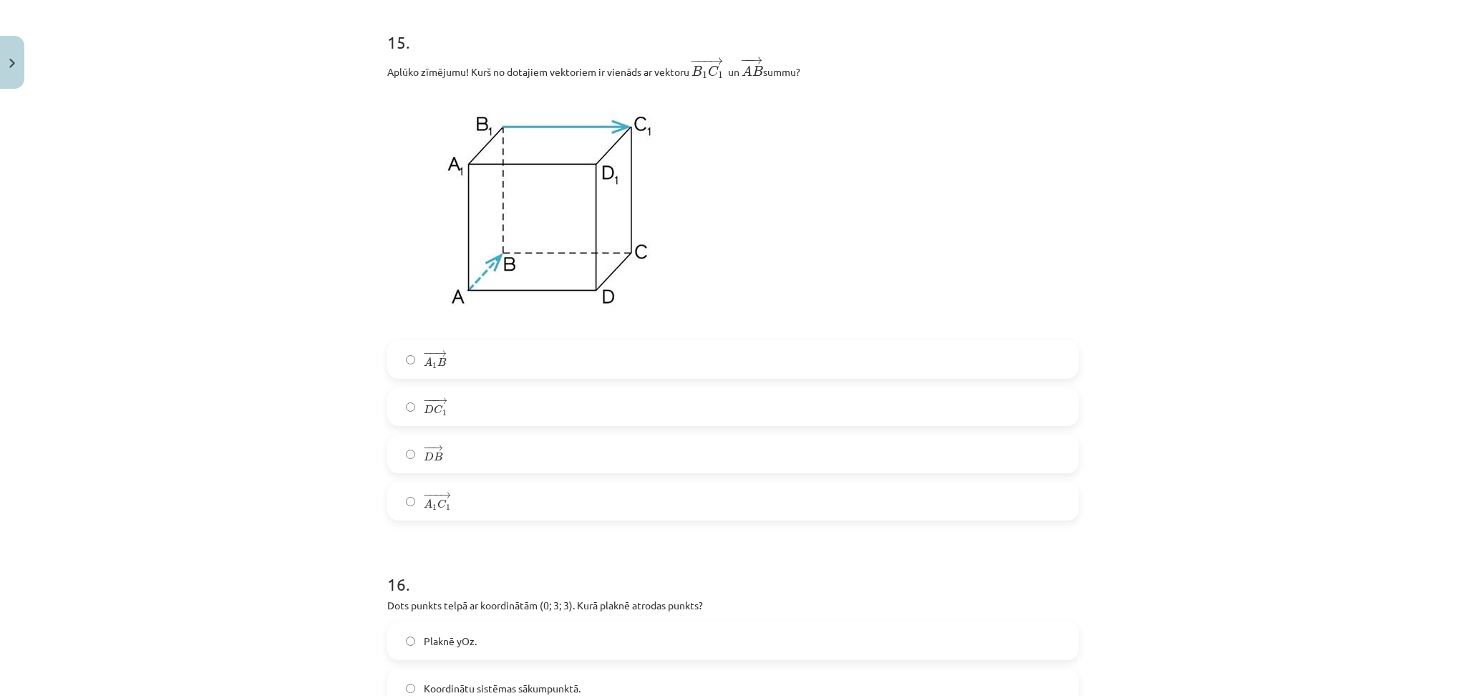
scroll to position [6758, 0]
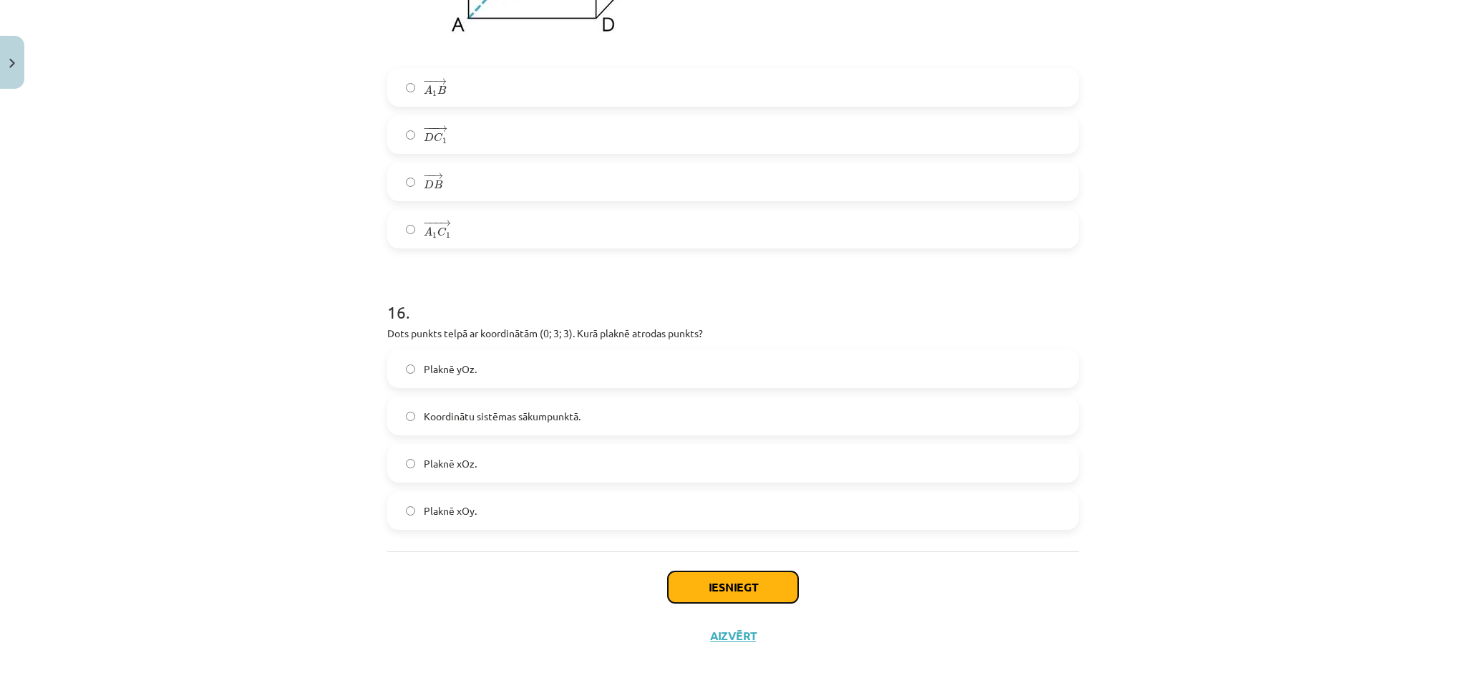
click at [747, 522] on button "Iesniegt" at bounding box center [733, 586] width 130 height 31
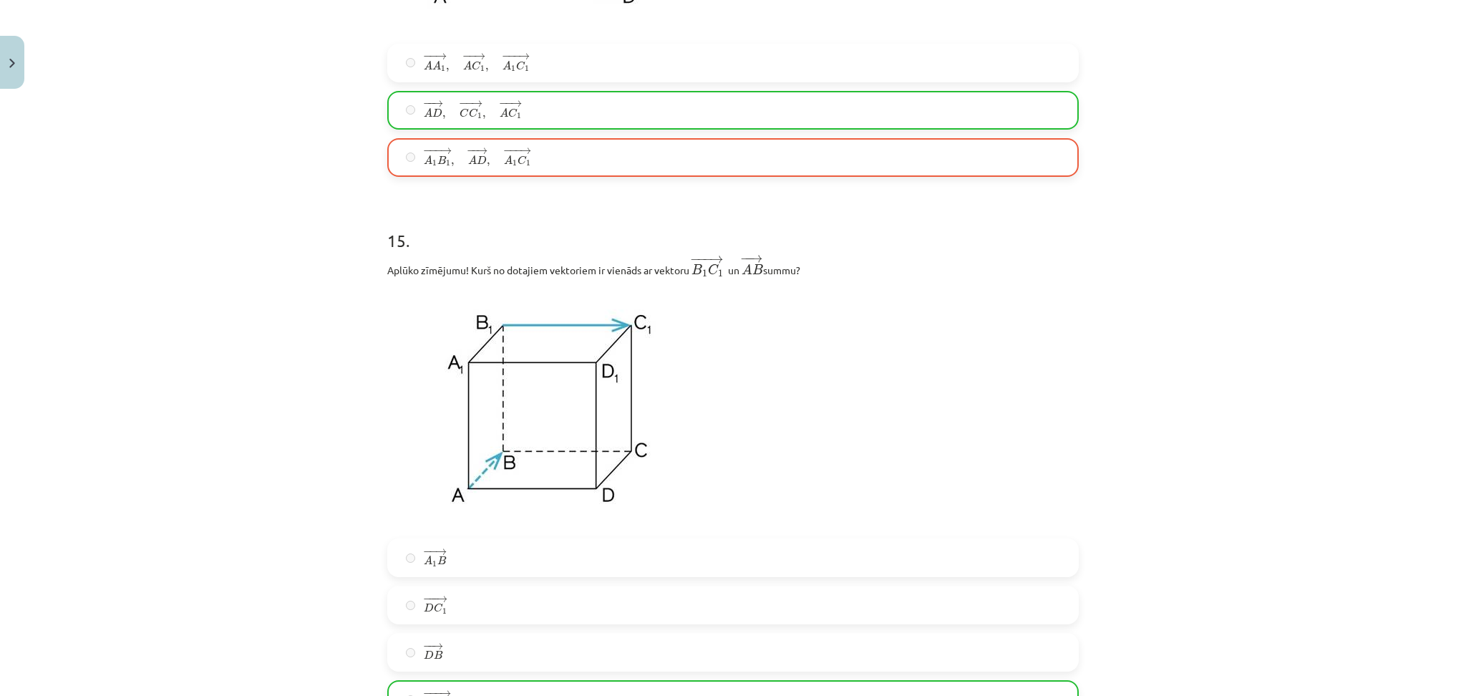
scroll to position [6802, 0]
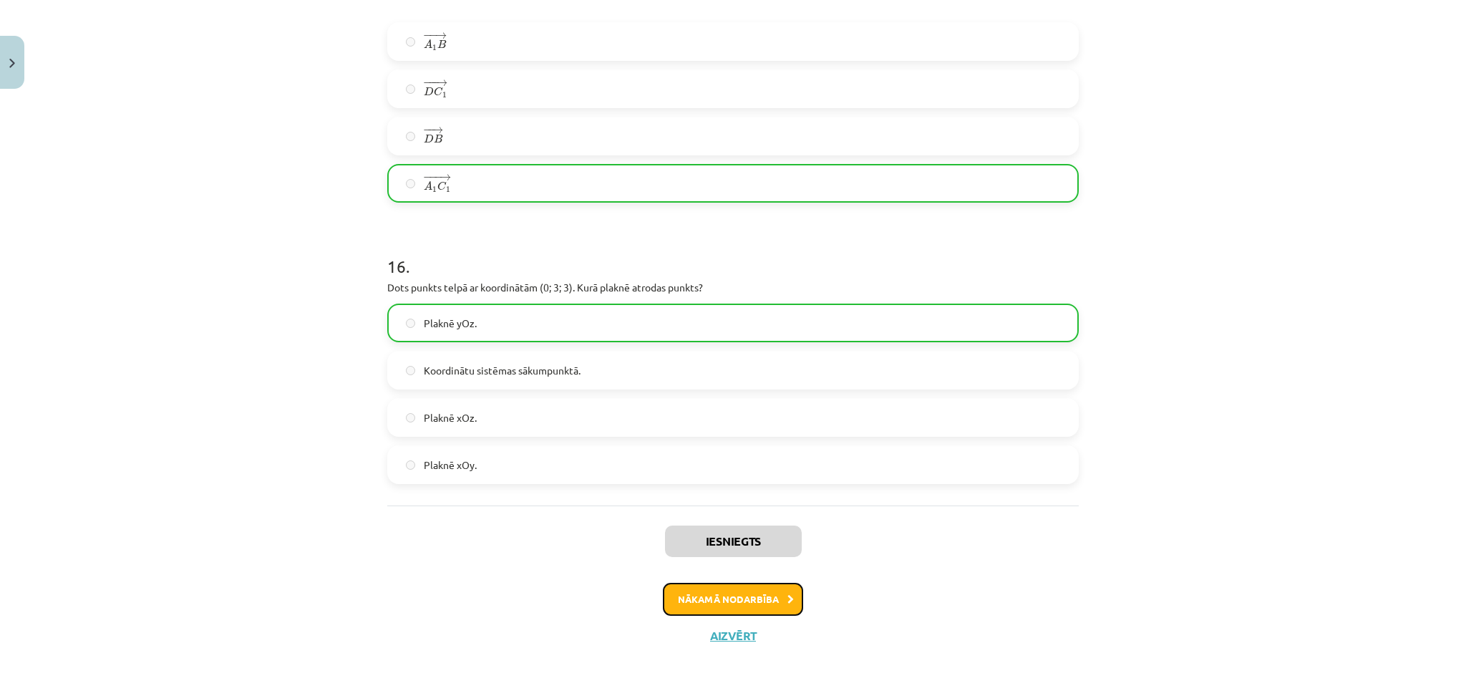
click at [712, 522] on button "Nākamā nodarbība" at bounding box center [733, 599] width 140 height 33
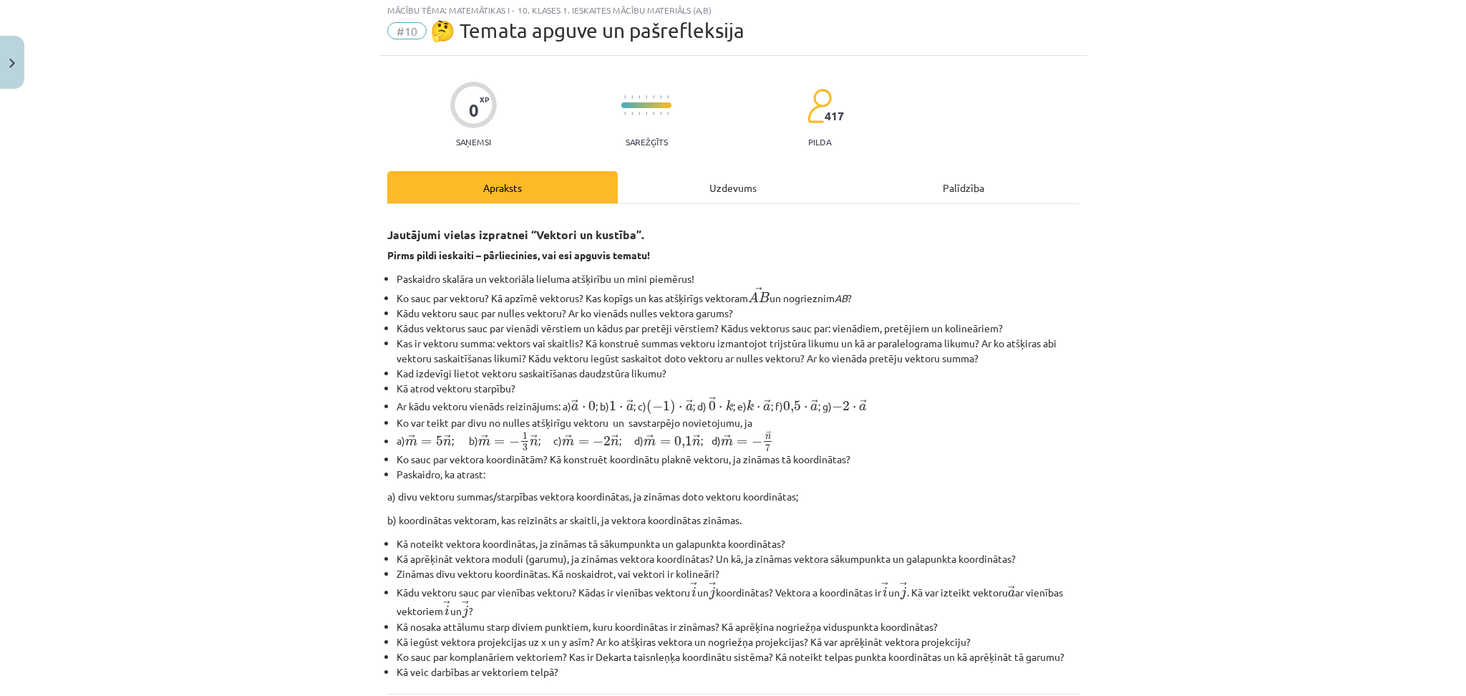
scroll to position [36, 0]
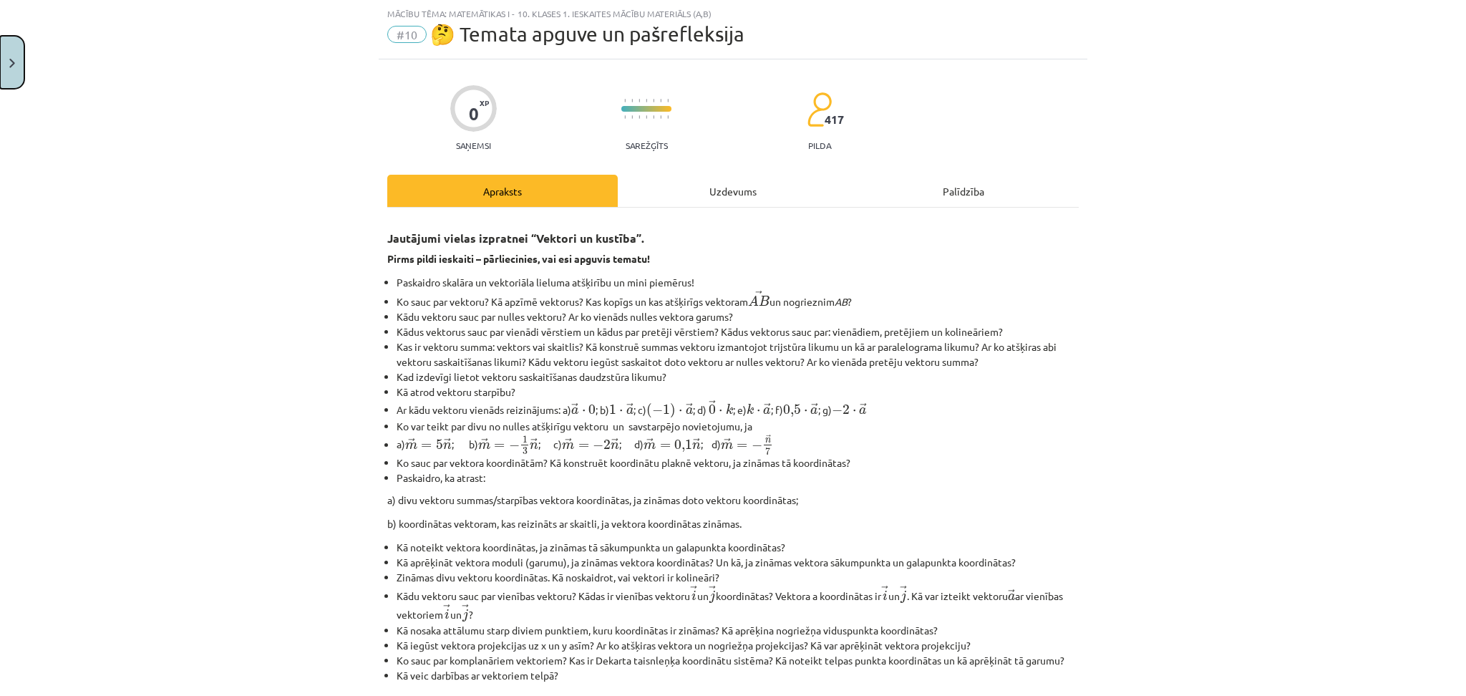
click at [0, 52] on button "Close" at bounding box center [12, 62] width 24 height 53
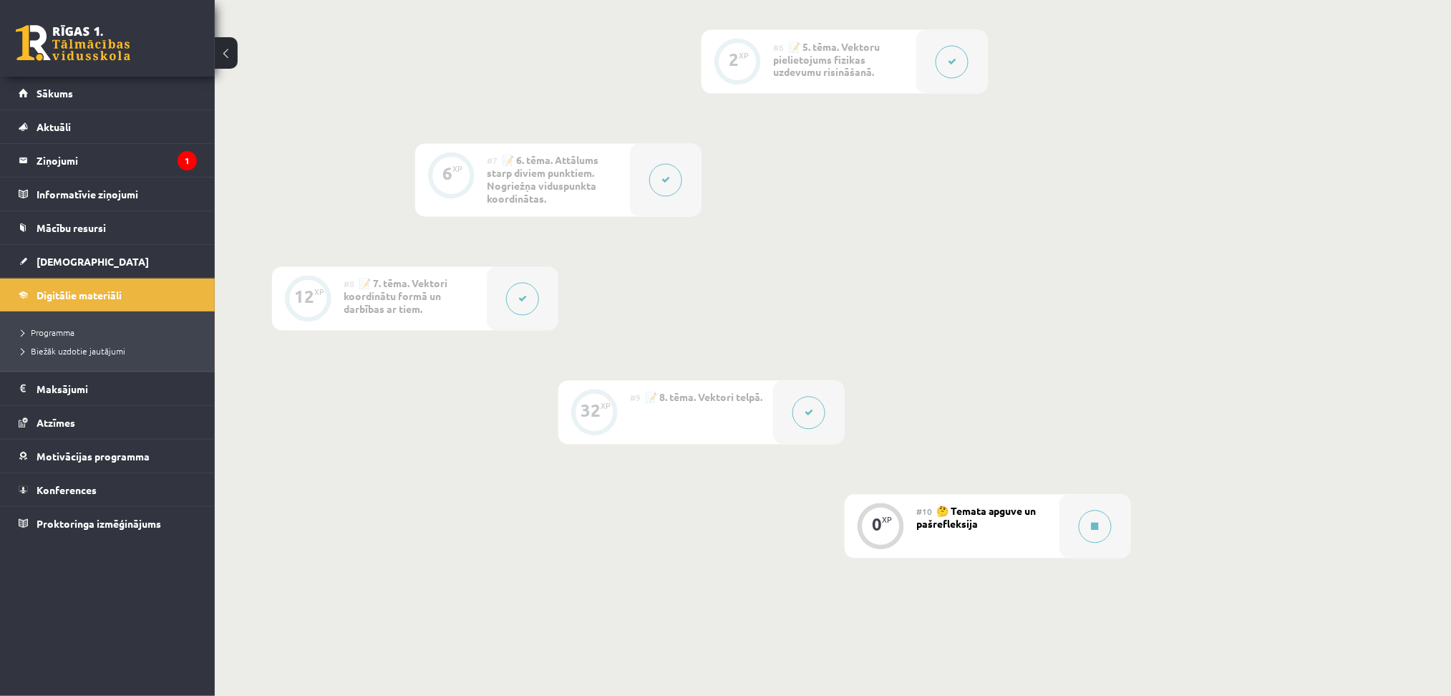
scroll to position [1037, 0]
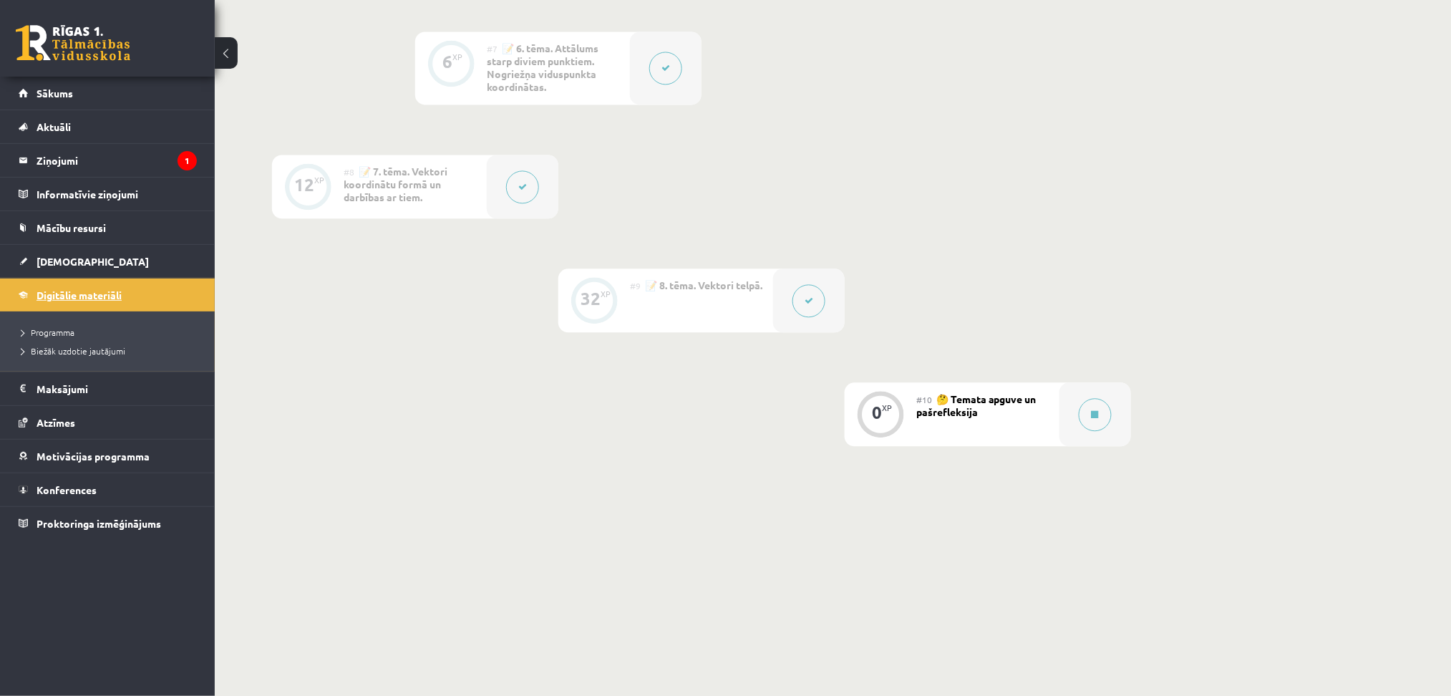
click at [128, 293] on link "Digitālie materiāli" at bounding box center [108, 294] width 178 height 33
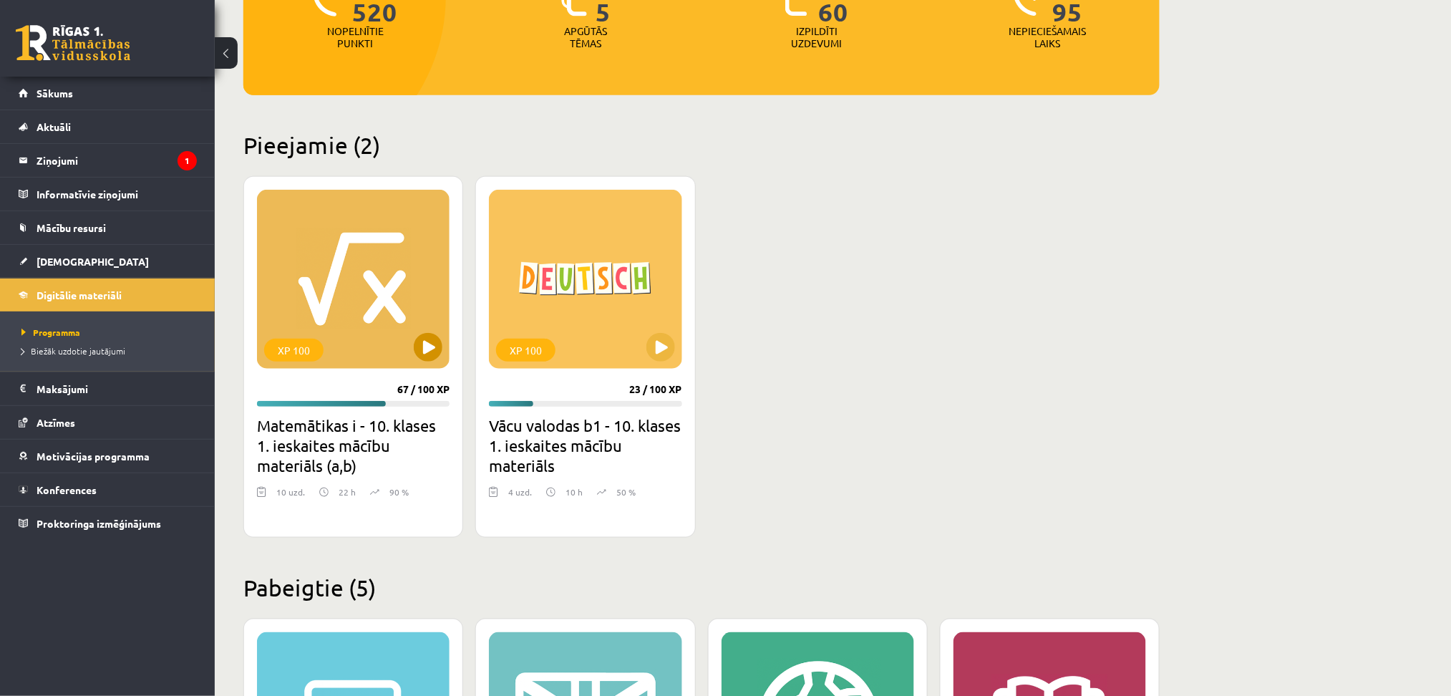
scroll to position [382, 0]
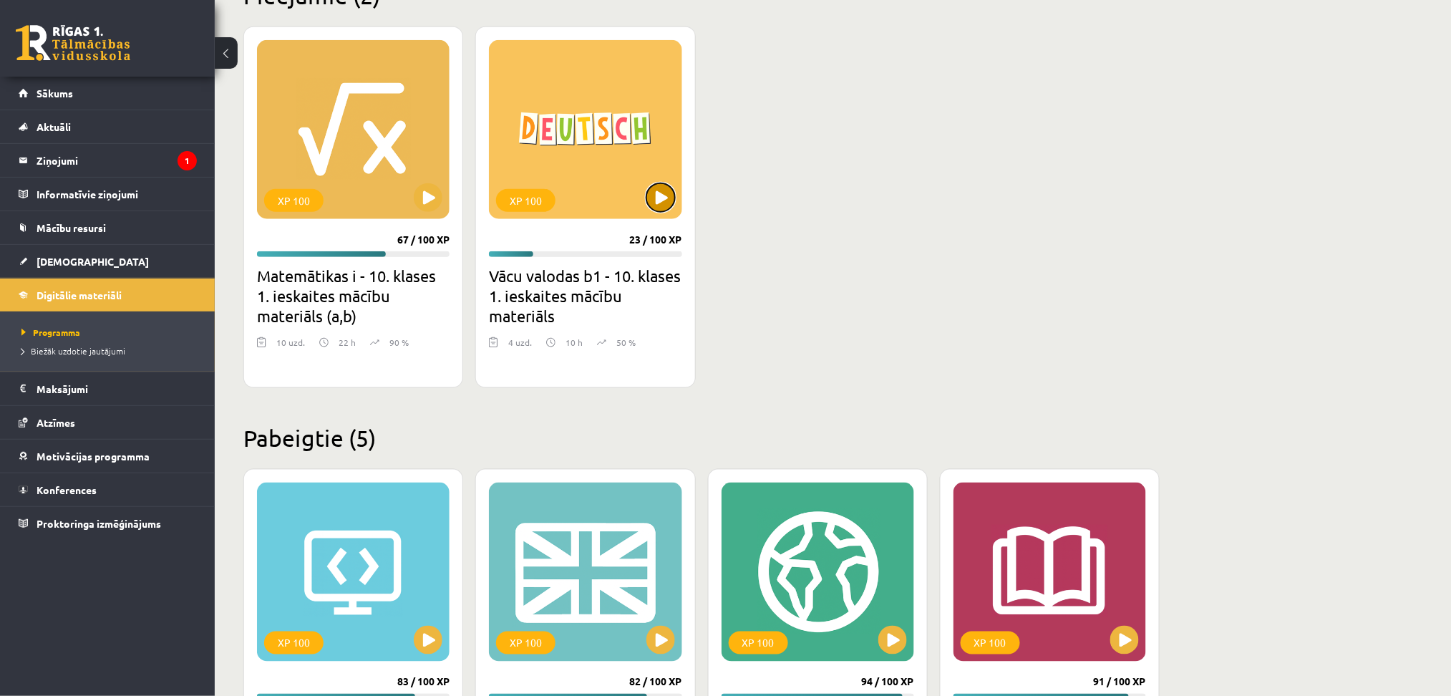
click at [650, 193] on button at bounding box center [660, 197] width 29 height 29
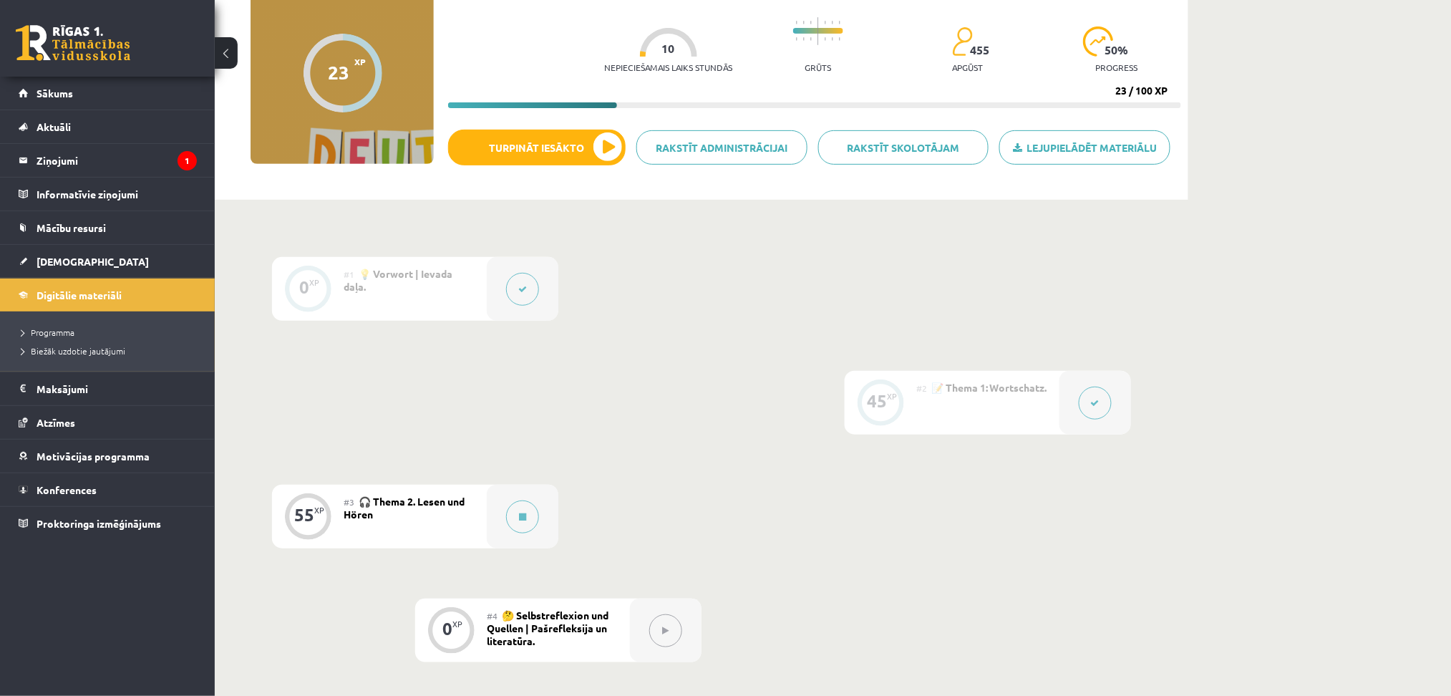
scroll to position [190, 0]
